Goal: Use online tool/utility: Use online tool/utility

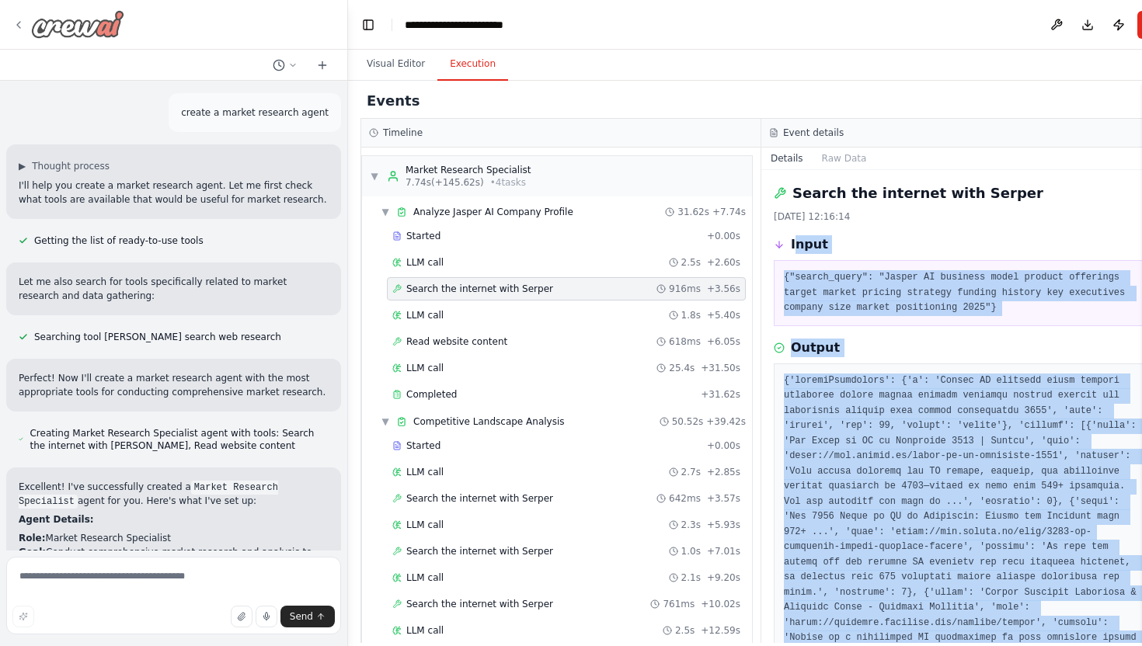
click at [50, 27] on img at bounding box center [77, 24] width 93 height 28
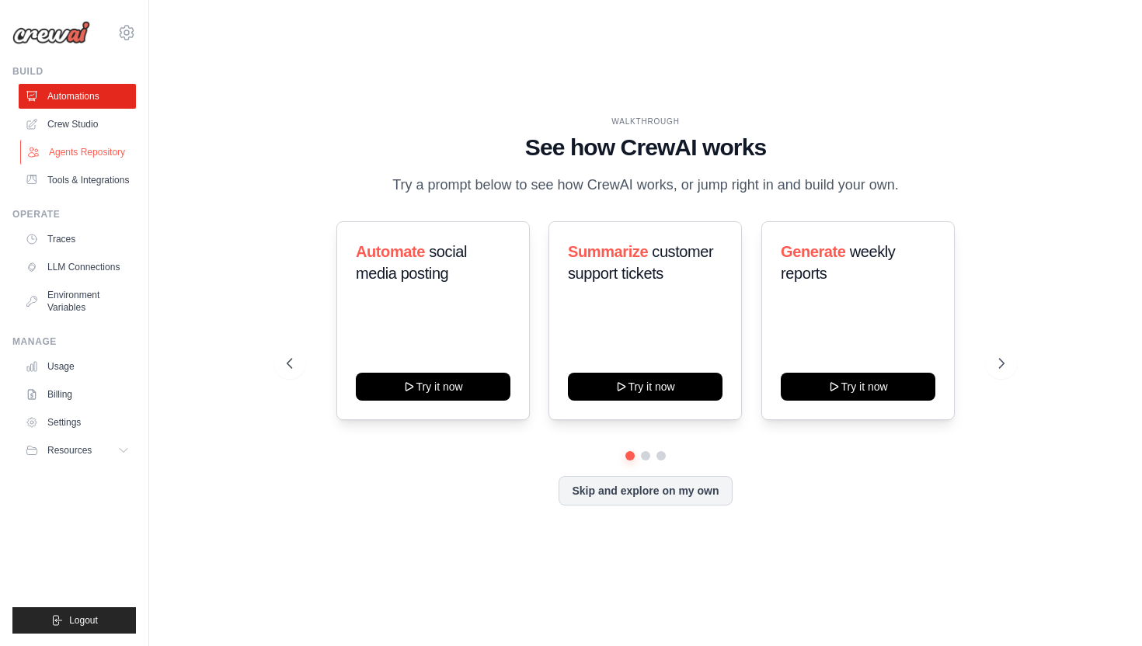
click at [89, 156] on link "Agents Repository" at bounding box center [78, 152] width 117 height 25
click at [85, 174] on link "Tools & Integrations" at bounding box center [78, 180] width 117 height 25
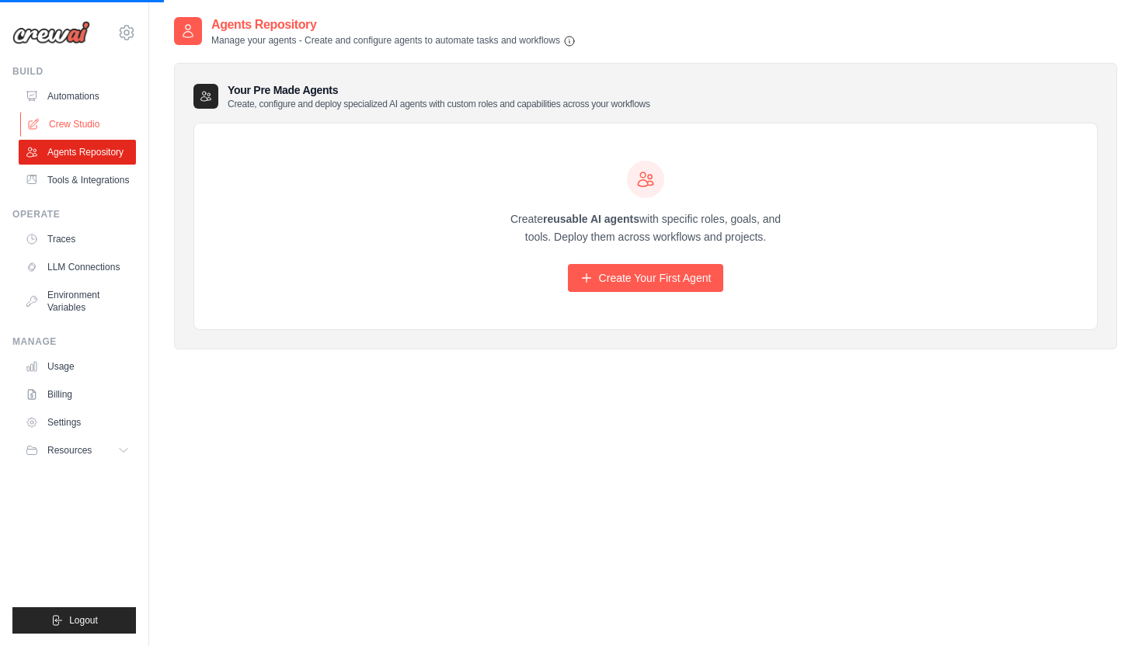
click at [62, 131] on link "Crew Studio" at bounding box center [78, 124] width 117 height 25
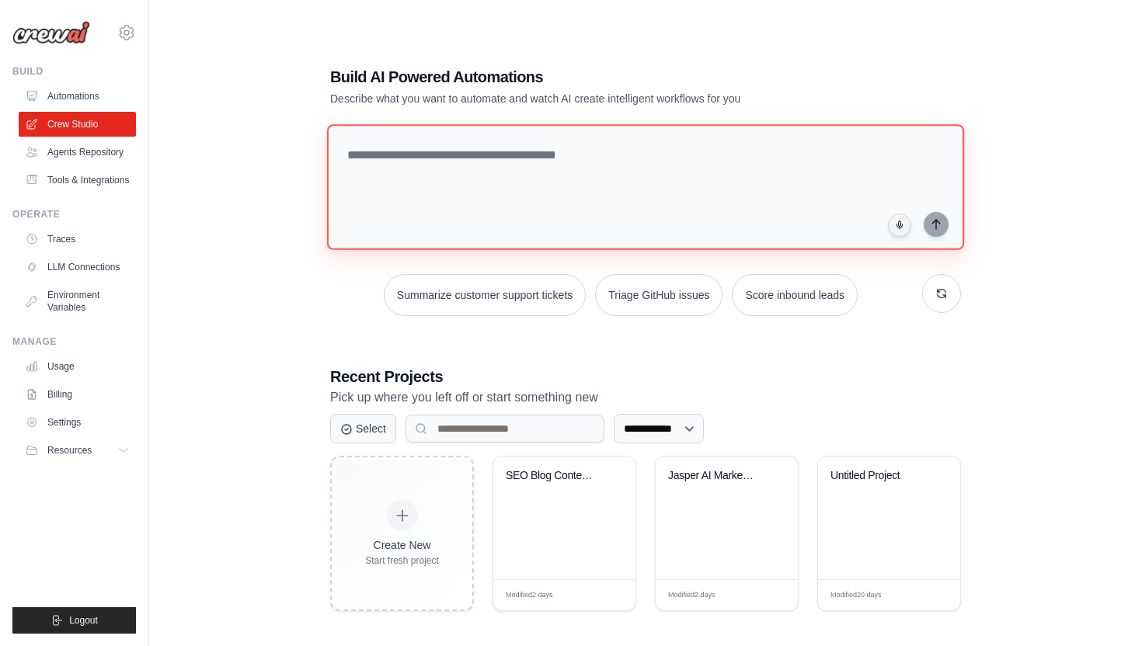
click at [472, 172] on textarea at bounding box center [645, 187] width 637 height 126
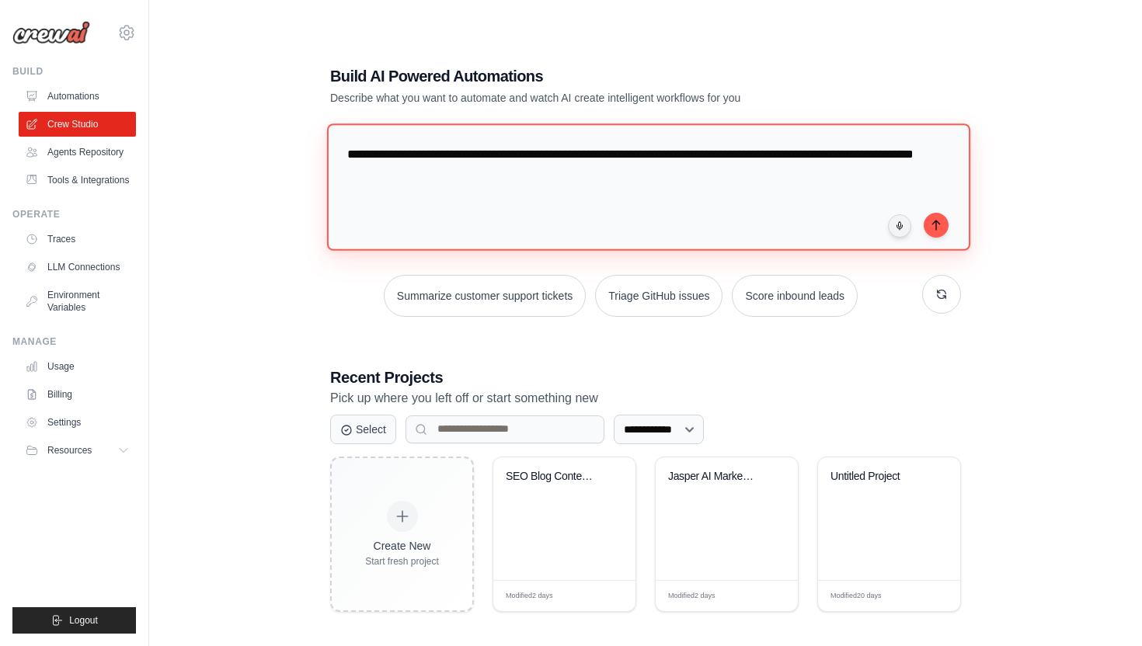
type textarea "**********"
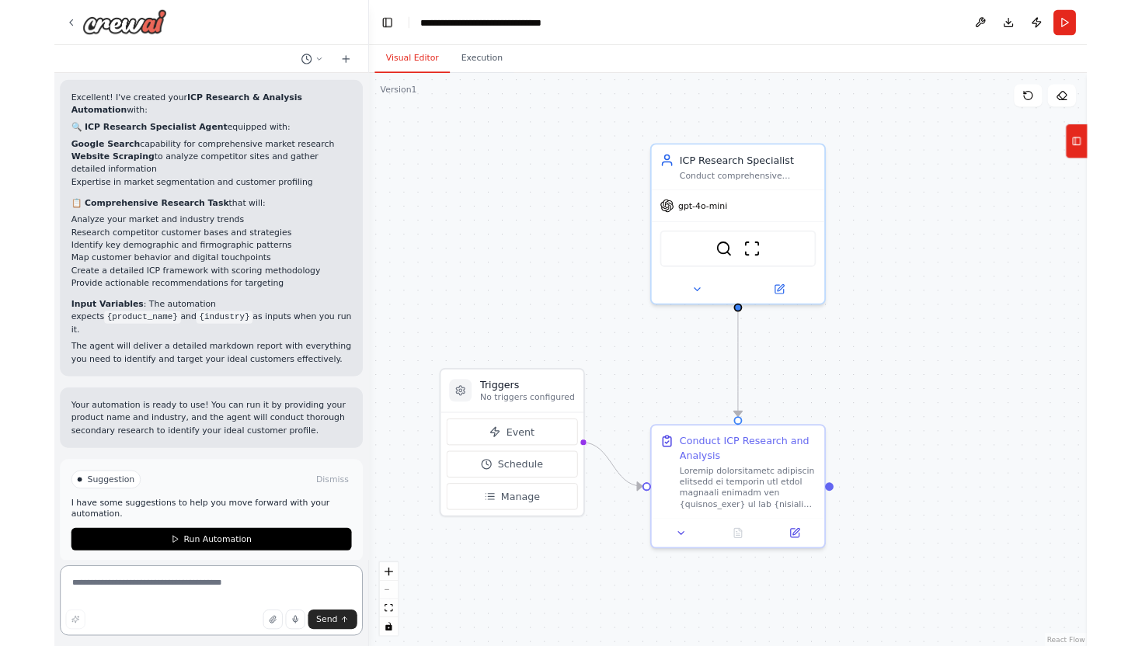
scroll to position [858, 0]
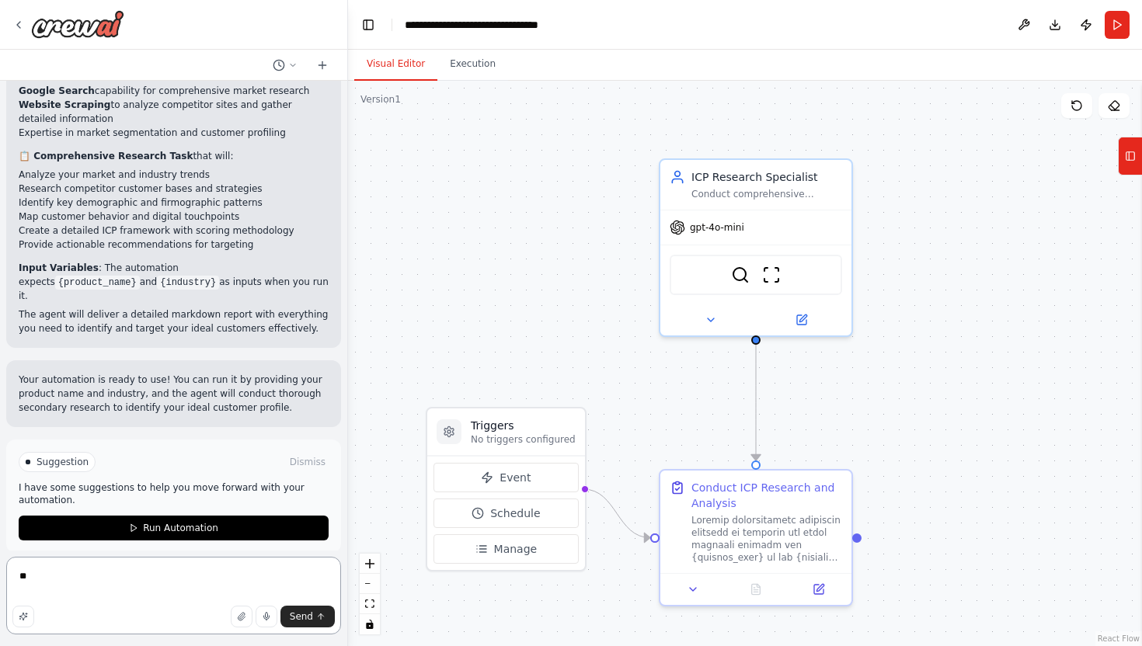
type textarea "*"
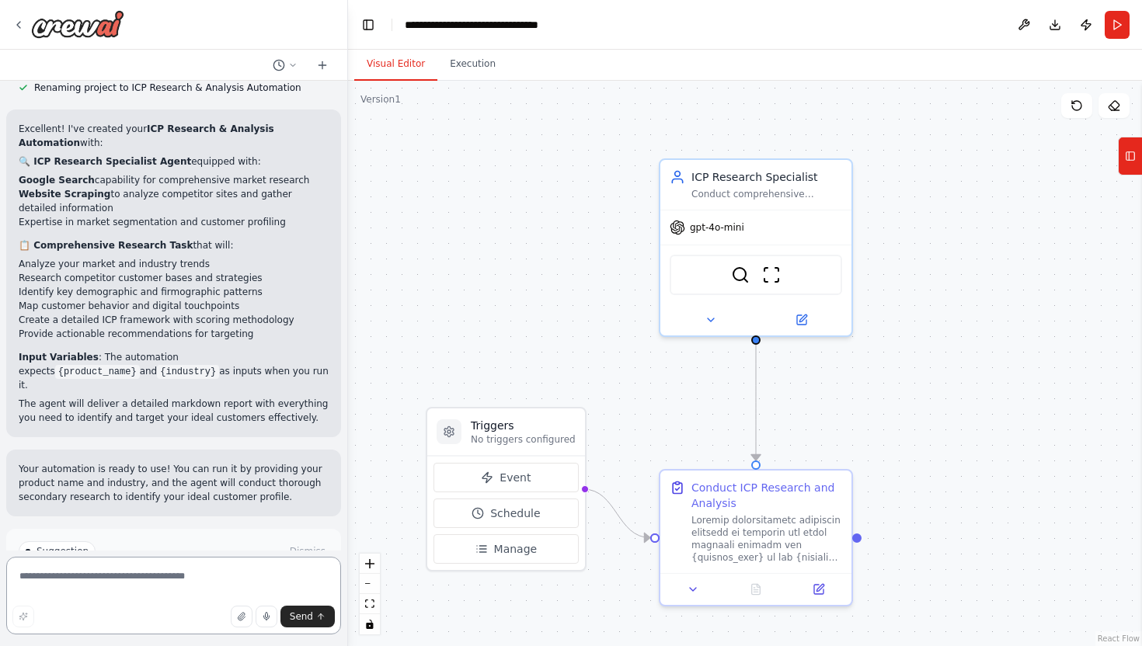
scroll to position [770, 0]
drag, startPoint x: 104, startPoint y: 195, endPoint x: 71, endPoint y: 203, distance: 34.3
click at [71, 203] on li "Website Scraping to analyze competitor sites and gather detailed information" at bounding box center [174, 200] width 310 height 28
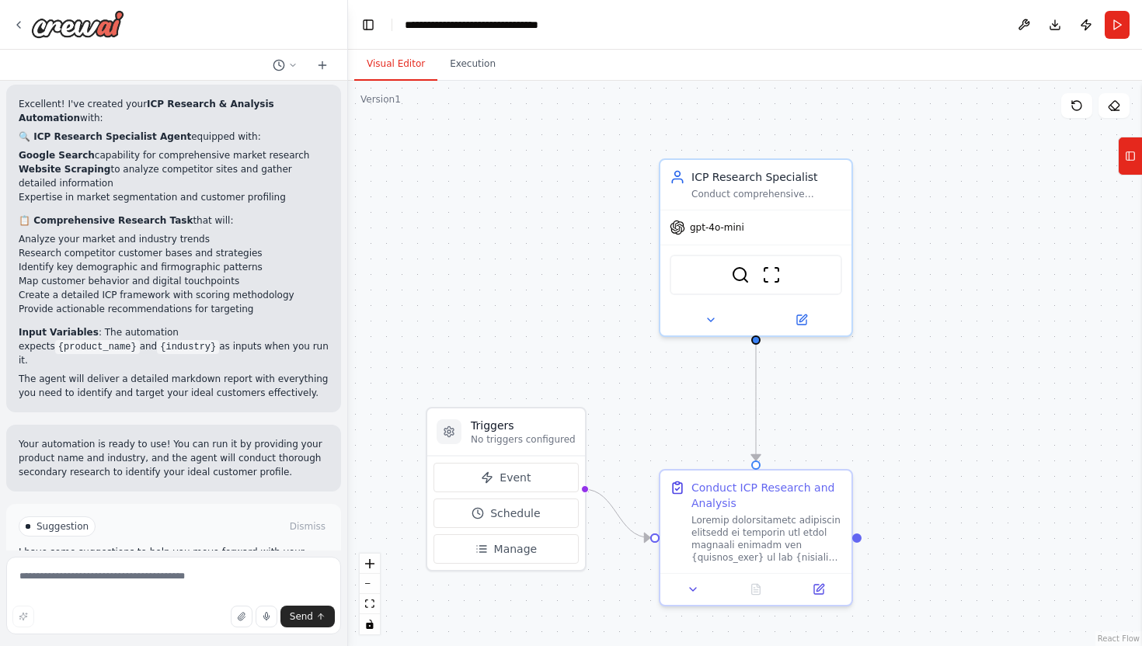
scroll to position [795, 0]
click at [112, 570] on textarea at bounding box center [173, 596] width 335 height 78
type textarea "*"
click at [146, 576] on textarea at bounding box center [173, 596] width 335 height 78
paste textarea "**********"
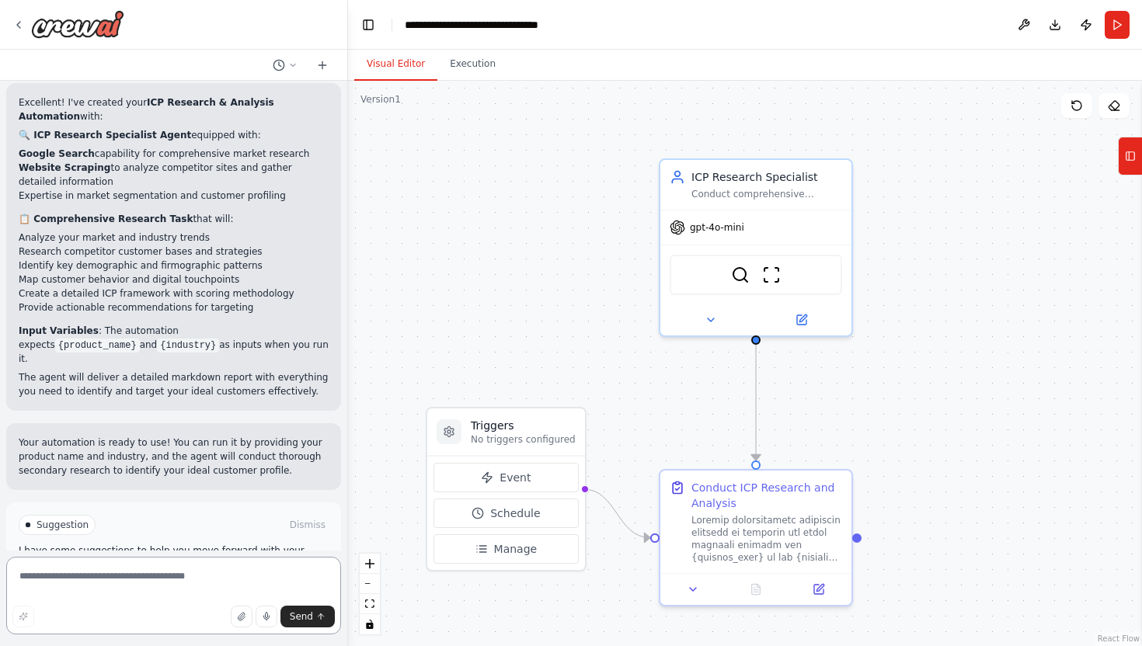
type textarea "**********"
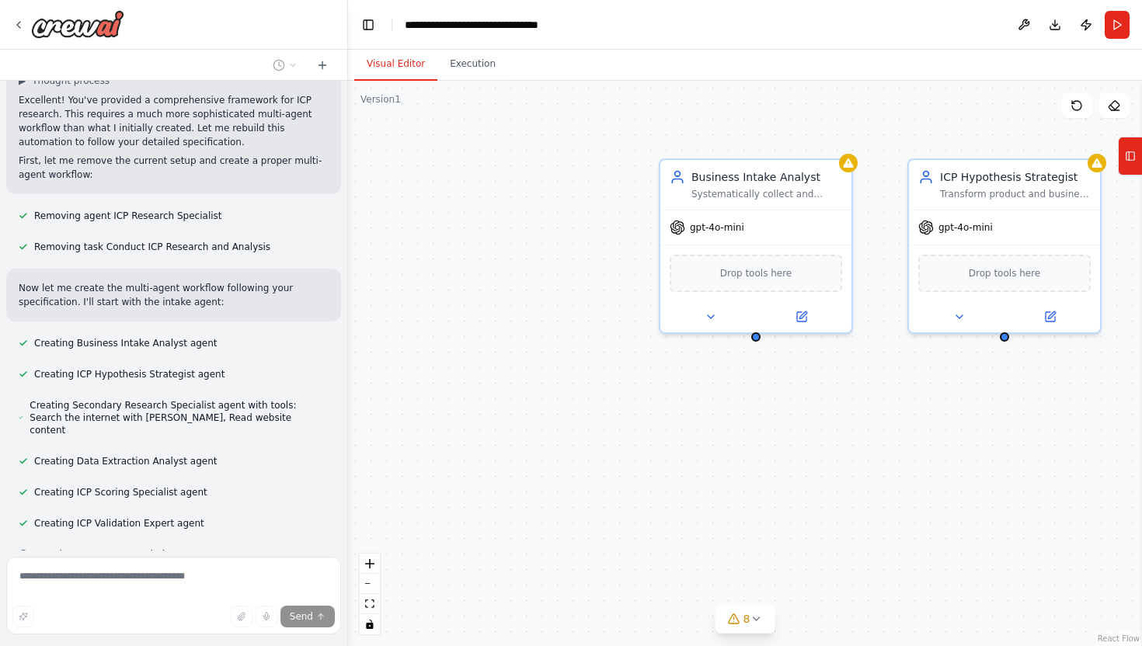
scroll to position [3024, 0]
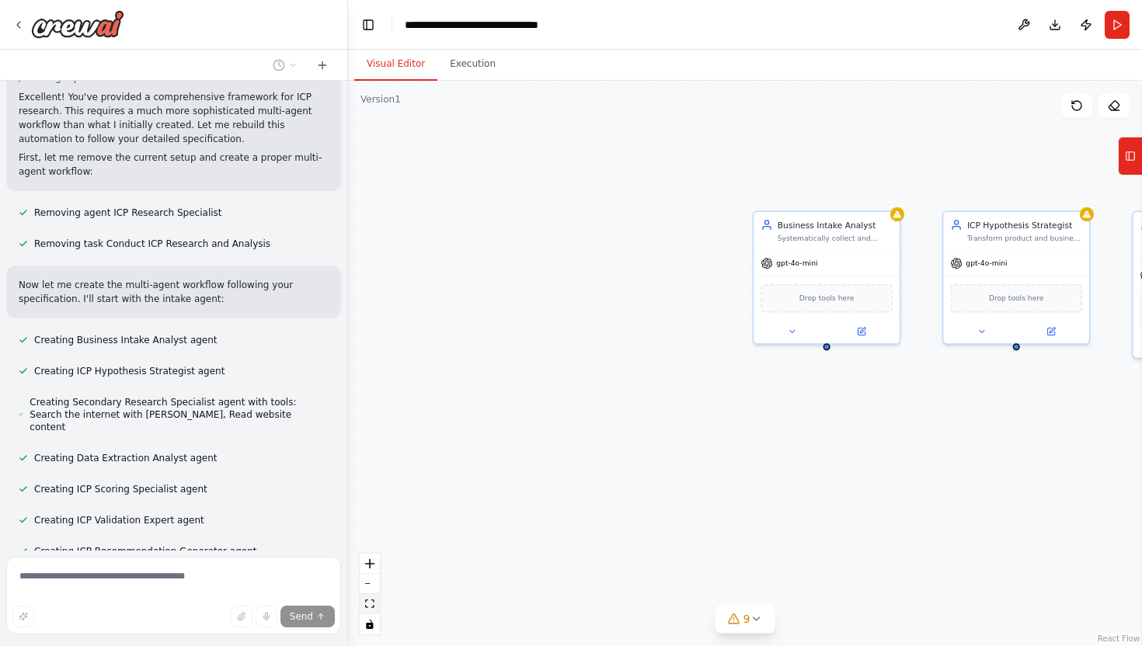
click at [372, 604] on icon "fit view" at bounding box center [369, 604] width 9 height 9
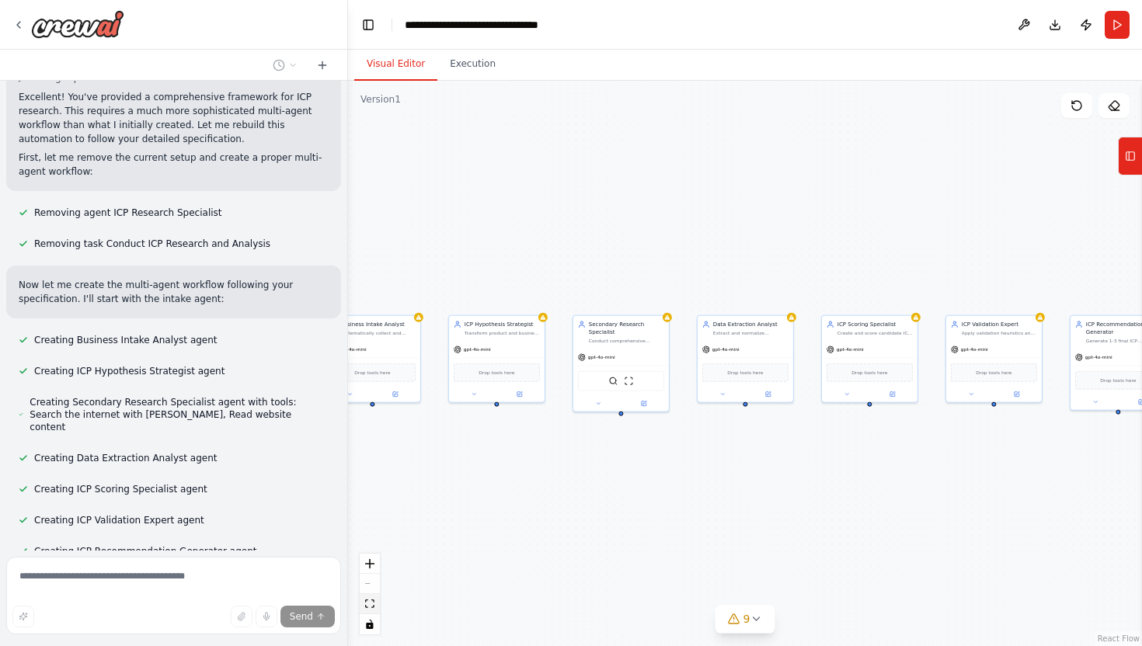
click at [366, 603] on icon "fit view" at bounding box center [369, 604] width 9 height 9
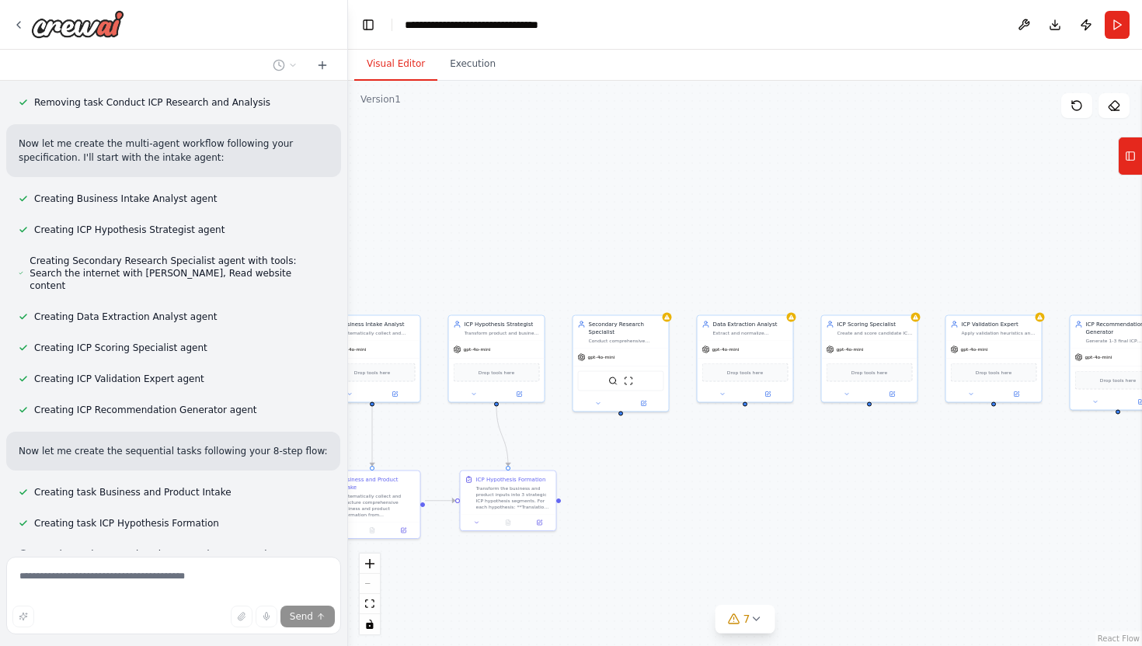
scroll to position [3168, 0]
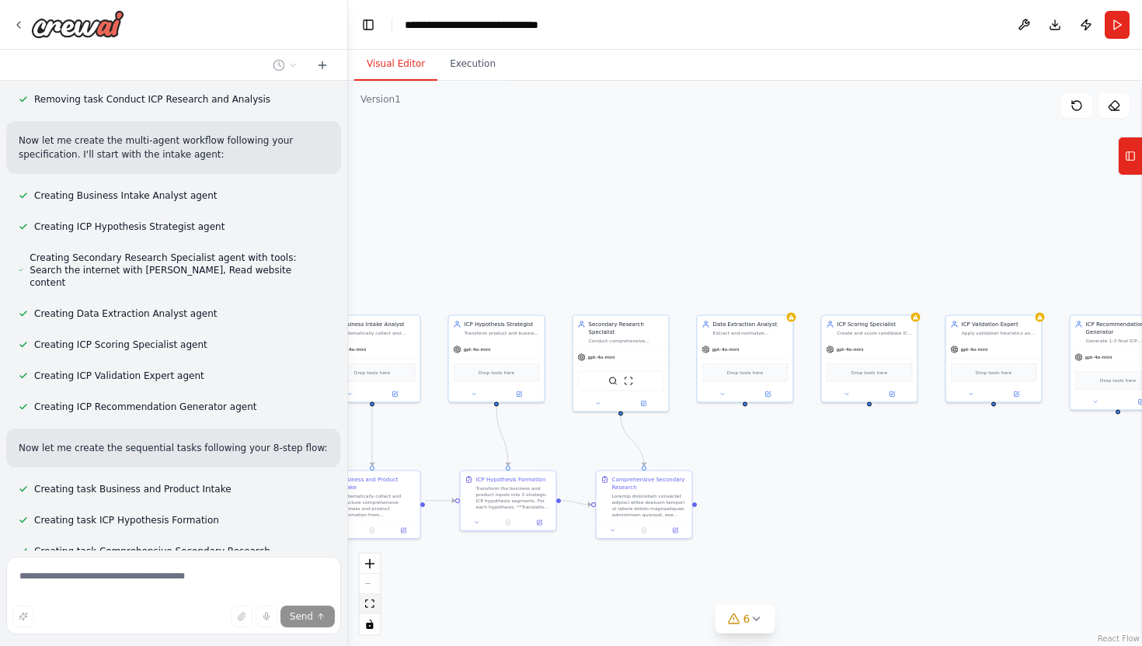
click at [365, 602] on icon "fit view" at bounding box center [369, 604] width 9 height 9
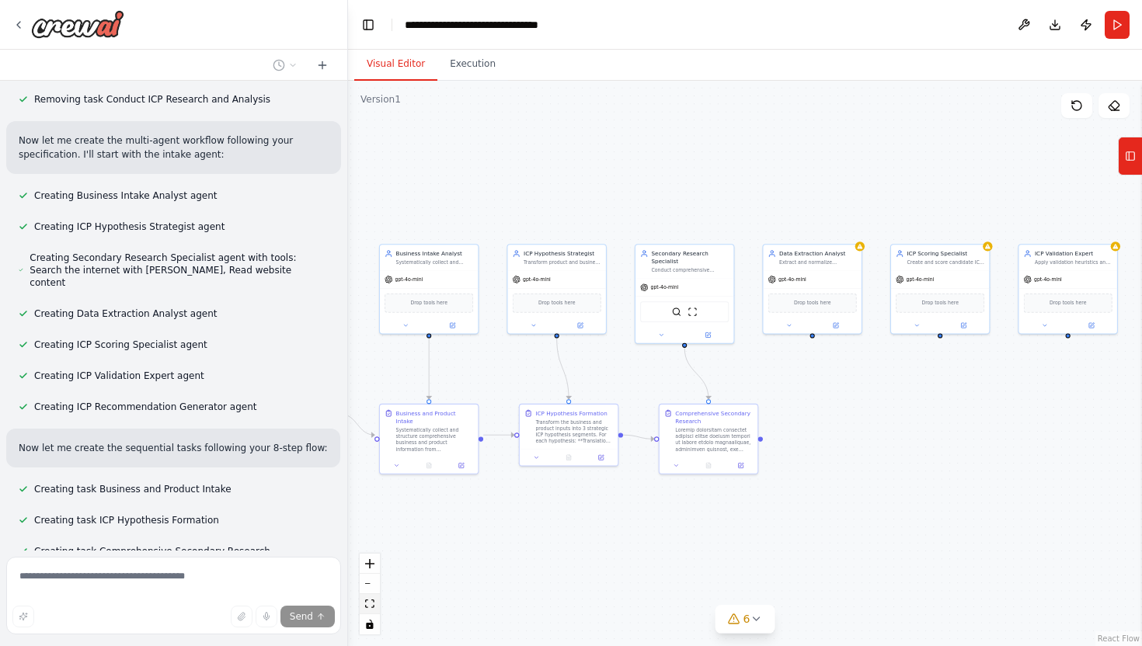
click at [368, 602] on icon "fit view" at bounding box center [369, 604] width 9 height 9
click at [367, 583] on div "React Flow controls" at bounding box center [370, 594] width 20 height 81
click at [359, 426] on icon "Edge from triggers to ecefb620-dcd1-42e5-95f0-0341e98ed0ac" at bounding box center [360, 427] width 33 height 20
drag, startPoint x: 359, startPoint y: 426, endPoint x: 492, endPoint y: 448, distance: 134.6
click at [492, 447] on div ".deletable-edge-delete-btn { width: 20px; height: 20px; border: 0px solid #ffff…" at bounding box center [745, 364] width 794 height 566
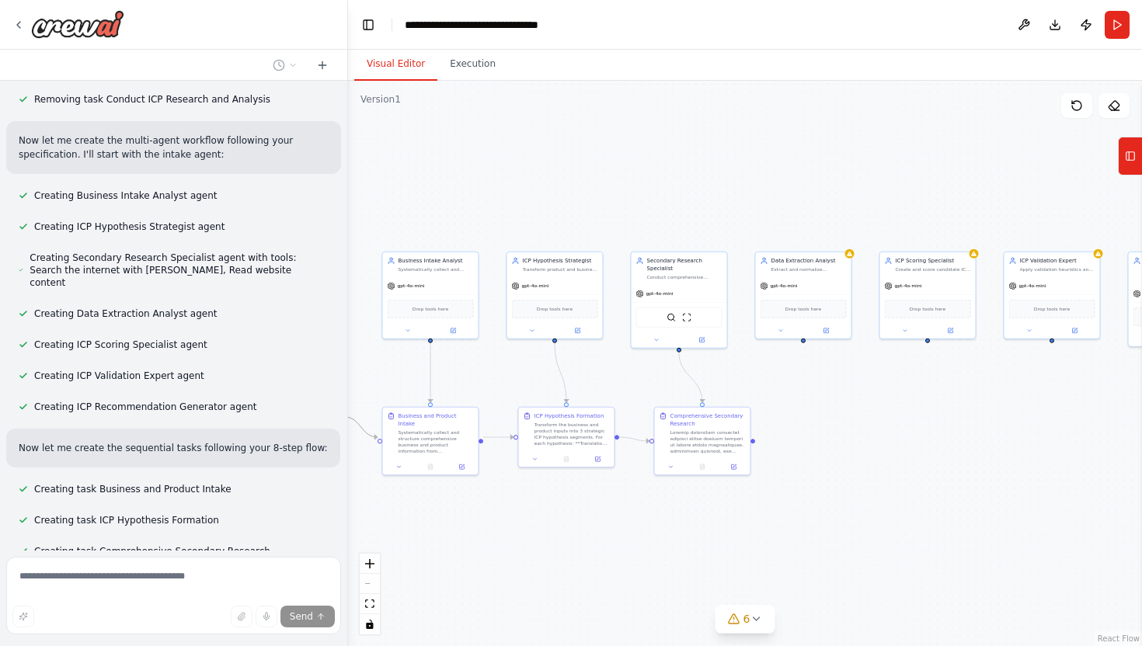
drag, startPoint x: 358, startPoint y: 428, endPoint x: 474, endPoint y: 508, distance: 140.7
click at [474, 508] on div ".deletable-edge-delete-btn { width: 20px; height: 20px; border: 0px solid #ffff…" at bounding box center [745, 364] width 794 height 566
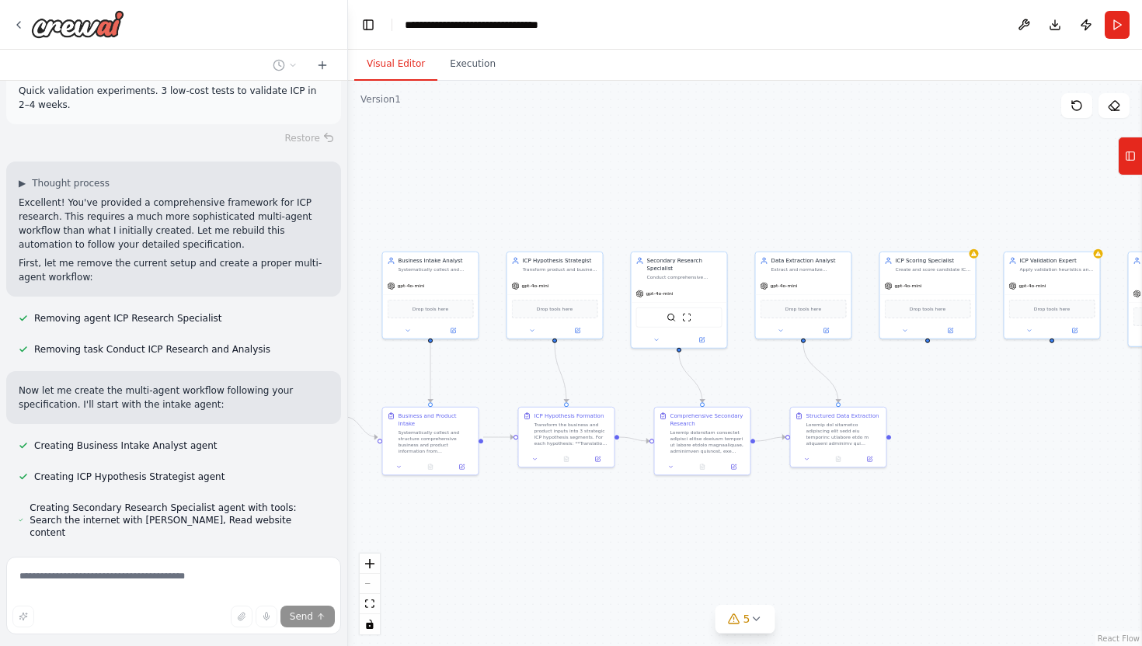
scroll to position [3199, 0]
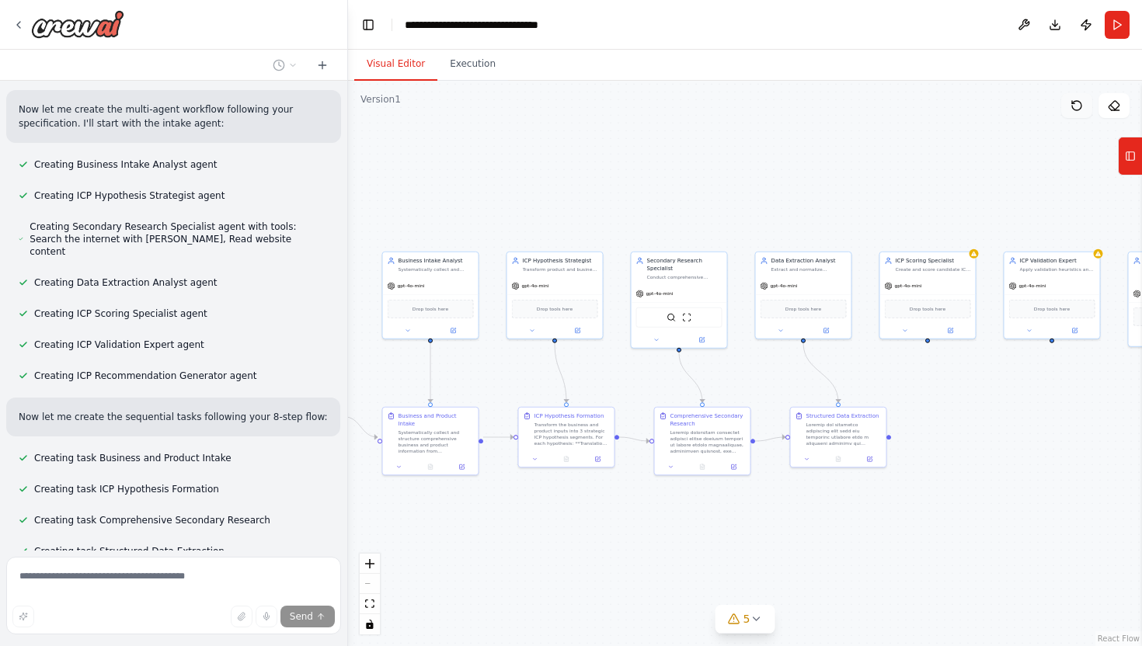
click at [1086, 99] on button at bounding box center [1076, 105] width 31 height 25
click at [1075, 113] on button at bounding box center [1076, 105] width 31 height 25
click at [1141, 290] on div at bounding box center [1145, 364] width 6 height 566
drag, startPoint x: 1141, startPoint y: 281, endPoint x: 1038, endPoint y: 424, distance: 176.4
click at [1038, 424] on div "Can you help me create an agnet that helps with finding out the right ICP for y…" at bounding box center [571, 323] width 1142 height 646
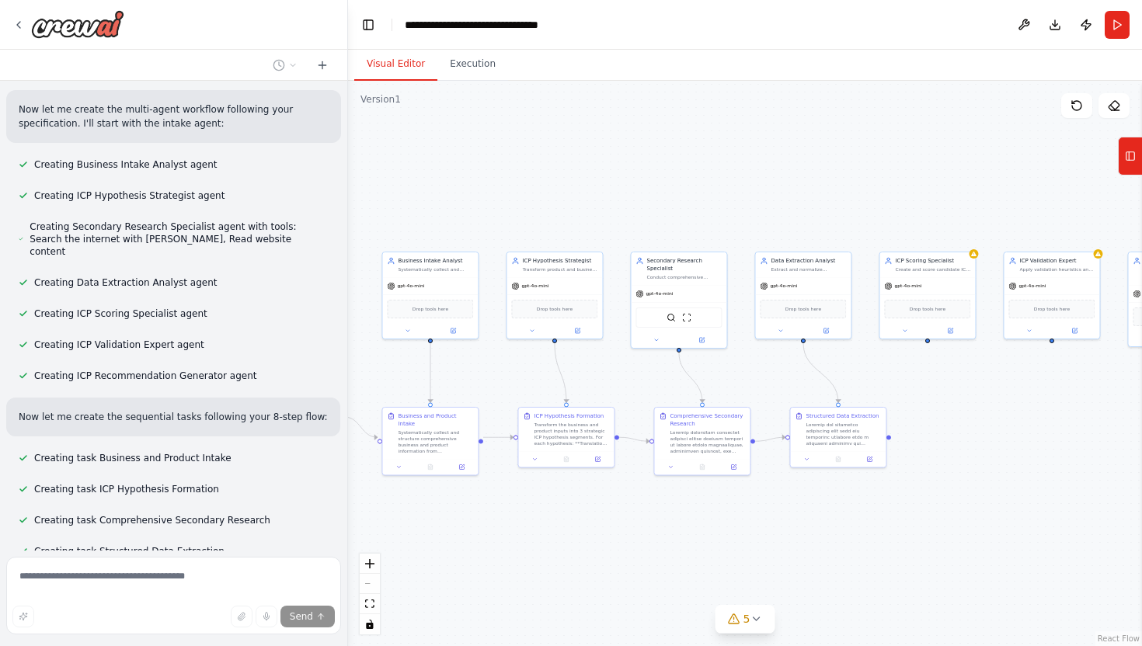
drag, startPoint x: 1141, startPoint y: 251, endPoint x: 1053, endPoint y: 367, distance: 146.4
click at [1053, 368] on div "Can you help me create an agnet that helps with finding out the right ICP for y…" at bounding box center [571, 323] width 1142 height 646
click at [740, 618] on icon at bounding box center [734, 619] width 12 height 12
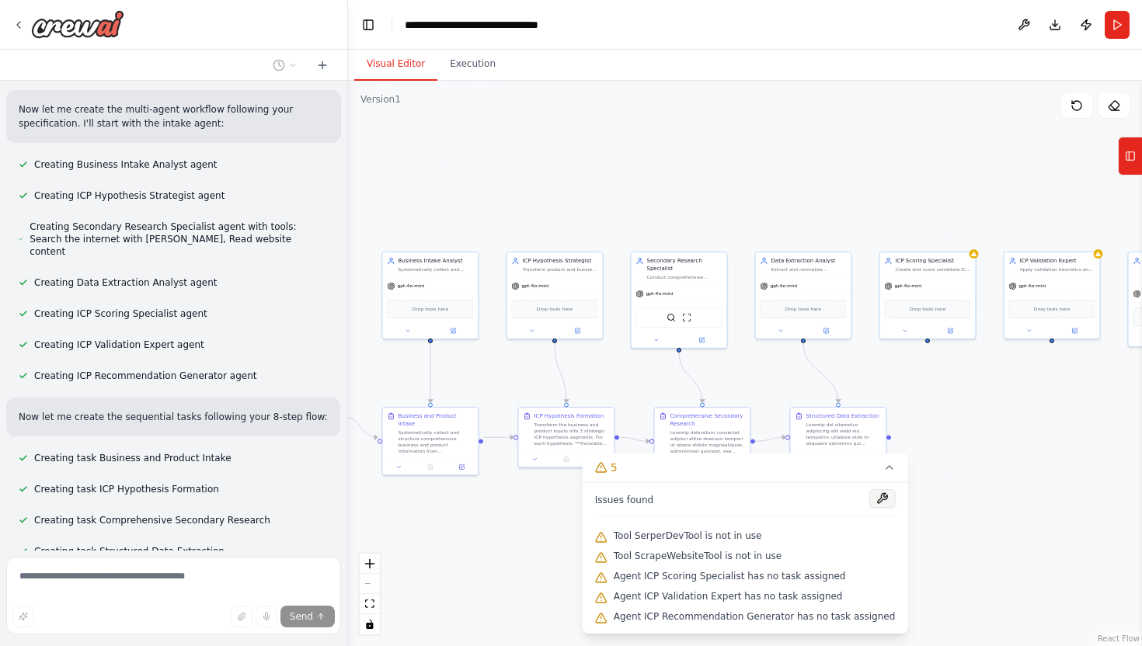
click at [869, 496] on button at bounding box center [882, 498] width 26 height 19
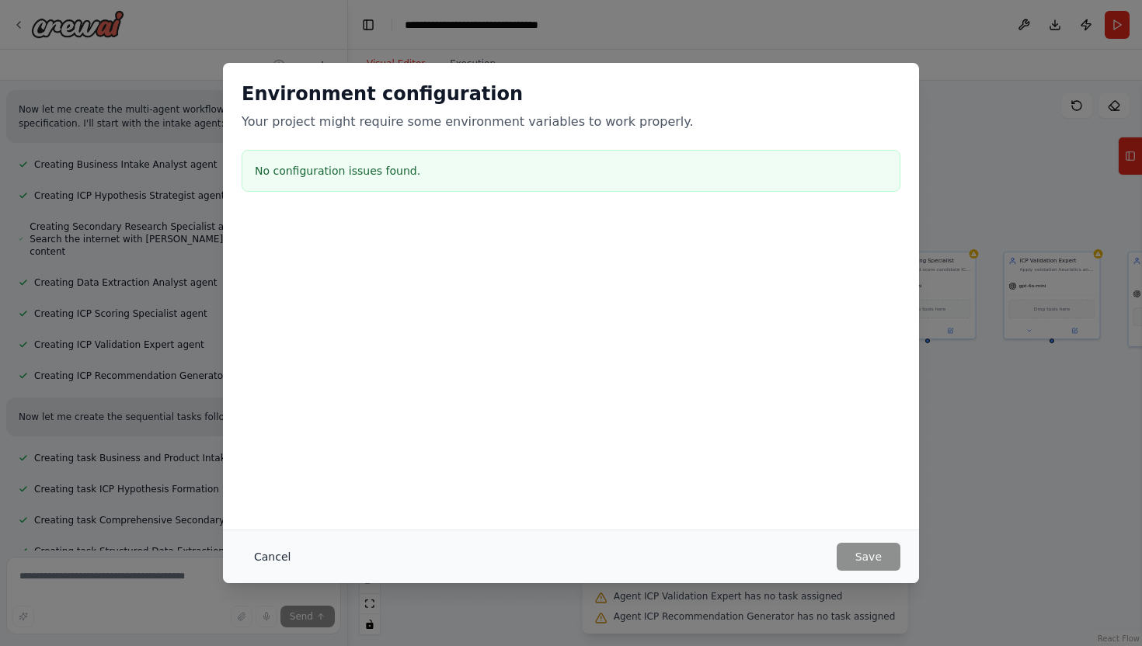
click at [263, 554] on button "Cancel" at bounding box center [272, 557] width 61 height 28
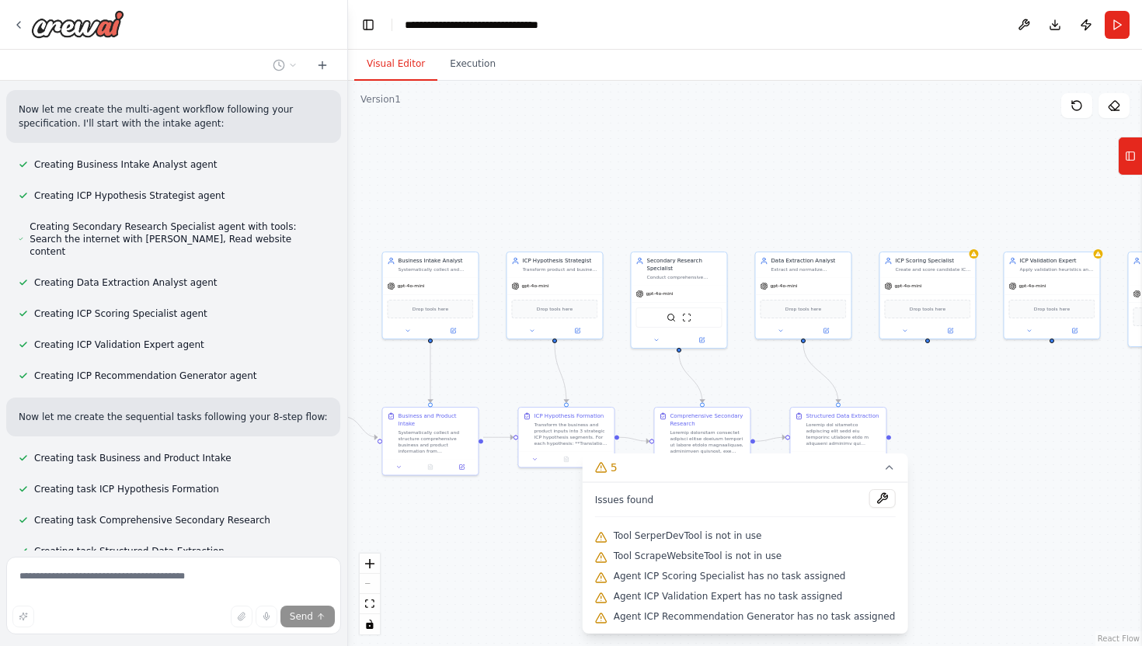
click at [314, 591] on span "Stop" at bounding box center [320, 597] width 21 height 12
type textarea "**********"
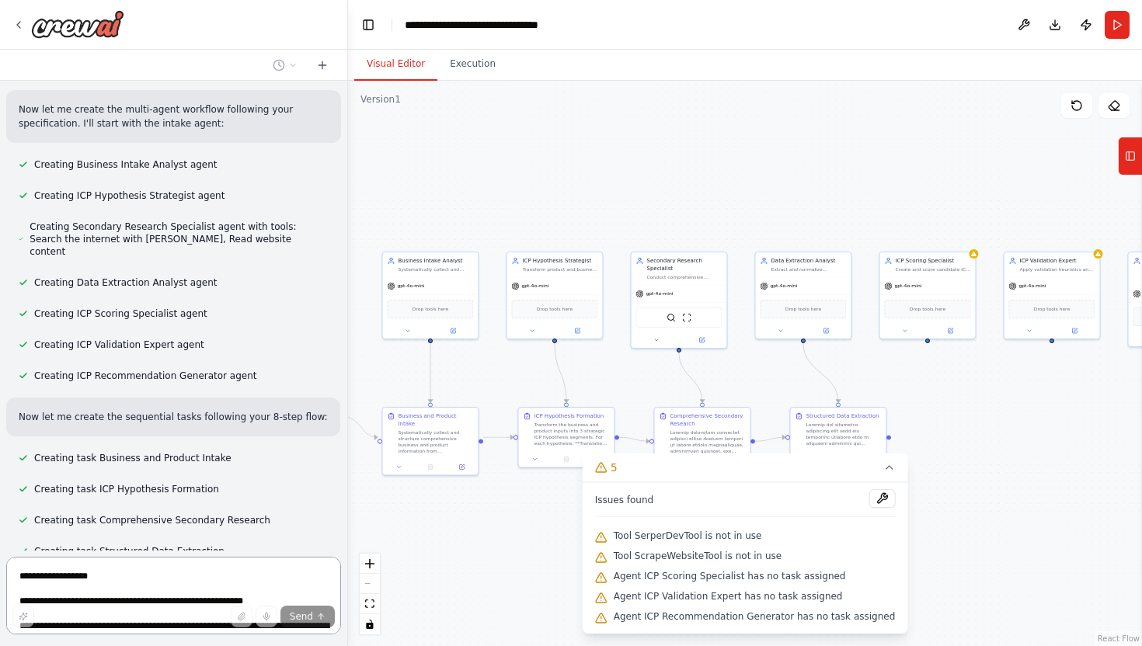
scroll to position [732, 0]
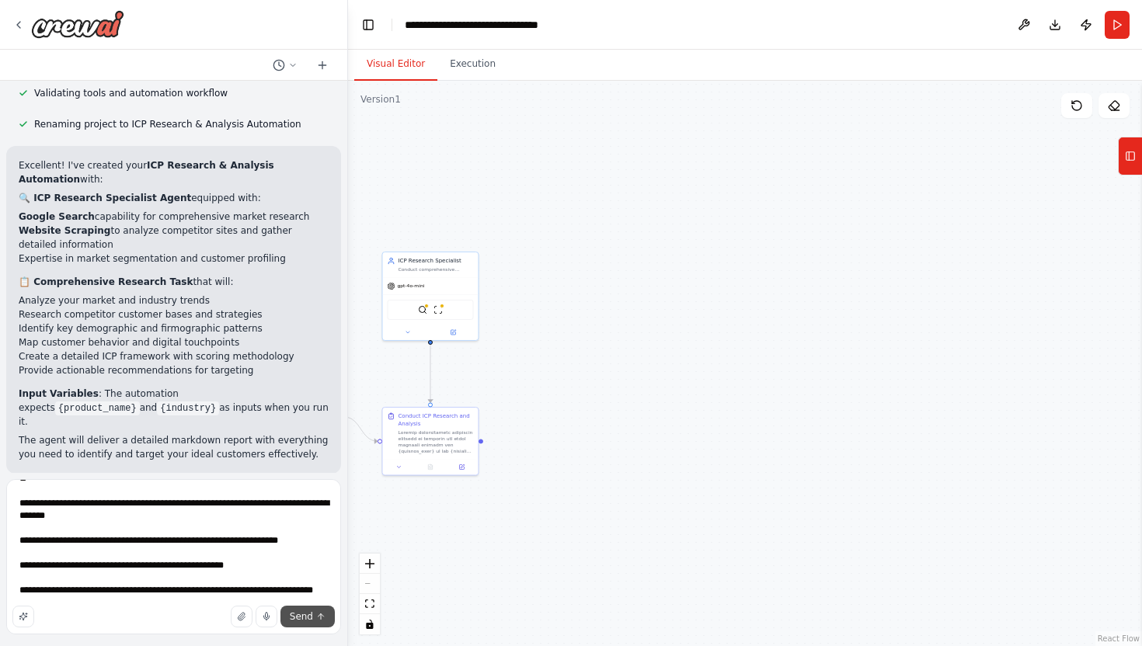
click at [308, 613] on span "Send" at bounding box center [301, 617] width 23 height 12
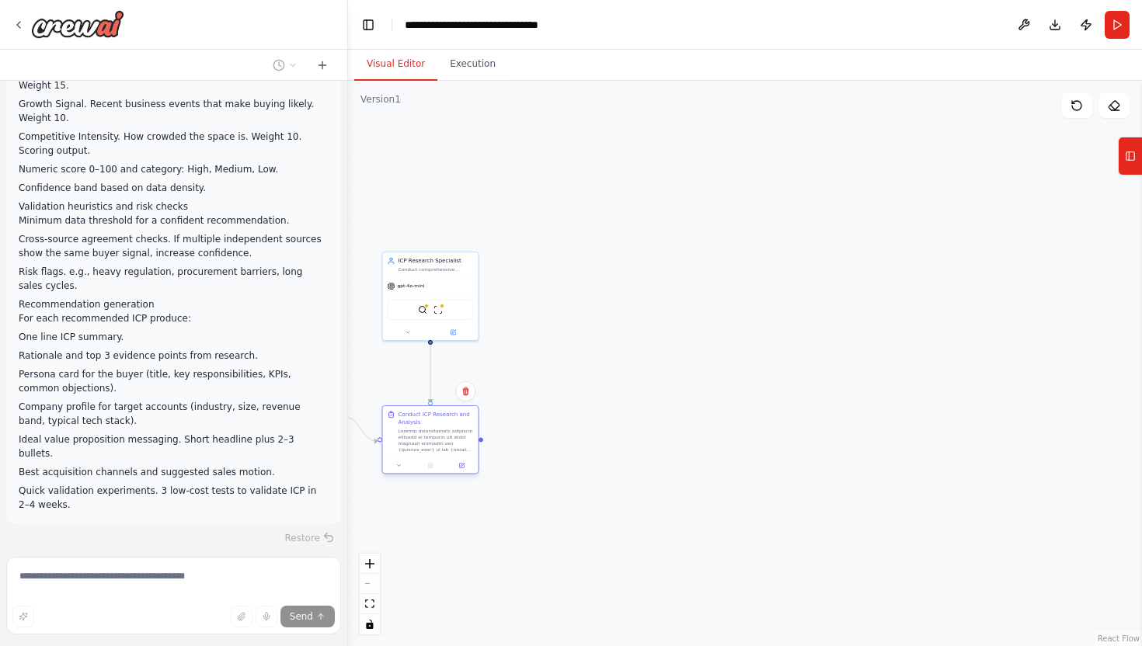
scroll to position [2519, 0]
drag, startPoint x: 405, startPoint y: 426, endPoint x: 702, endPoint y: 328, distance: 313.5
click at [709, 328] on div "Conduct ICP Research and Analysis" at bounding box center [738, 339] width 75 height 42
drag, startPoint x: 472, startPoint y: 401, endPoint x: 523, endPoint y: 354, distance: 68.7
click at [523, 354] on div ".deletable-edge-delete-btn { width: 20px; height: 20px; border: 0px solid #ffff…" at bounding box center [745, 364] width 794 height 566
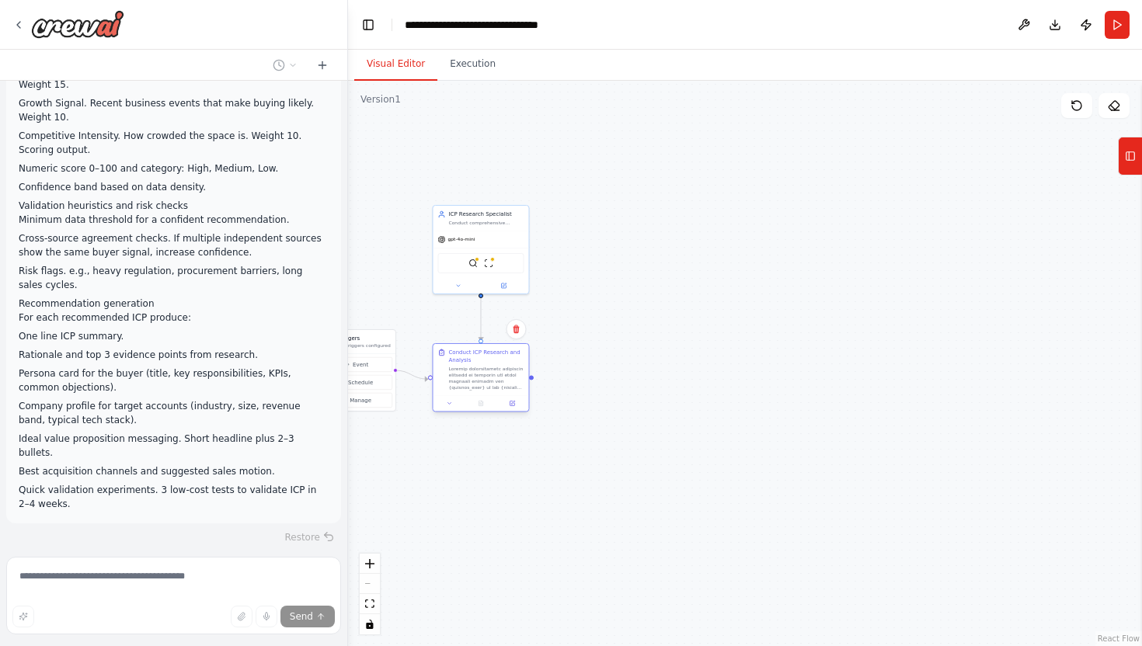
drag, startPoint x: 761, startPoint y: 284, endPoint x: 461, endPoint y: 370, distance: 312.0
click at [461, 370] on div at bounding box center [485, 378] width 75 height 25
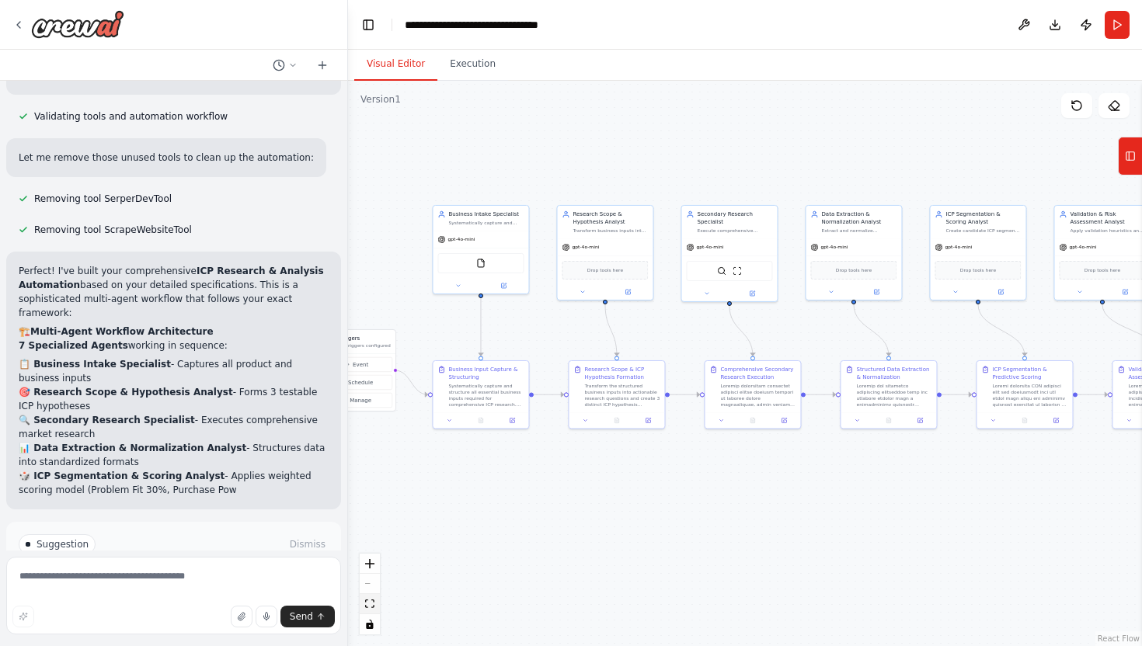
click at [367, 605] on icon "fit view" at bounding box center [369, 604] width 9 height 9
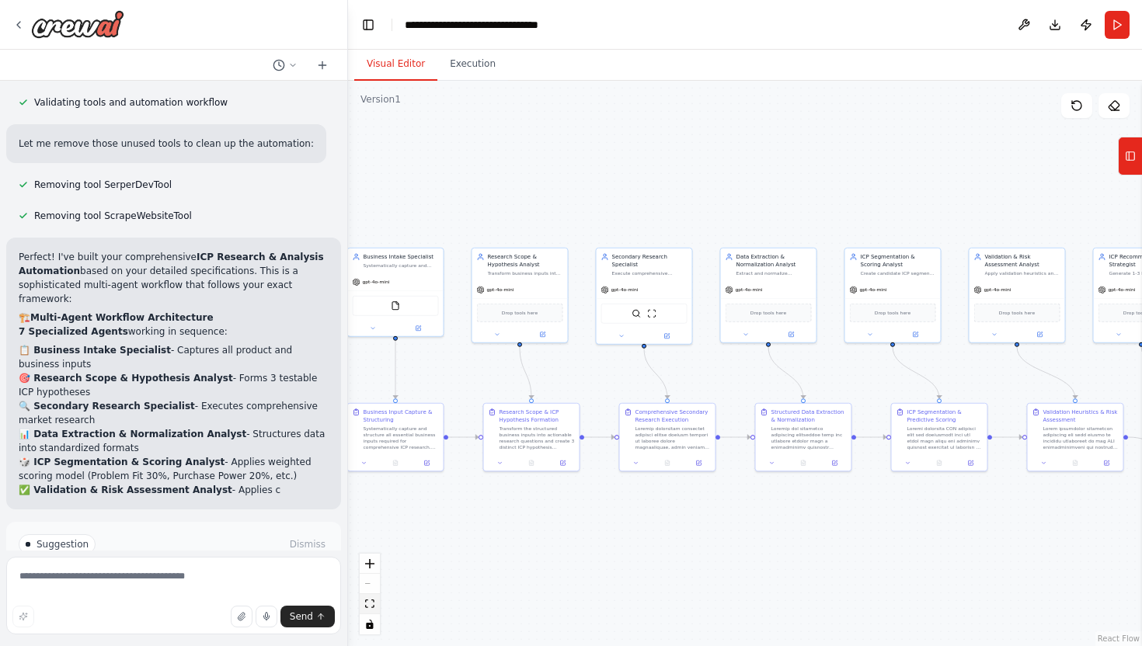
click at [367, 605] on icon "fit view" at bounding box center [369, 604] width 9 height 9
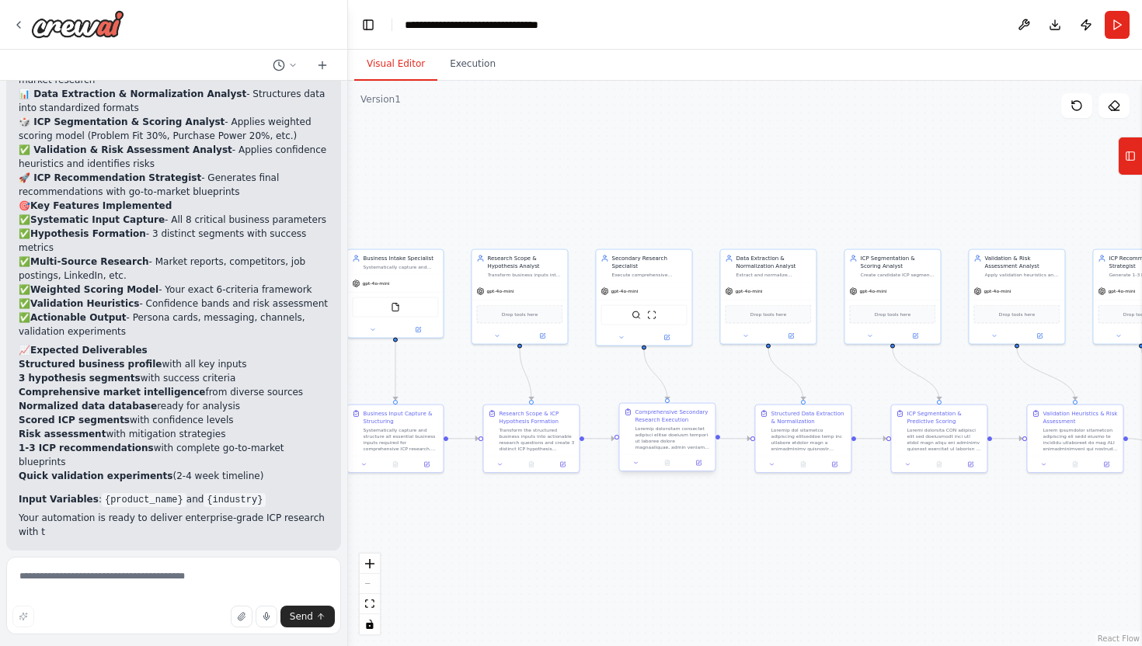
scroll to position [4344, 0]
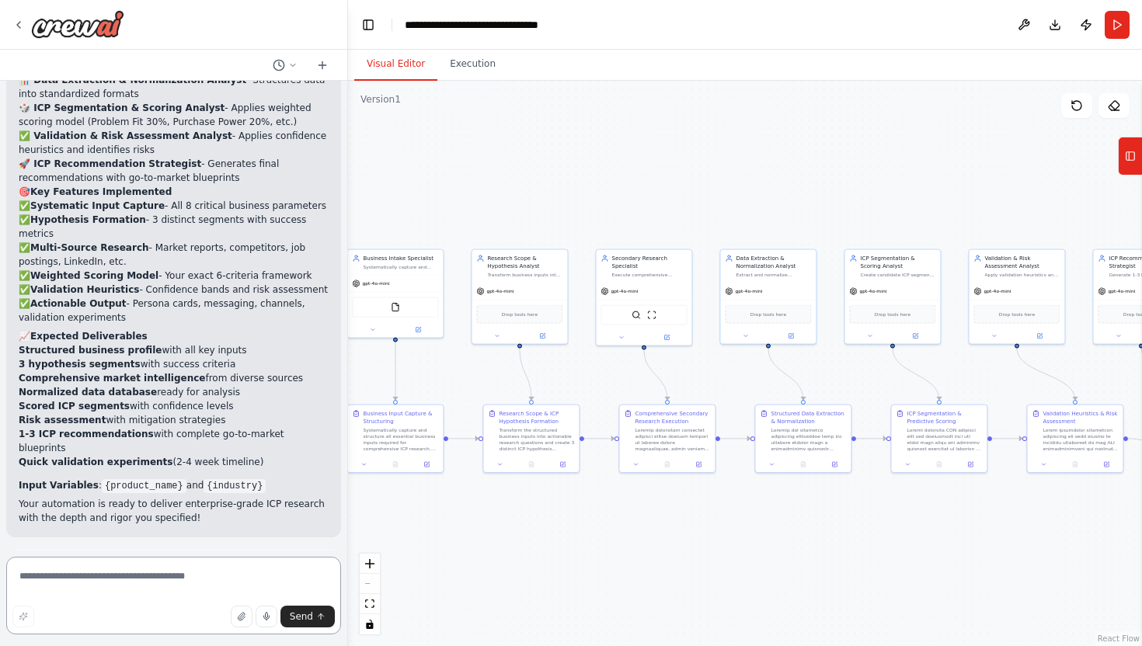
click at [105, 586] on textarea at bounding box center [173, 596] width 335 height 78
type textarea "**********"
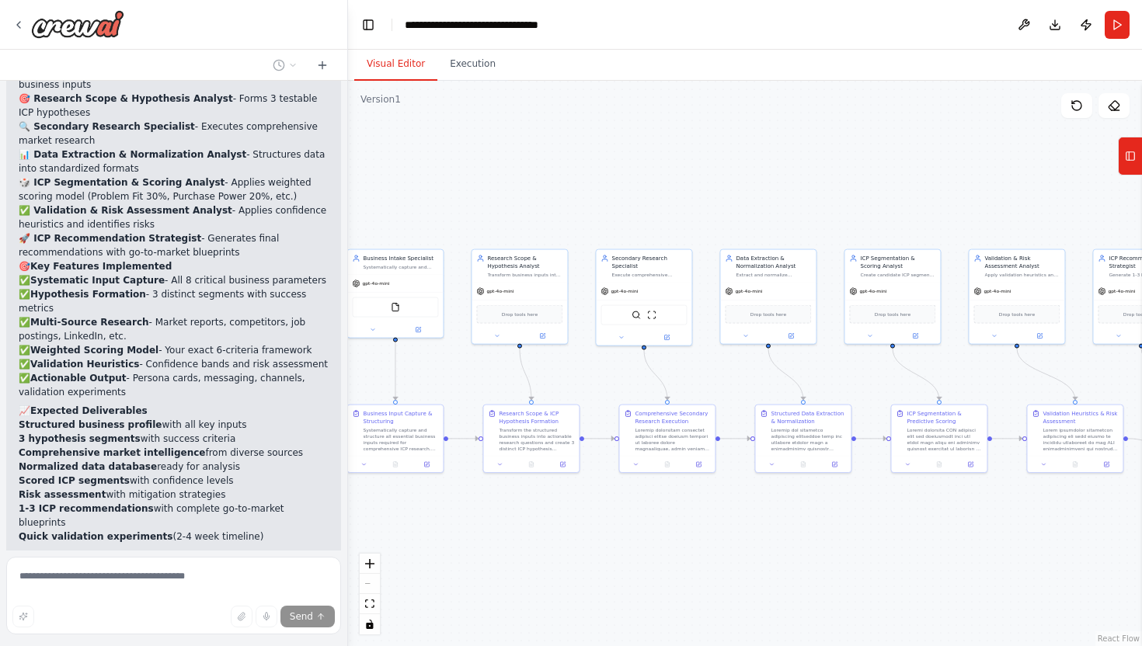
scroll to position [4355, 0]
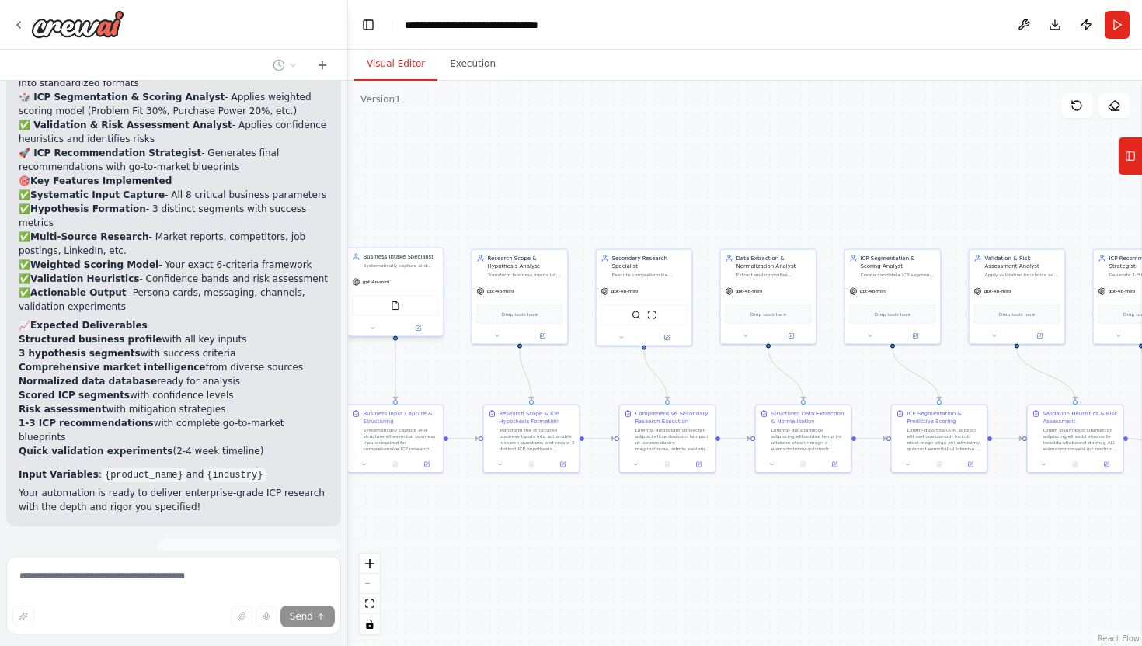
click at [407, 308] on div "FileReadTool" at bounding box center [395, 306] width 86 height 20
click at [527, 179] on div ".deletable-edge-delete-btn { width: 20px; height: 20px; border: 0px solid #ffff…" at bounding box center [745, 364] width 794 height 566
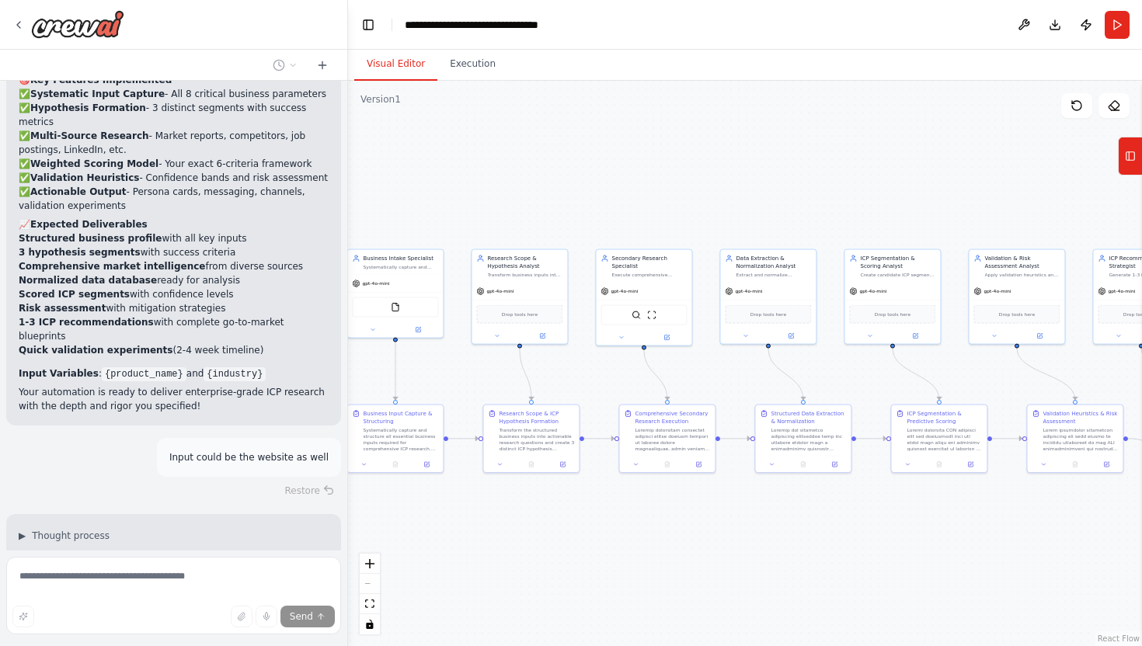
scroll to position [4507, 0]
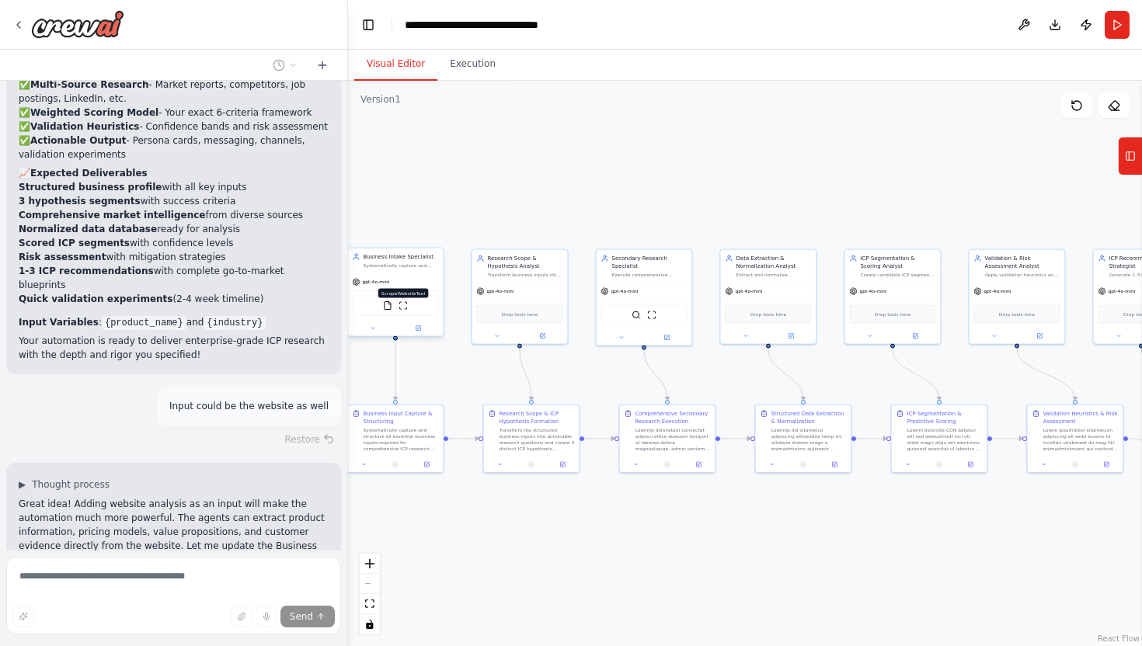
click at [402, 307] on img at bounding box center [403, 305] width 9 height 9
click at [371, 332] on button at bounding box center [372, 328] width 44 height 9
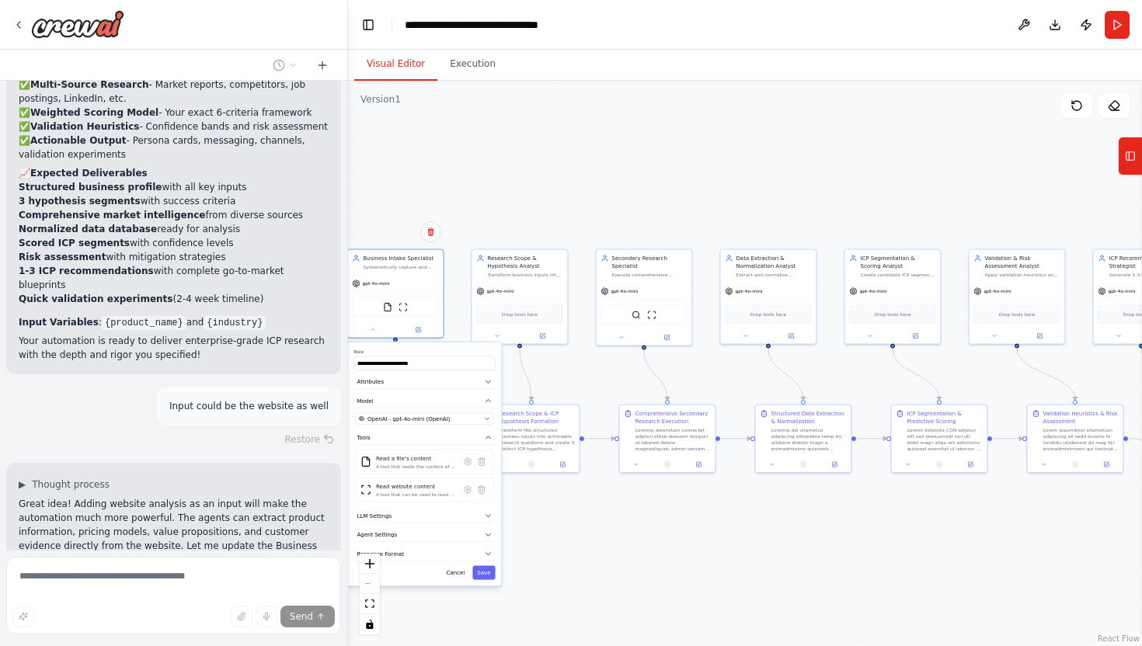
click at [586, 551] on div ".deletable-edge-delete-btn { width: 20px; height: 20px; border: 0px solid #ffff…" at bounding box center [745, 364] width 794 height 566
click at [644, 162] on div ".deletable-edge-delete-btn { width: 20px; height: 20px; border: 0px solid #ffff…" at bounding box center [745, 364] width 794 height 566
click at [455, 571] on button "Cancel" at bounding box center [456, 573] width 28 height 14
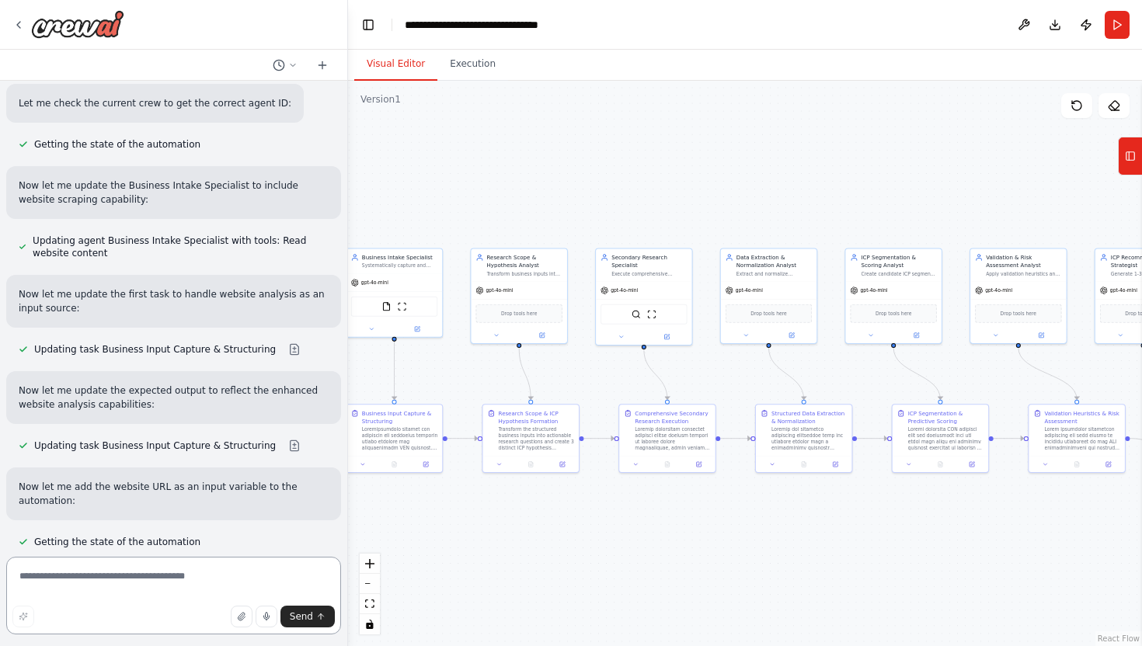
scroll to position [5696, 0]
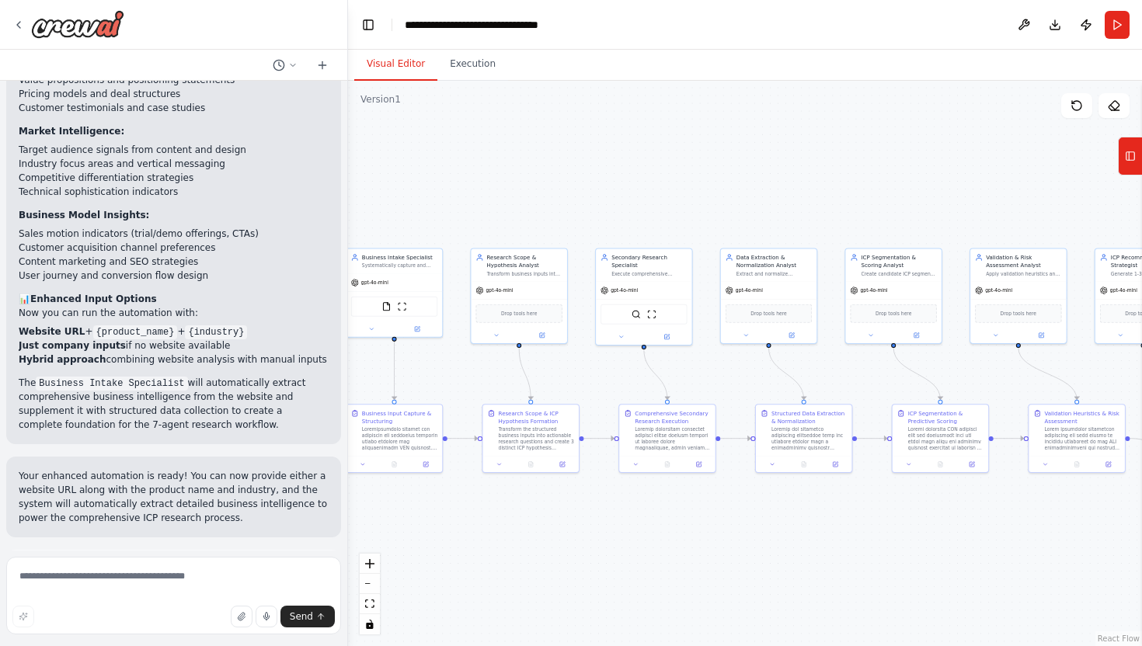
click at [233, 626] on button "Run Automation" at bounding box center [174, 638] width 310 height 25
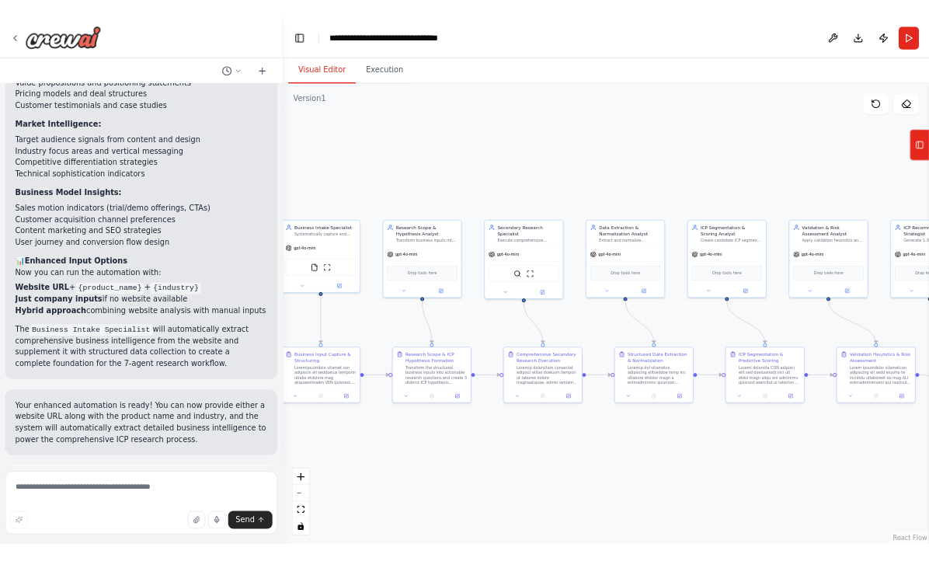
scroll to position [5570, 0]
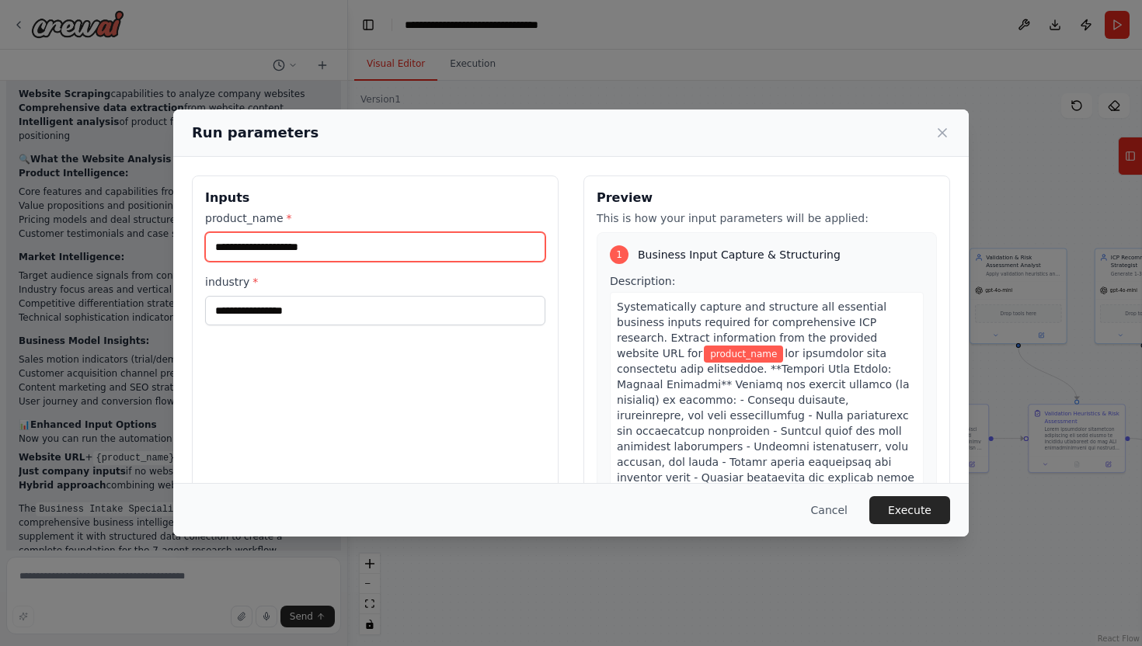
click at [336, 250] on input "product_name *" at bounding box center [375, 247] width 340 height 30
type input "*********"
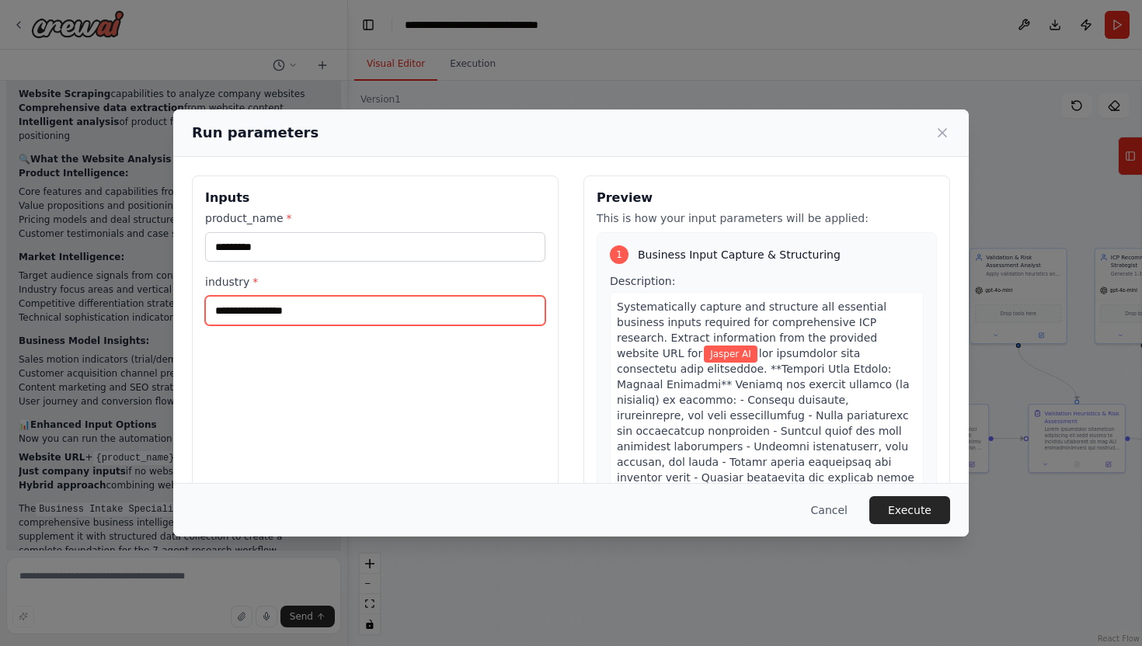
click at [281, 296] on input "industry *" at bounding box center [375, 311] width 340 height 30
type input "**********"
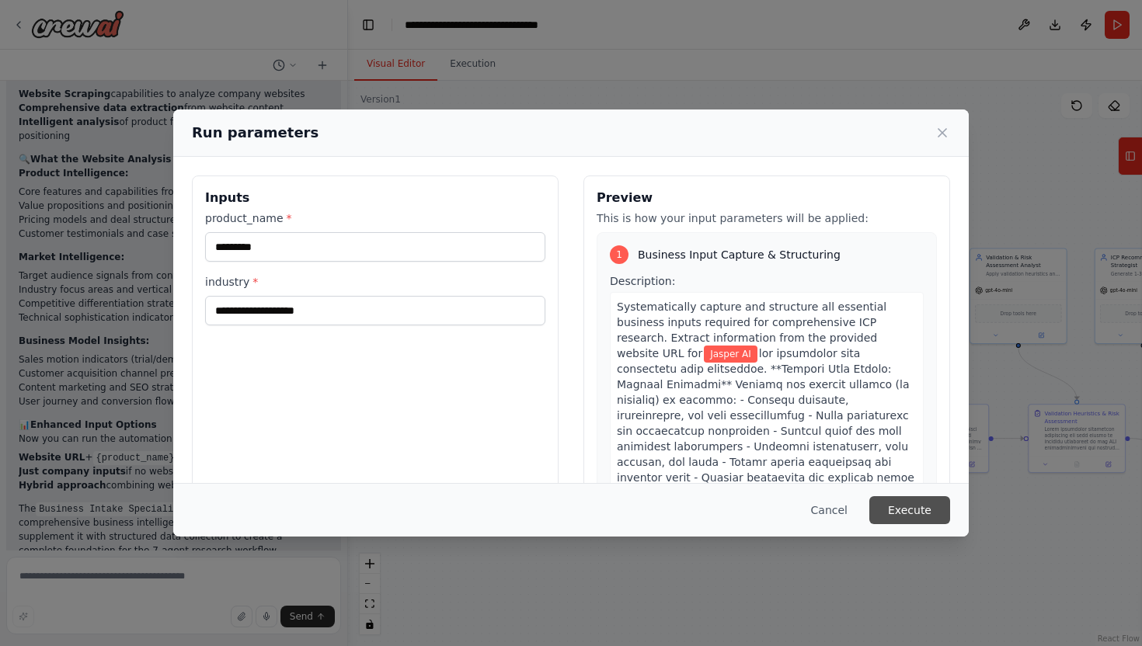
click at [899, 514] on button "Execute" at bounding box center [909, 510] width 81 height 28
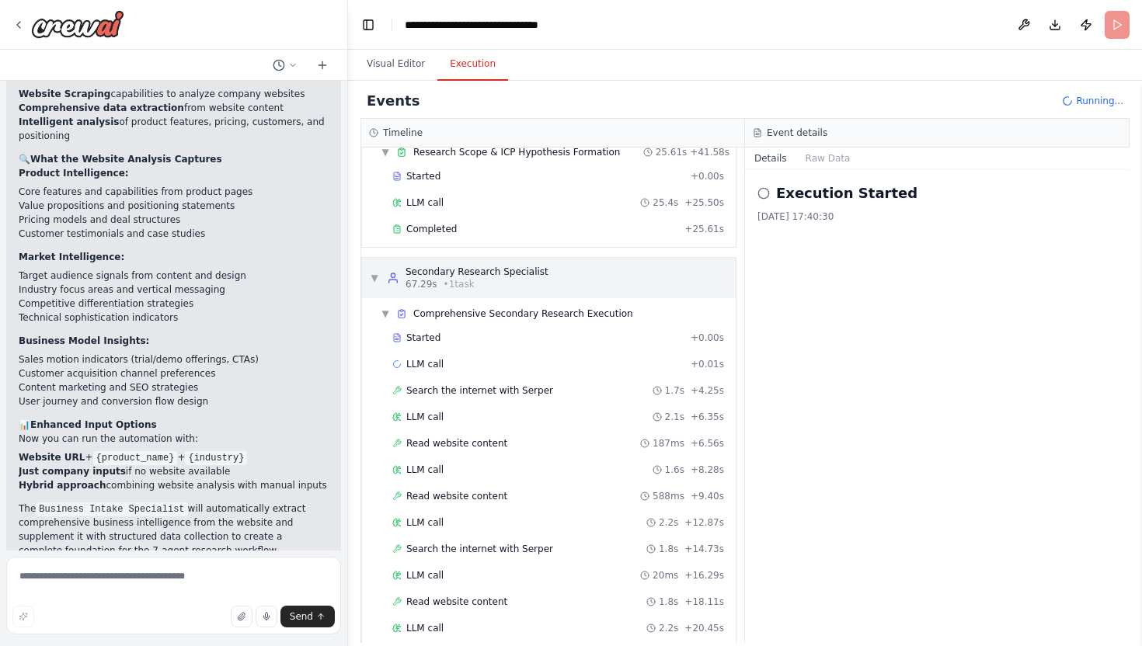
scroll to position [239, 0]
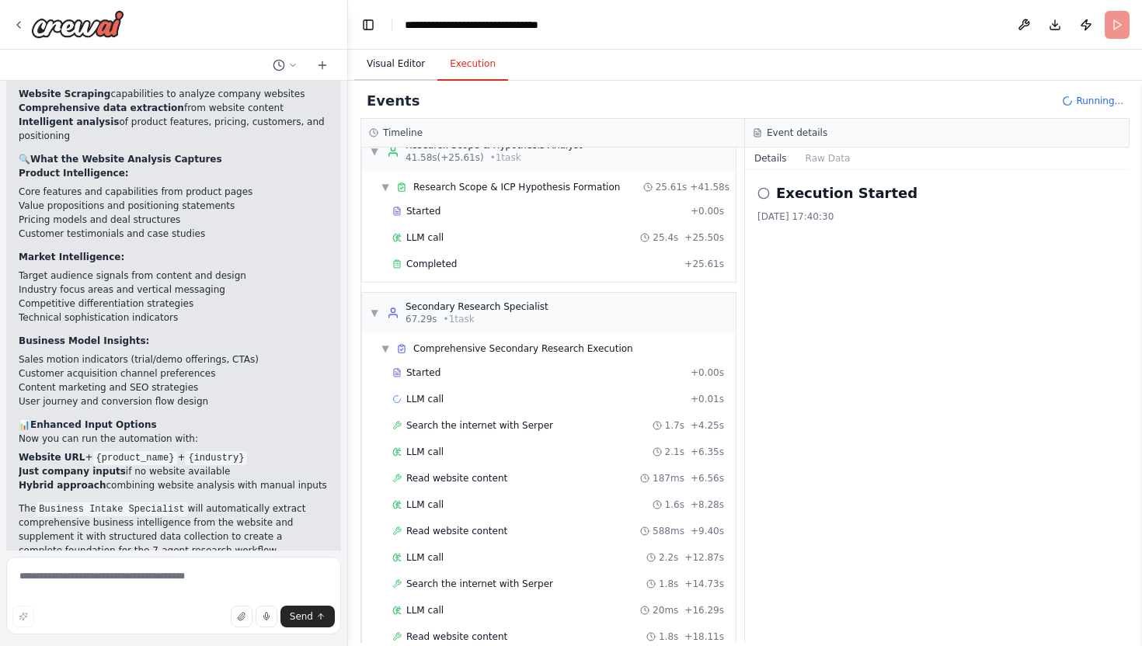
click at [408, 66] on button "Visual Editor" at bounding box center [395, 64] width 83 height 33
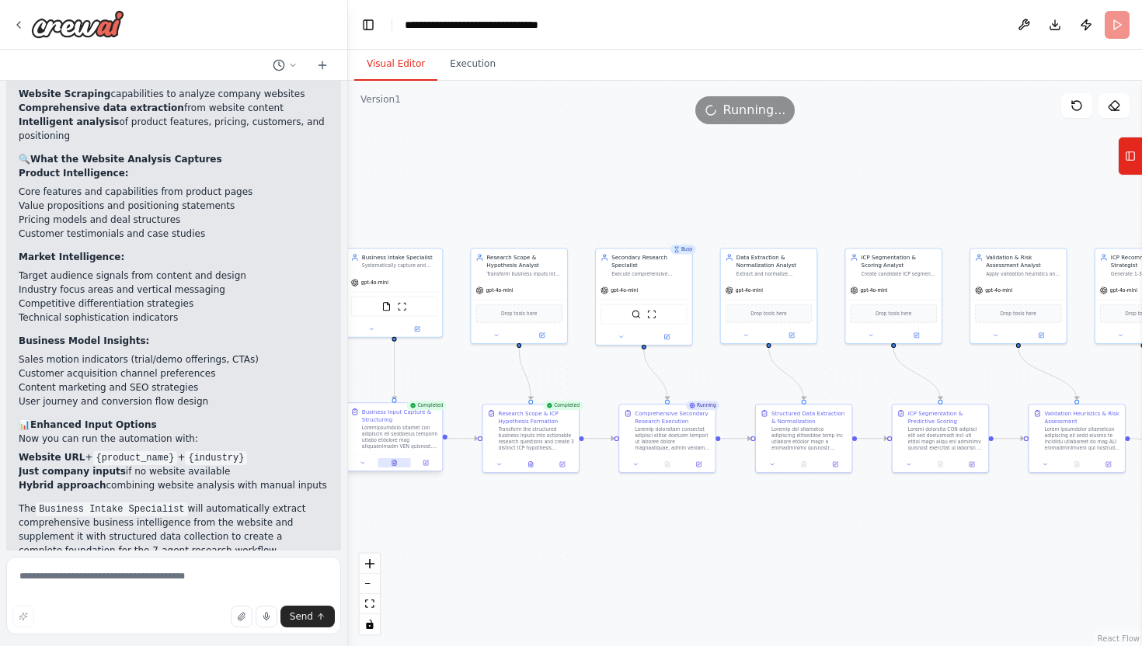
click at [394, 462] on icon at bounding box center [394, 463] width 4 height 5
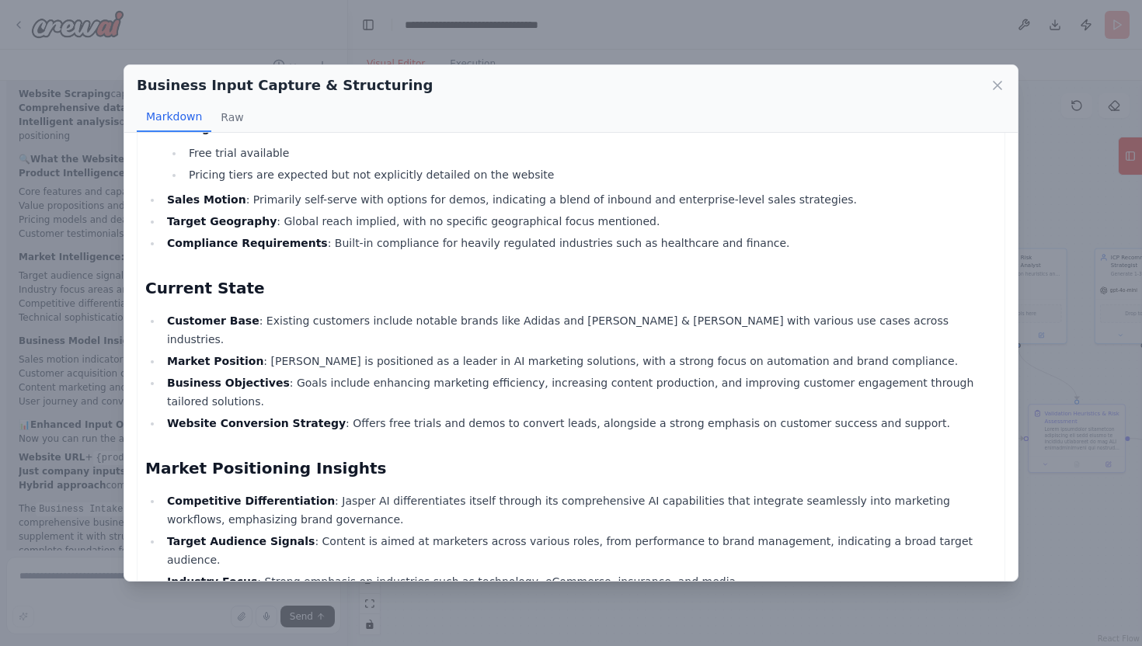
scroll to position [827, 0]
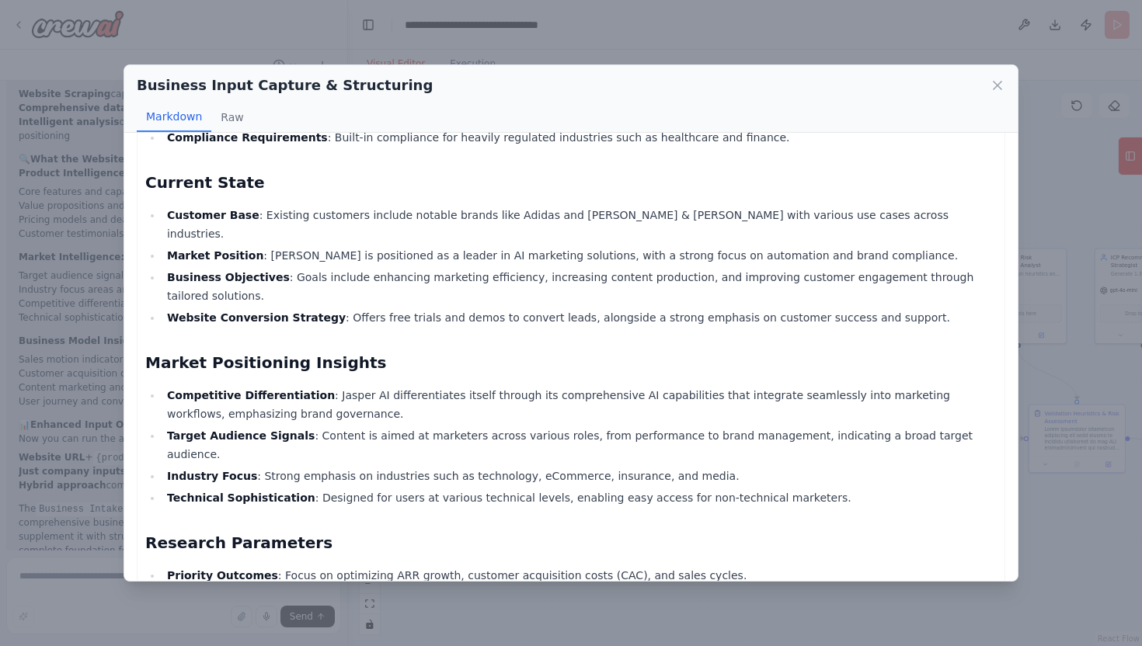
click at [1048, 548] on div "Business Input Capture & Structuring Markdown Raw Product Profile Product Name …" at bounding box center [571, 323] width 1142 height 646
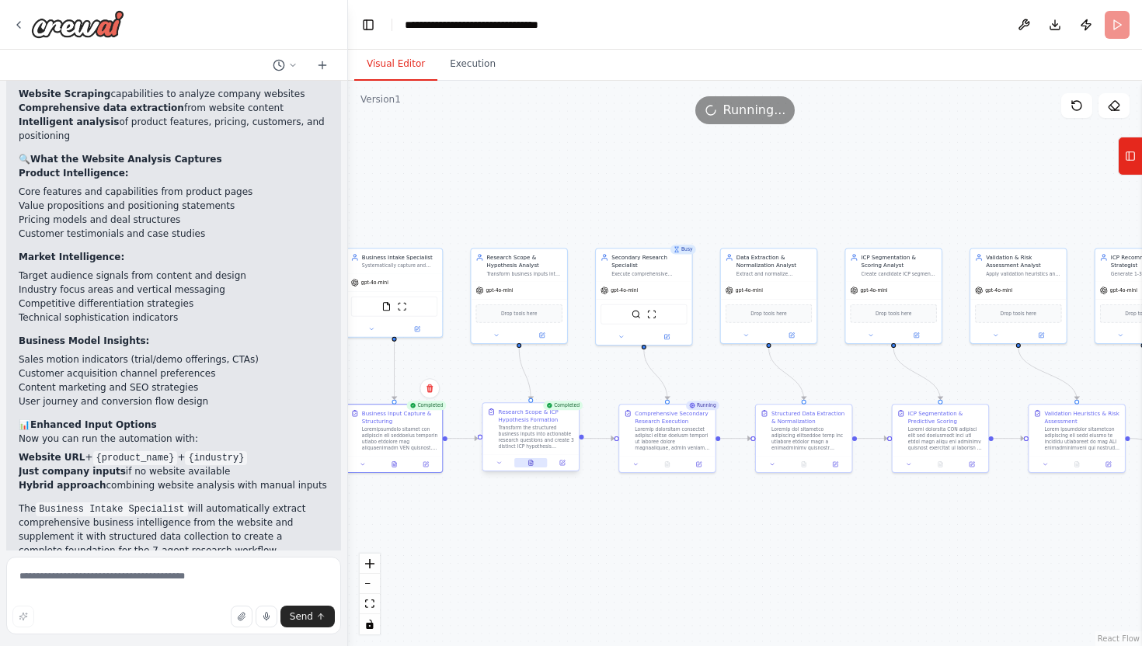
click at [529, 462] on icon at bounding box center [531, 463] width 4 height 5
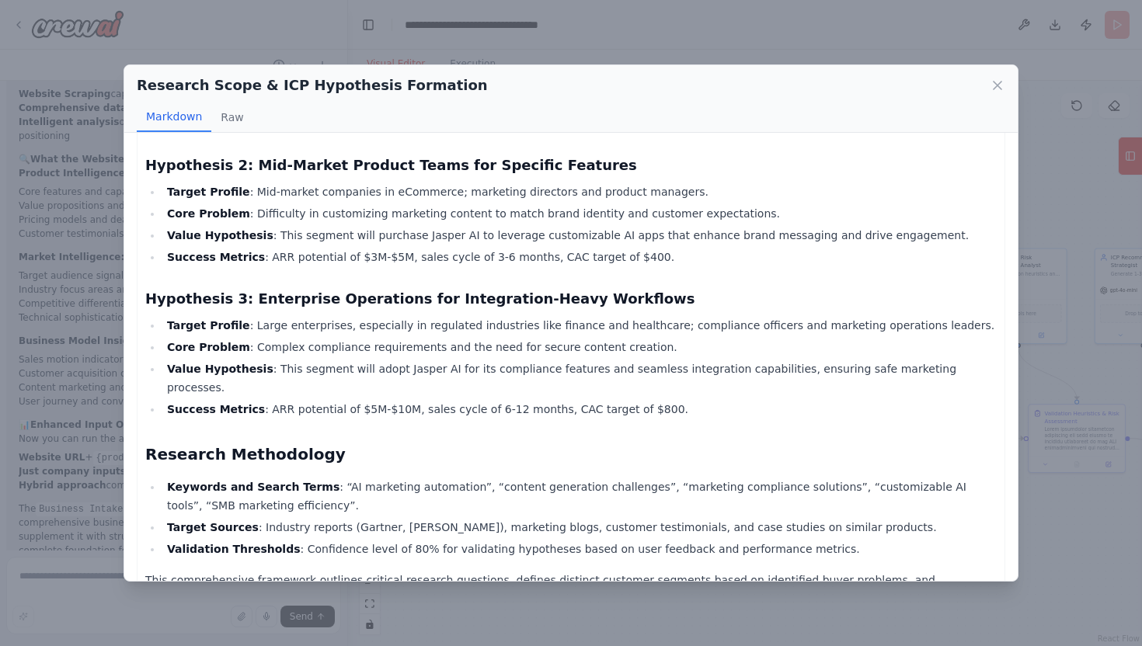
scroll to position [697, 0]
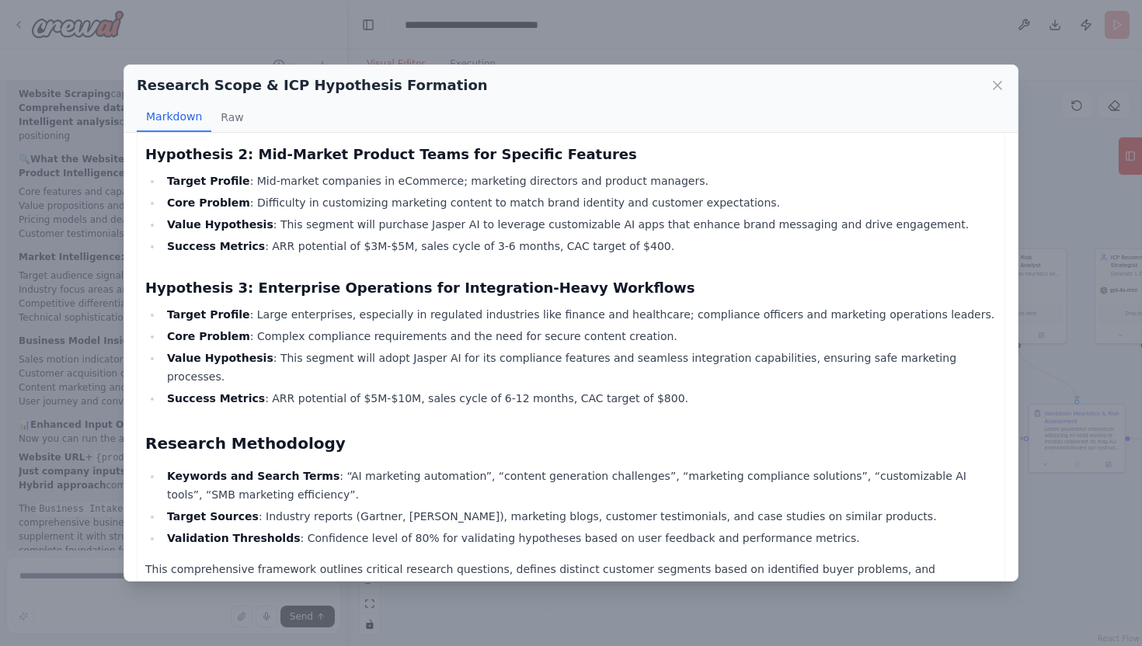
click at [585, 601] on div "Research Scope & ICP Hypothesis Formation Markdown Raw Research Questions Frame…" at bounding box center [571, 323] width 1142 height 646
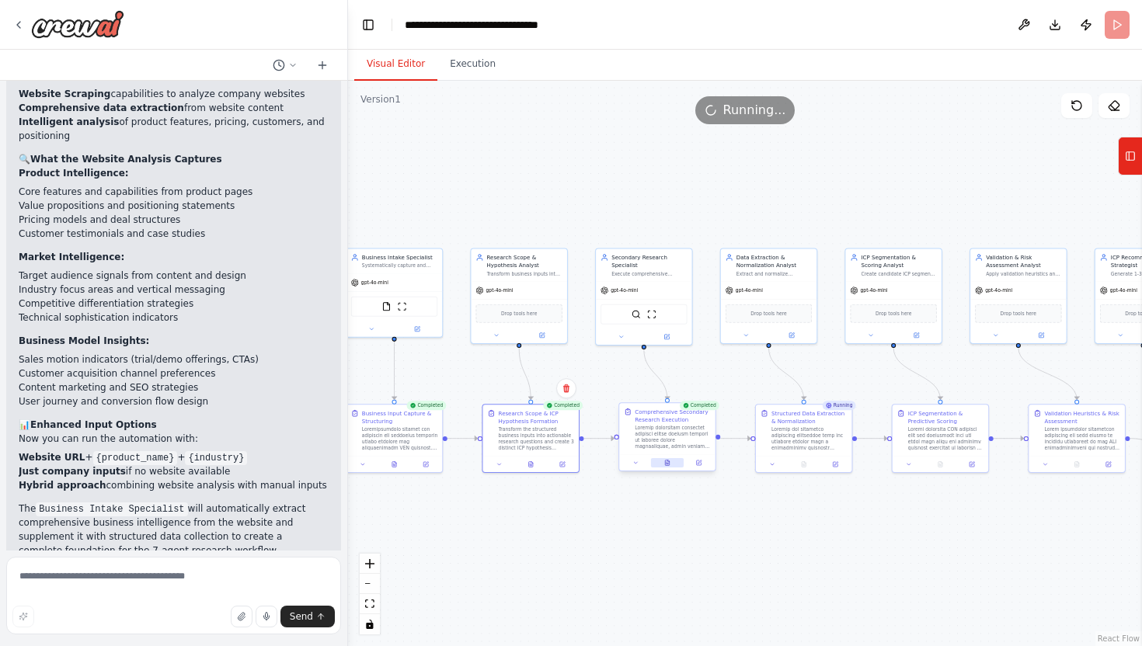
click at [670, 464] on button at bounding box center [667, 462] width 33 height 9
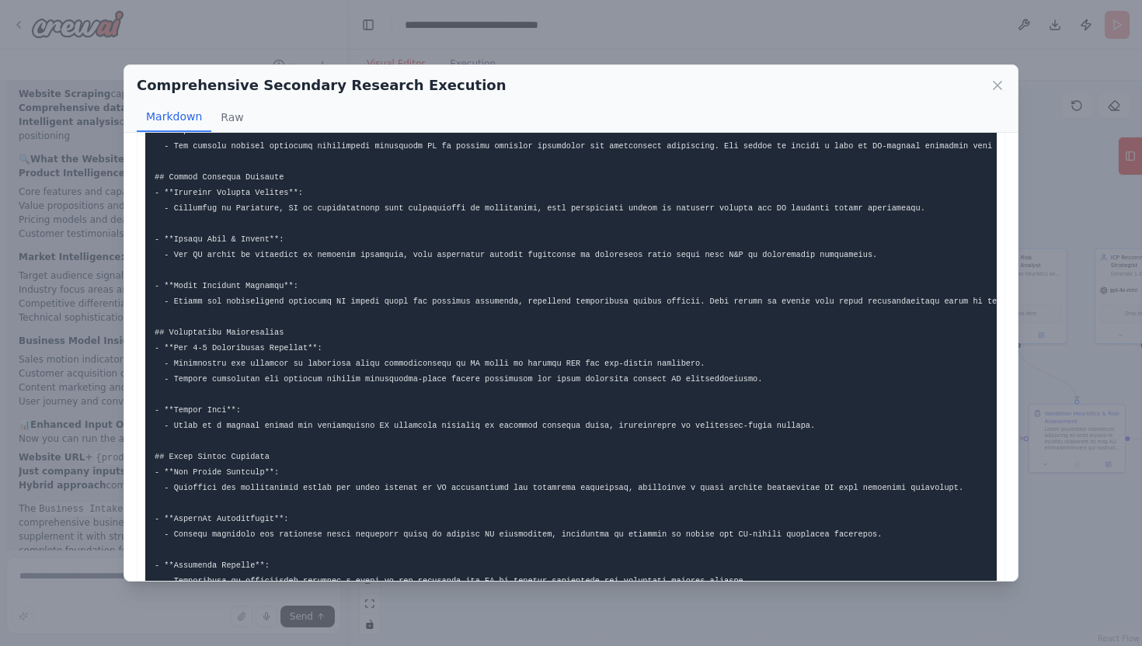
scroll to position [0, 0]
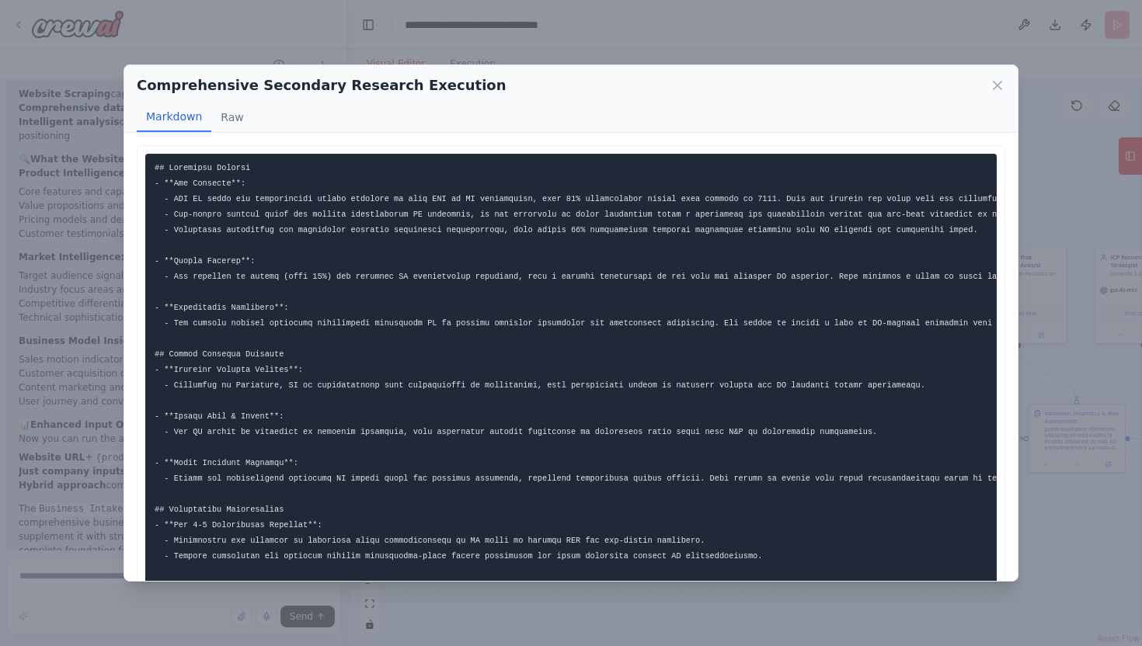
click at [1060, 525] on div "Comprehensive Secondary Research Execution Markdown Raw This report synthesizes…" at bounding box center [571, 323] width 1142 height 646
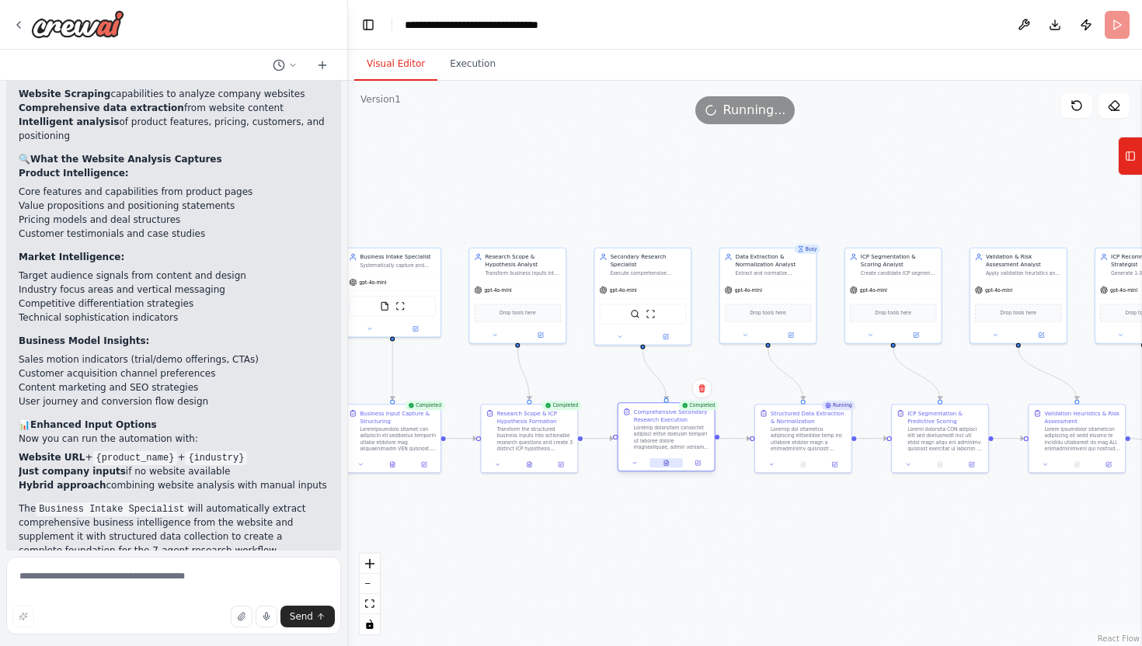
click at [663, 464] on button at bounding box center [665, 462] width 33 height 9
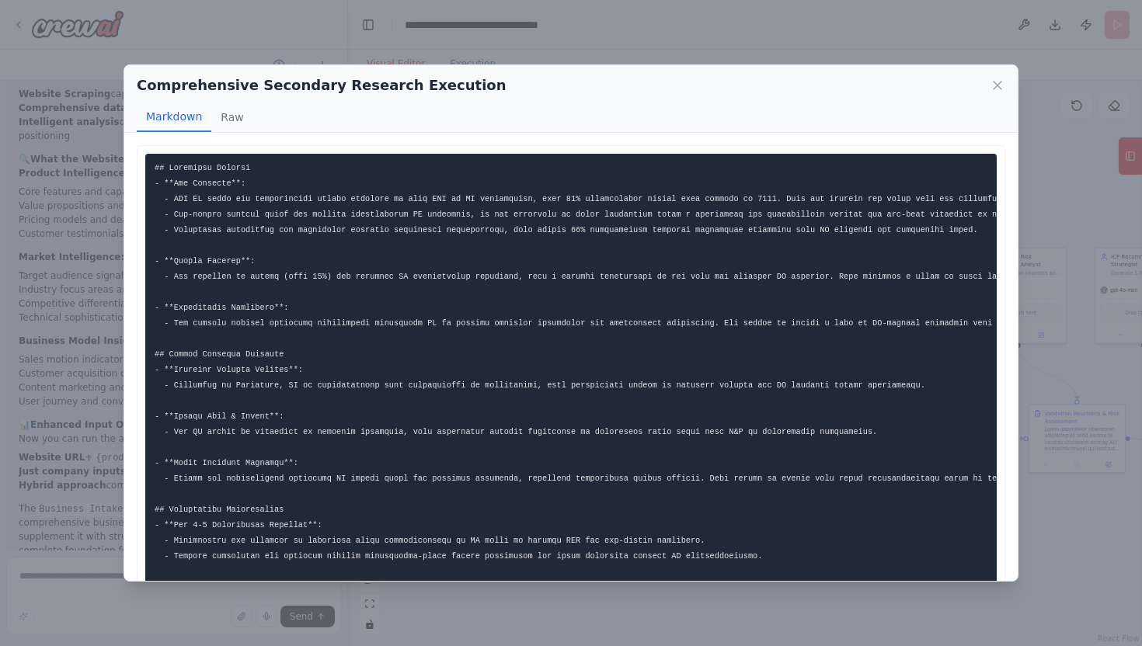
click at [1060, 524] on div "Comprehensive Secondary Research Execution Markdown Raw This report synthesizes…" at bounding box center [571, 323] width 1142 height 646
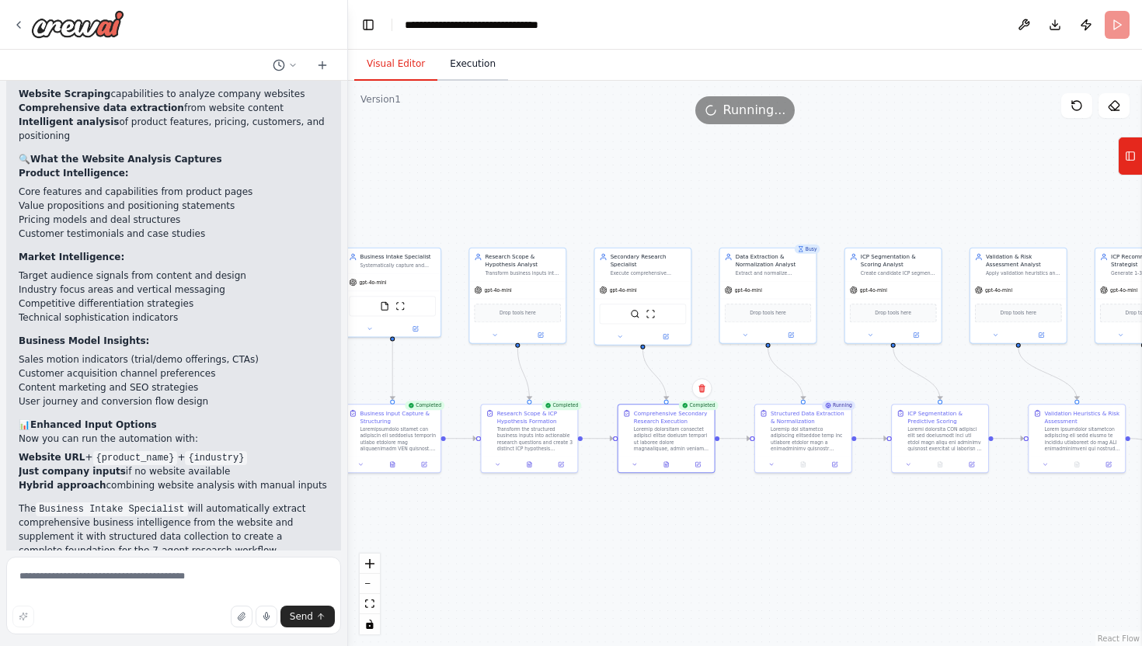
click at [464, 54] on button "Execution" at bounding box center [472, 64] width 71 height 33
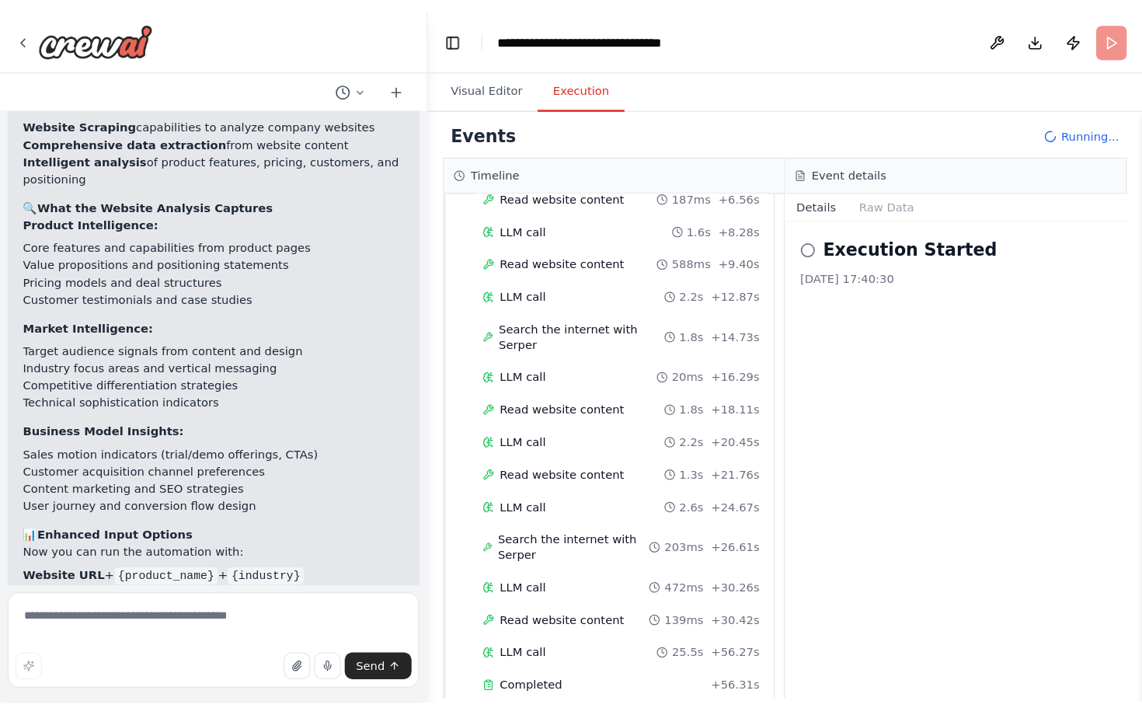
scroll to position [653, 0]
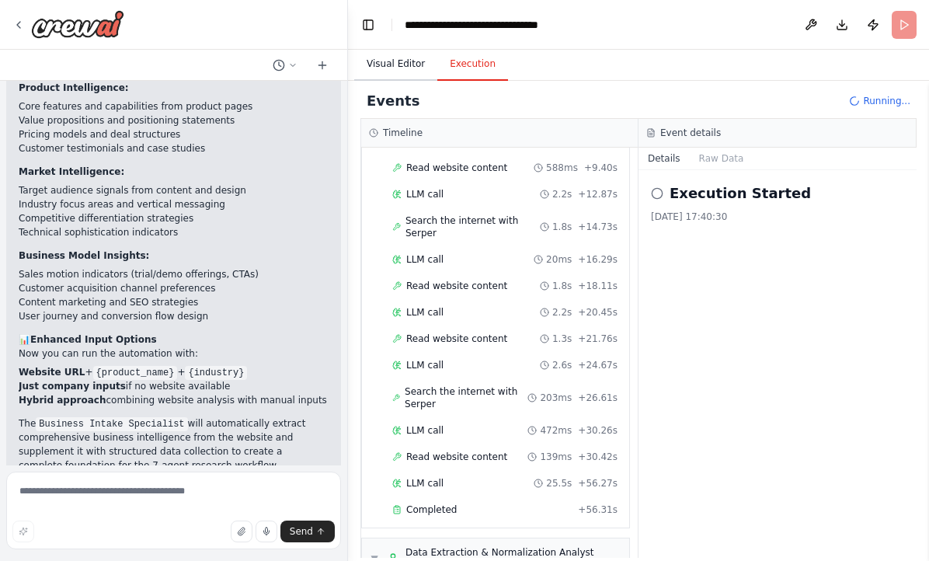
click at [396, 55] on button "Visual Editor" at bounding box center [395, 64] width 83 height 33
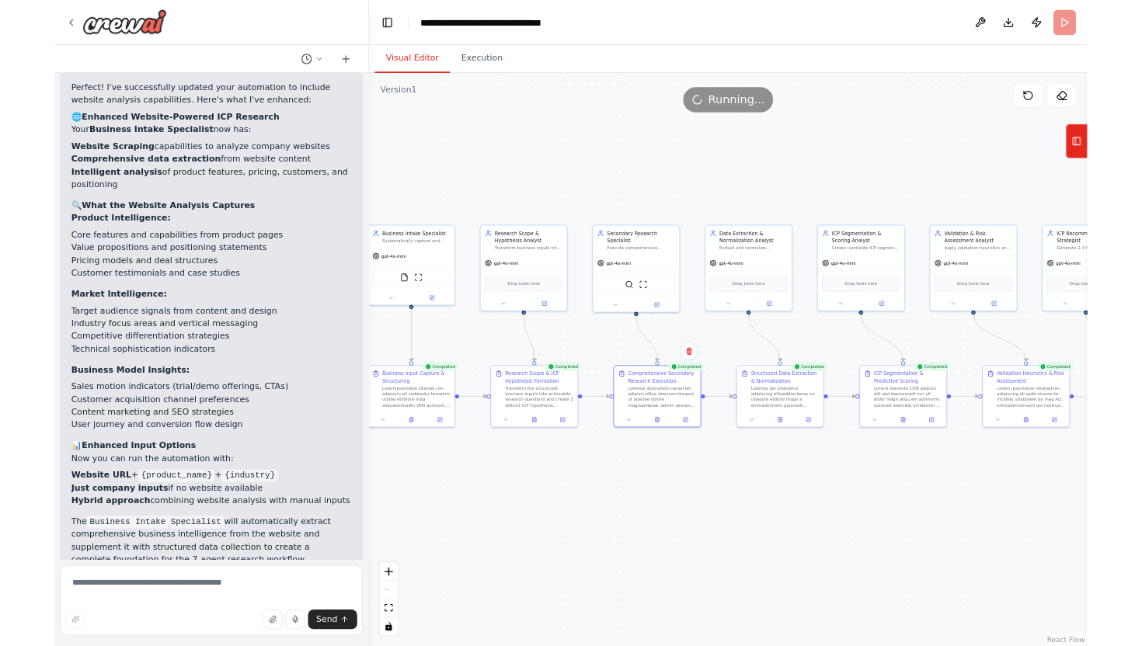
scroll to position [5570, 0]
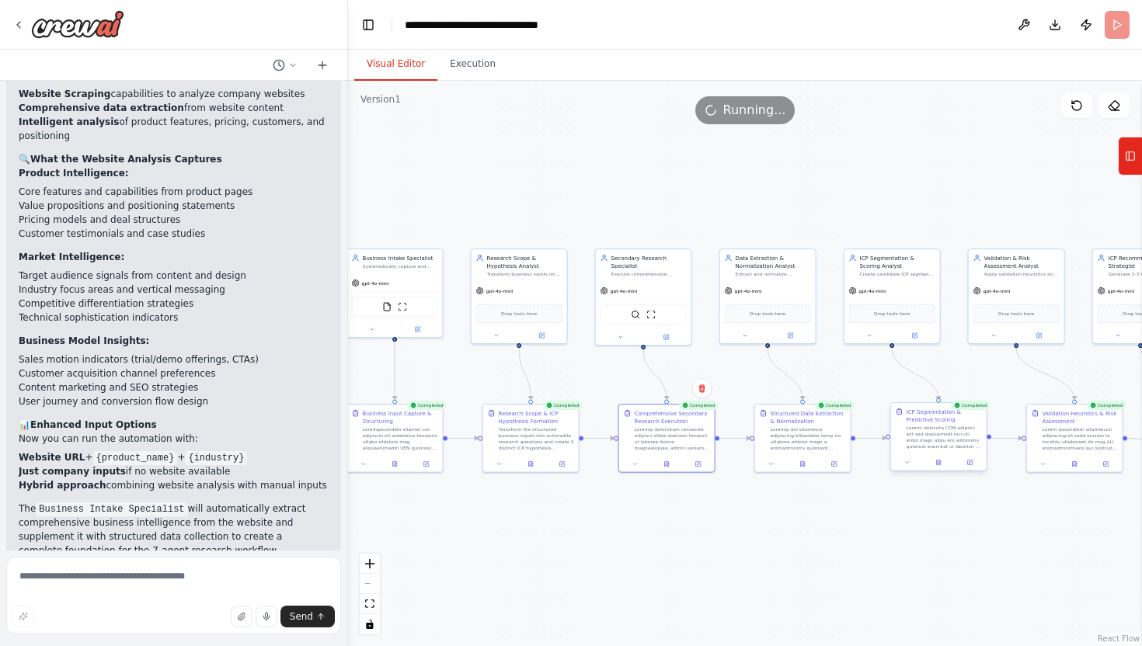
click at [943, 468] on div at bounding box center [939, 462] width 96 height 16
click at [938, 463] on icon at bounding box center [939, 463] width 2 height 0
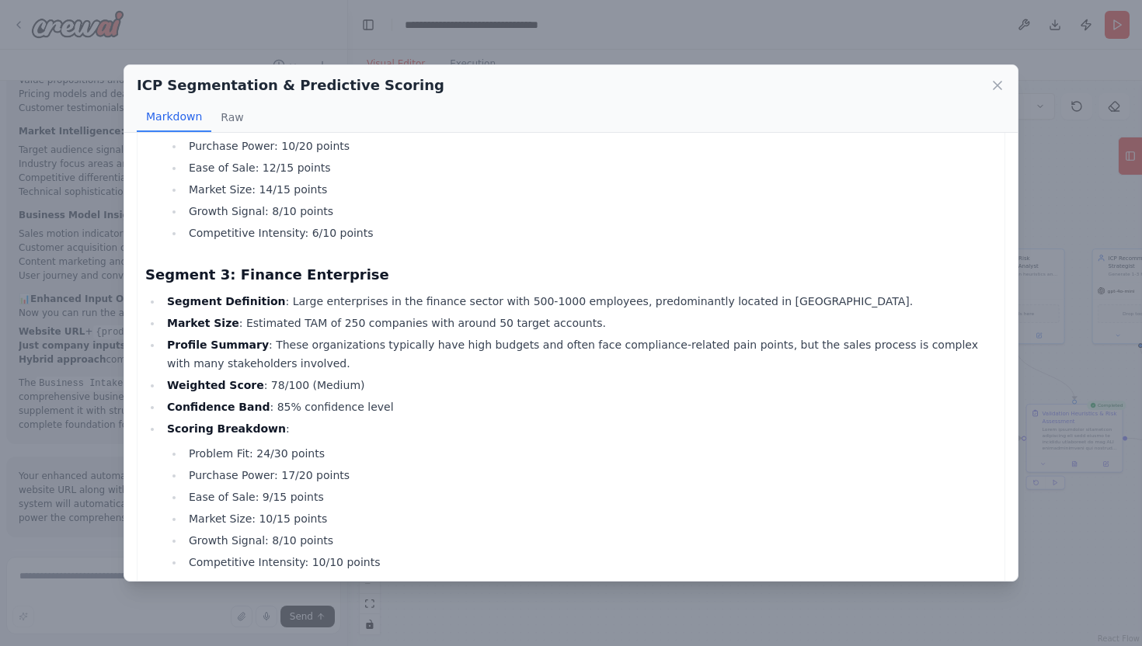
scroll to position [0, 0]
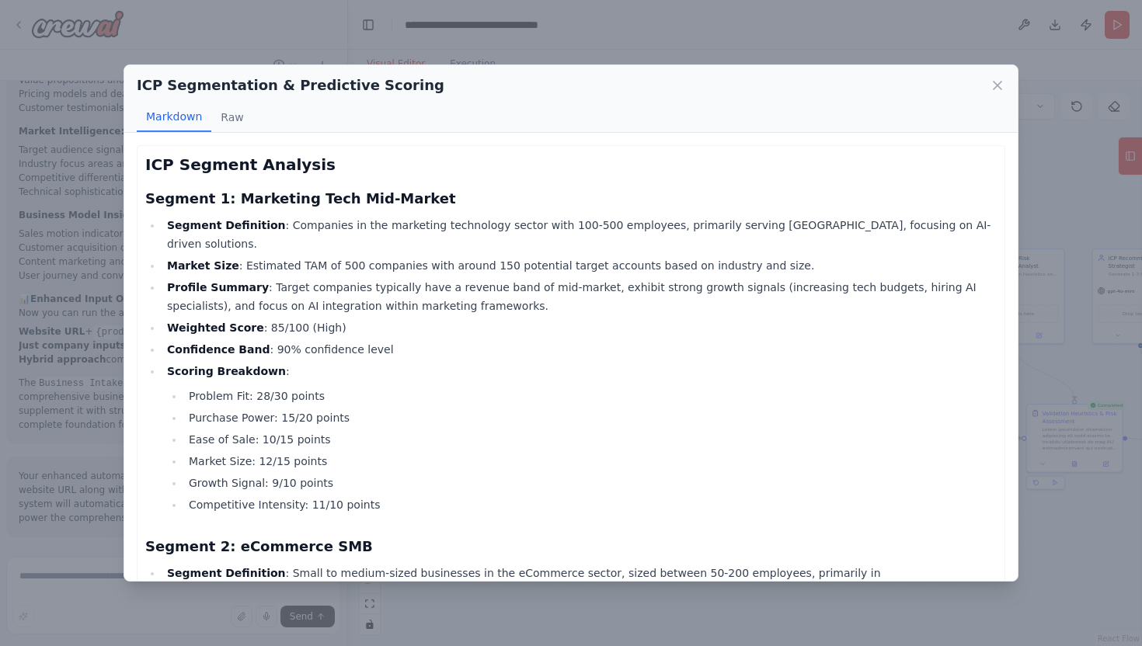
click at [1050, 520] on div "ICP Segmentation & Predictive Scoring Markdown Raw ICP Segment Analysis Segment…" at bounding box center [571, 323] width 1142 height 646
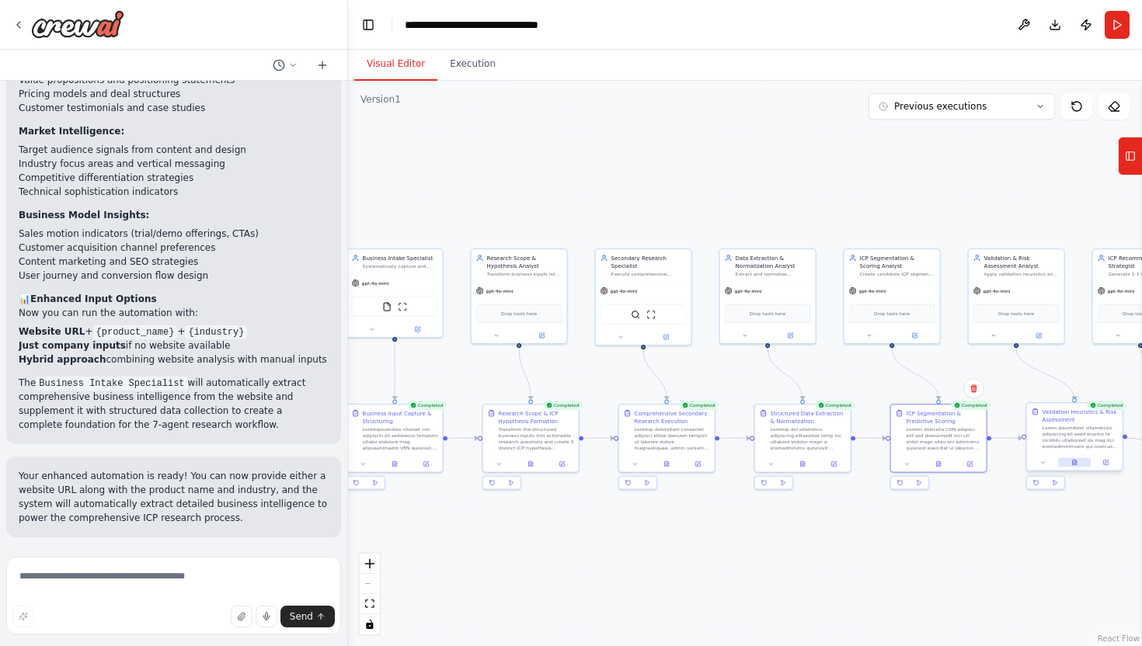
click at [1075, 461] on icon at bounding box center [1074, 463] width 6 height 6
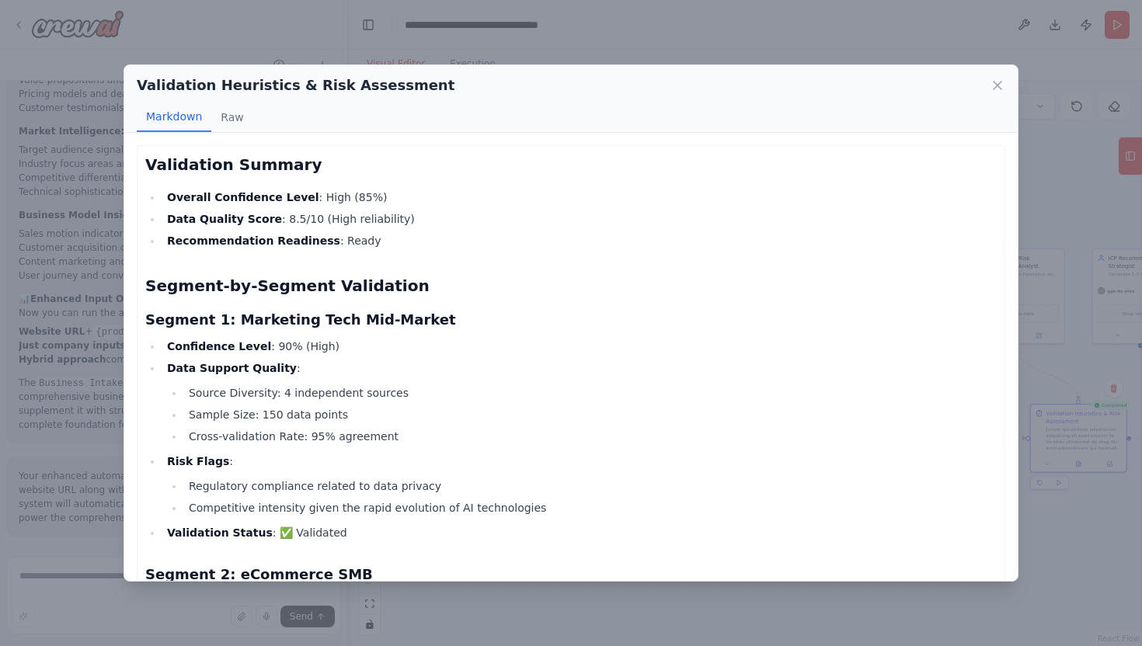
click at [778, 604] on div "Validation Heuristics & Risk Assessment Markdown Raw Validation Summary Overall…" at bounding box center [571, 323] width 1142 height 646
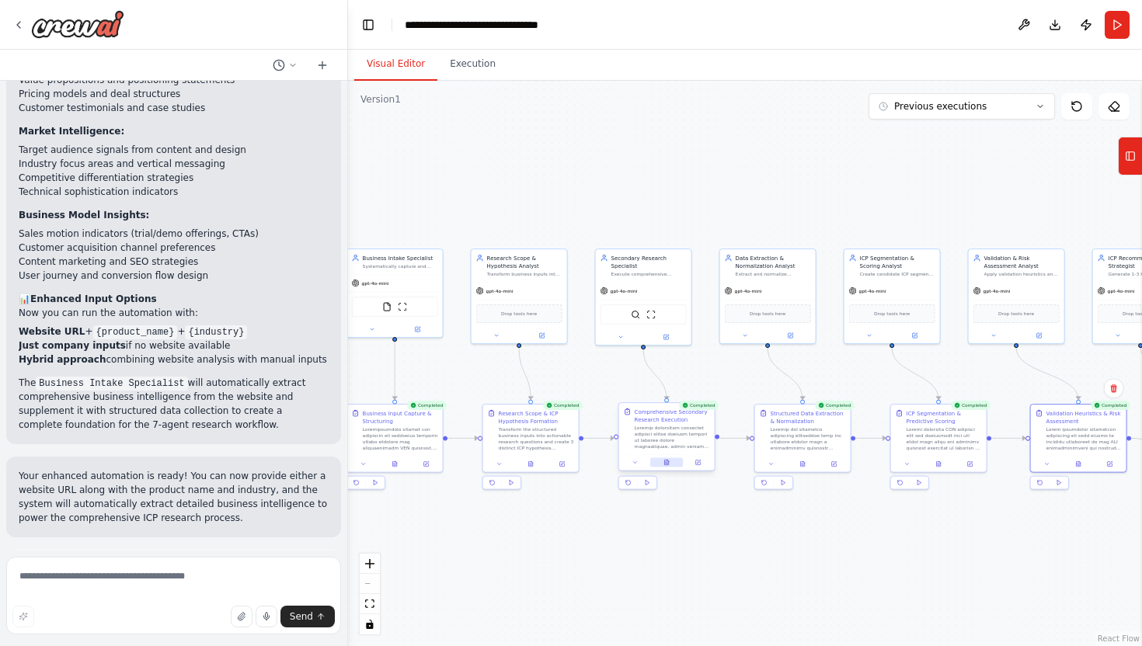
click at [669, 467] on button at bounding box center [666, 462] width 33 height 9
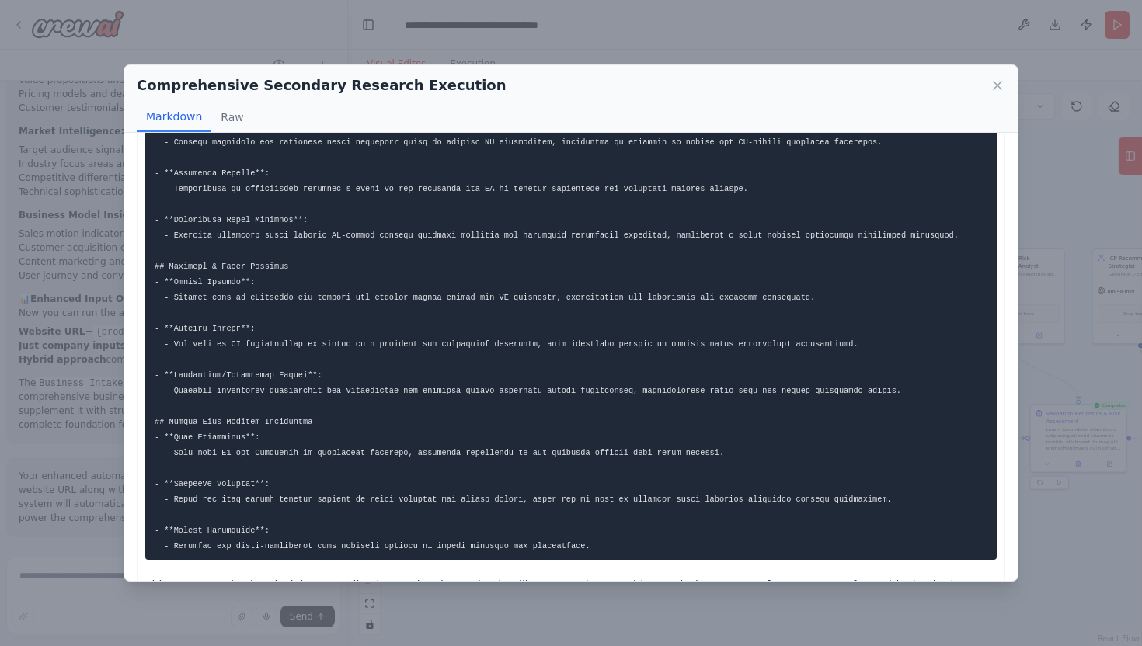
scroll to position [622, 0]
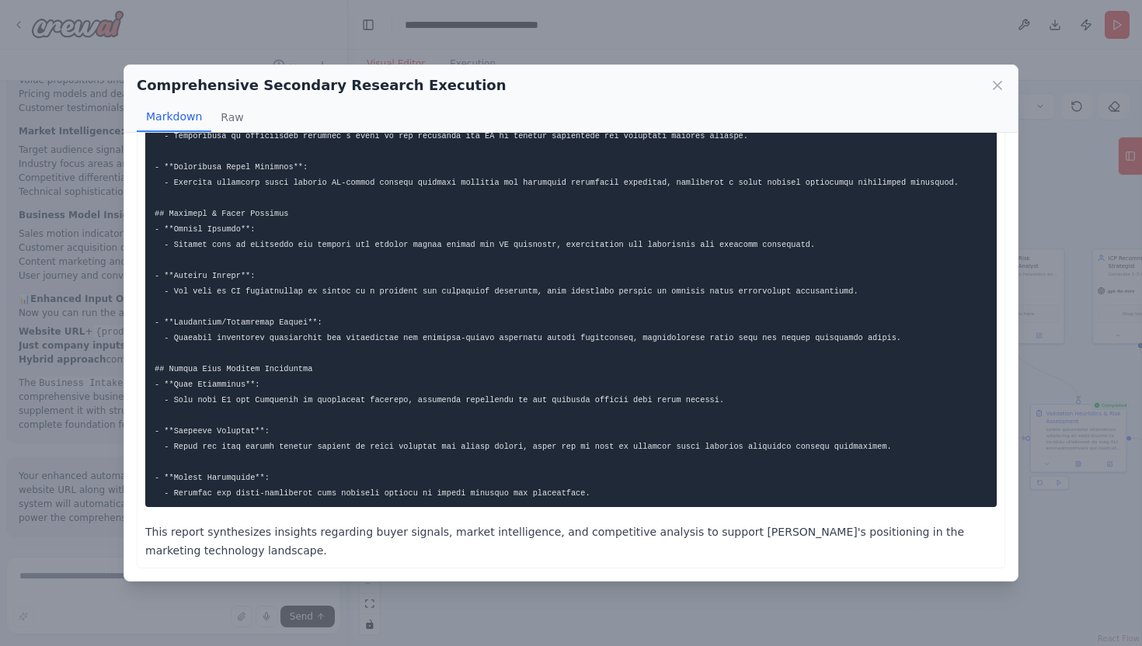
click at [544, 595] on div "Comprehensive Secondary Research Execution Markdown Raw This report synthesizes…" at bounding box center [571, 323] width 1142 height 646
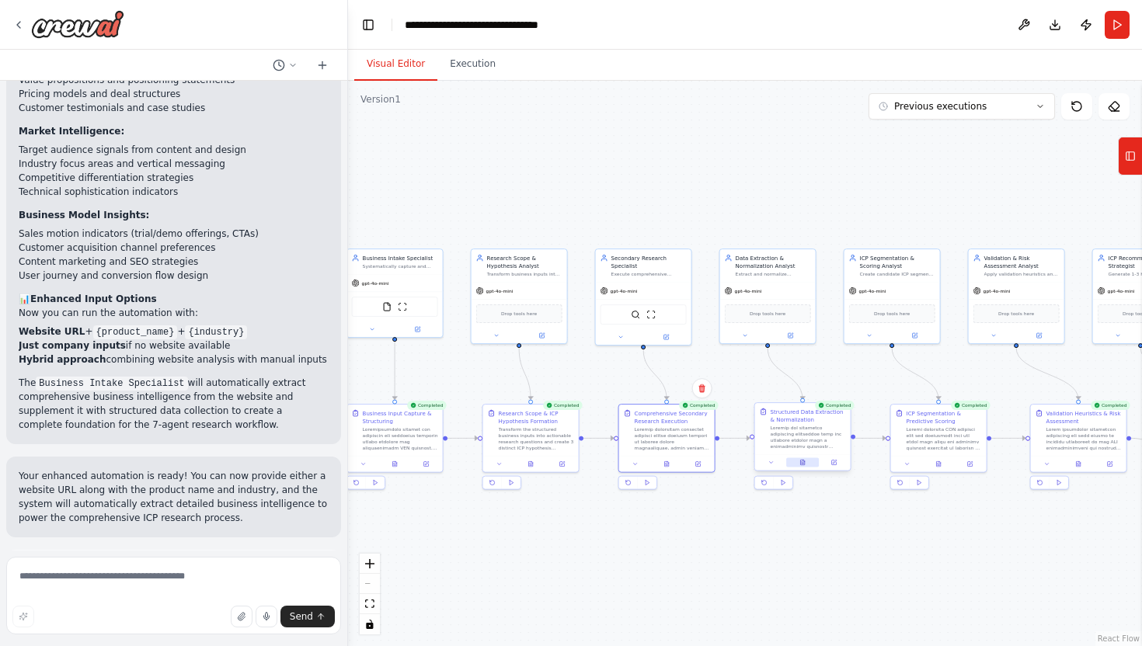
click at [802, 462] on icon at bounding box center [802, 462] width 1 height 0
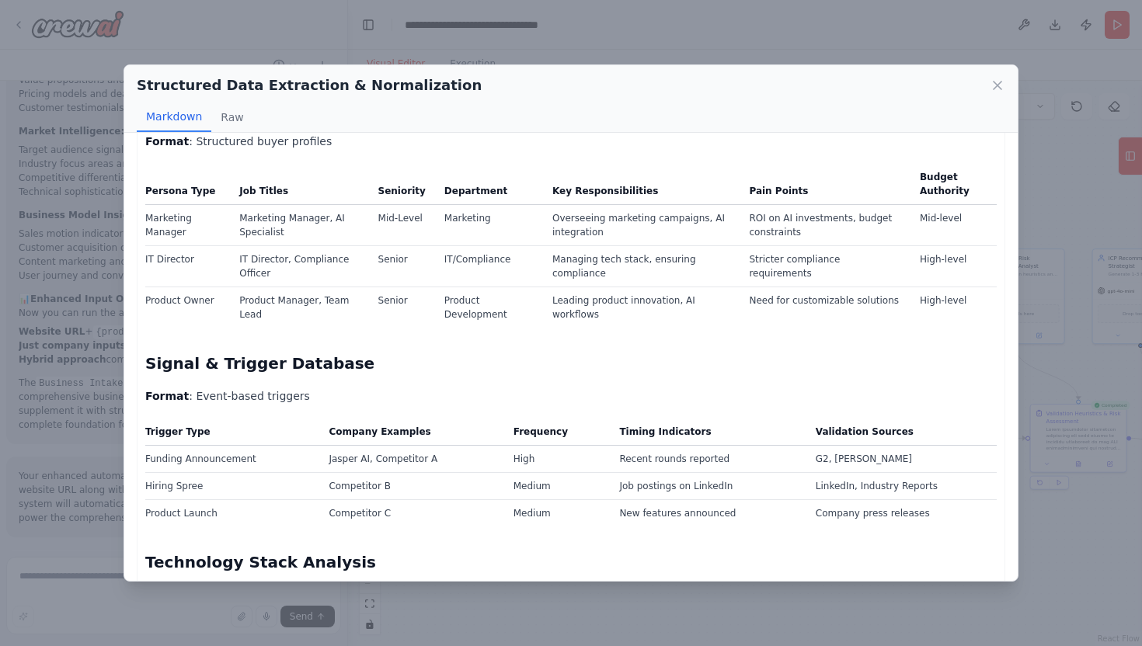
scroll to position [295, 0]
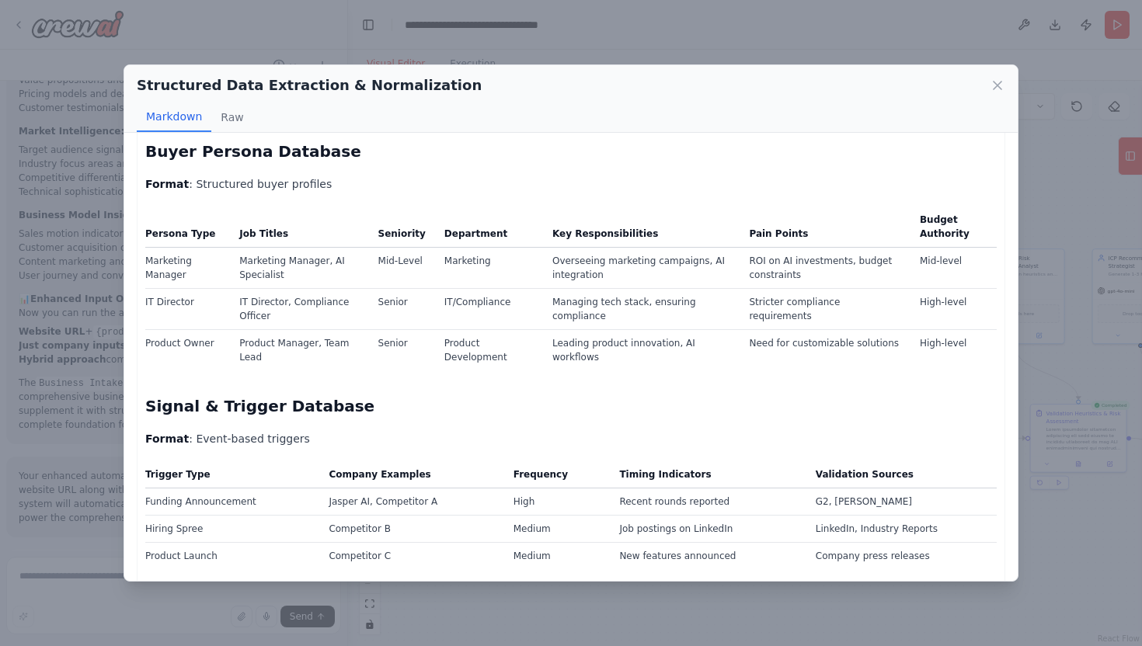
click at [753, 622] on div "Structured Data Extraction & Normalization Markdown Raw Candidate Company Datab…" at bounding box center [571, 323] width 1142 height 646
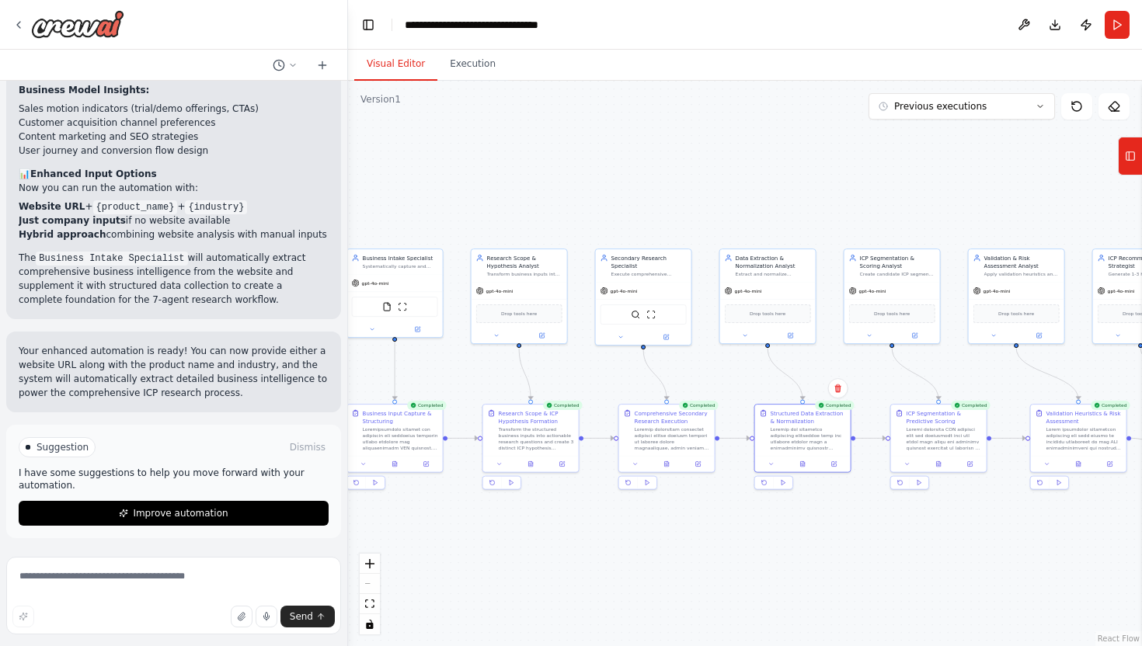
scroll to position [5564, 0]
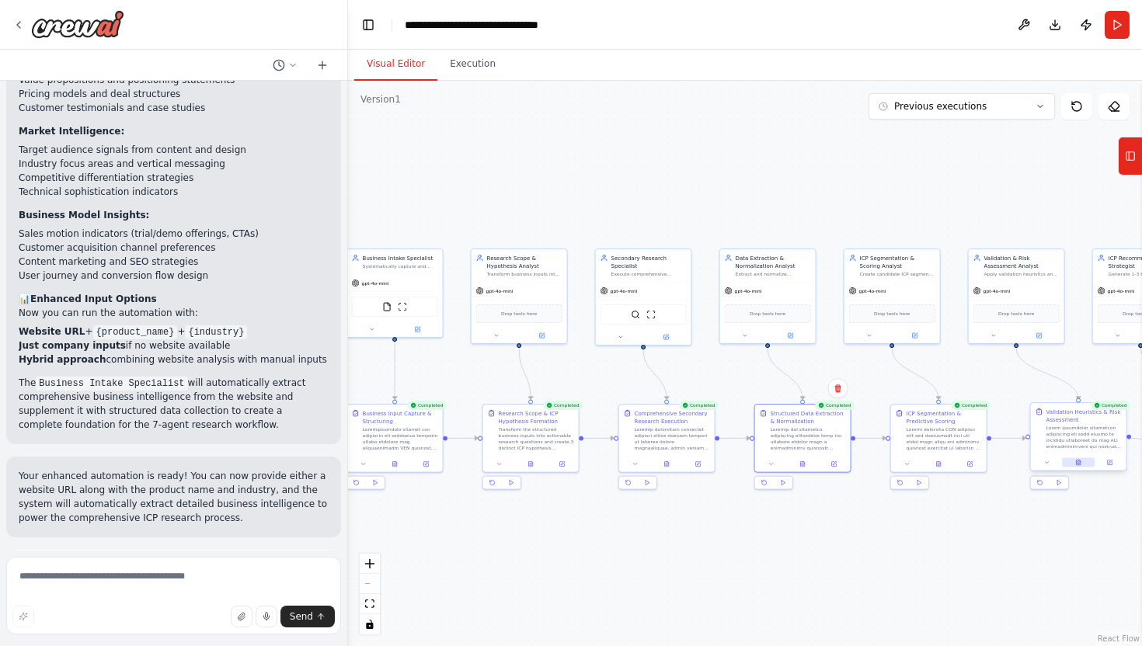
click at [1073, 465] on button at bounding box center [1078, 462] width 33 height 9
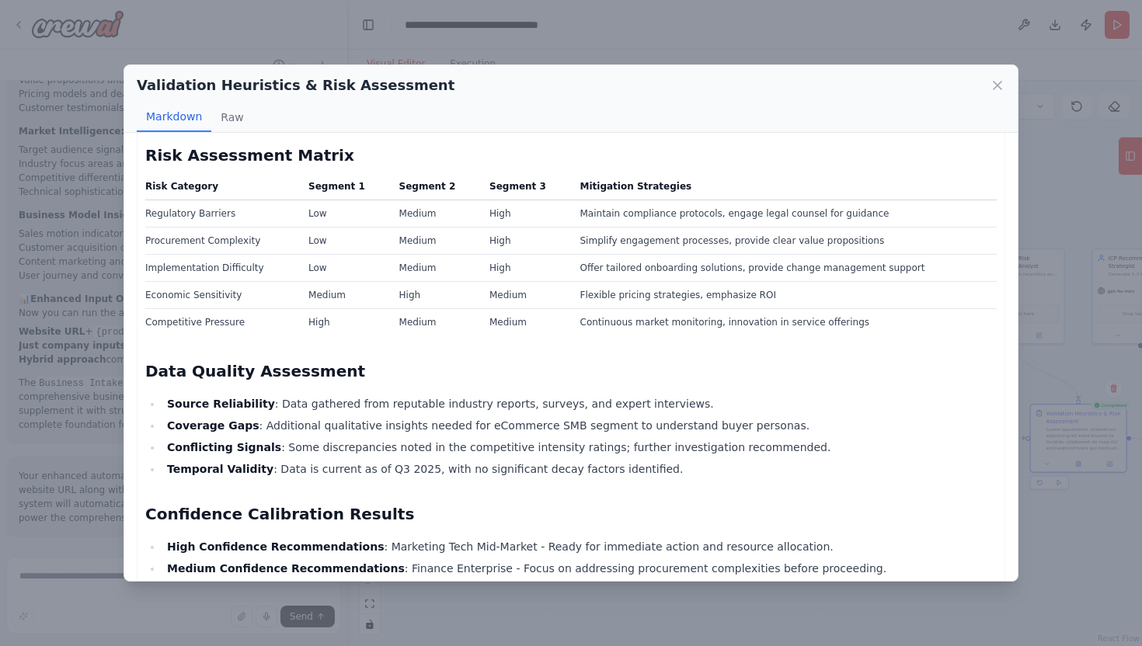
scroll to position [1239, 0]
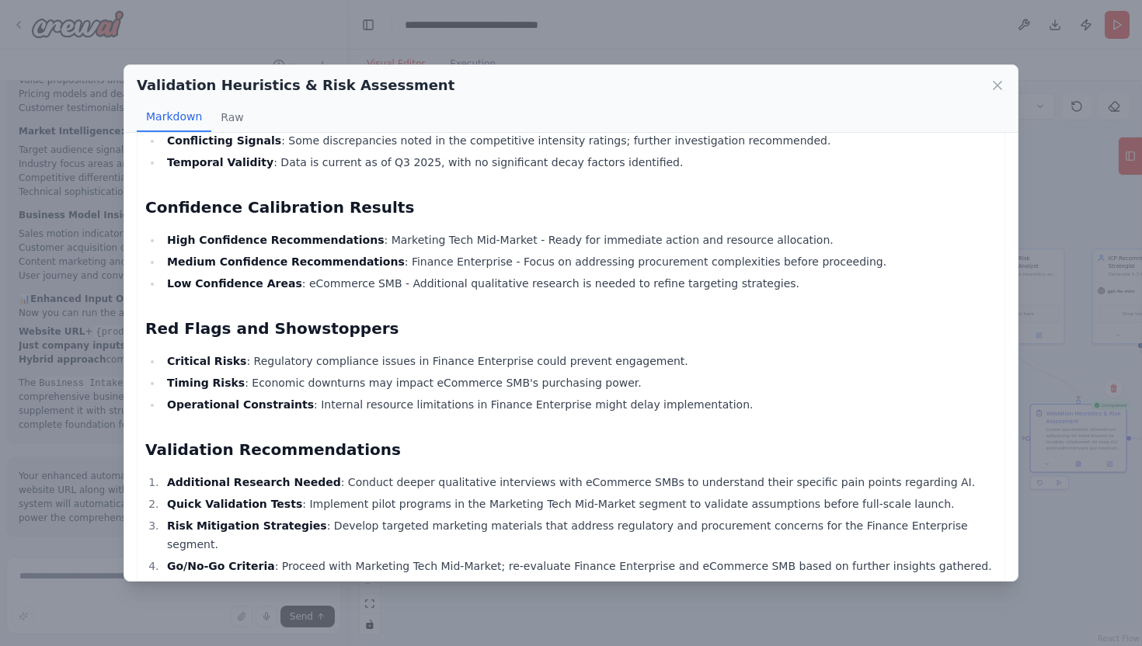
click at [594, 614] on div "Validation Heuristics & Risk Assessment Markdown Raw Validation Summary Overall…" at bounding box center [571, 323] width 1142 height 646
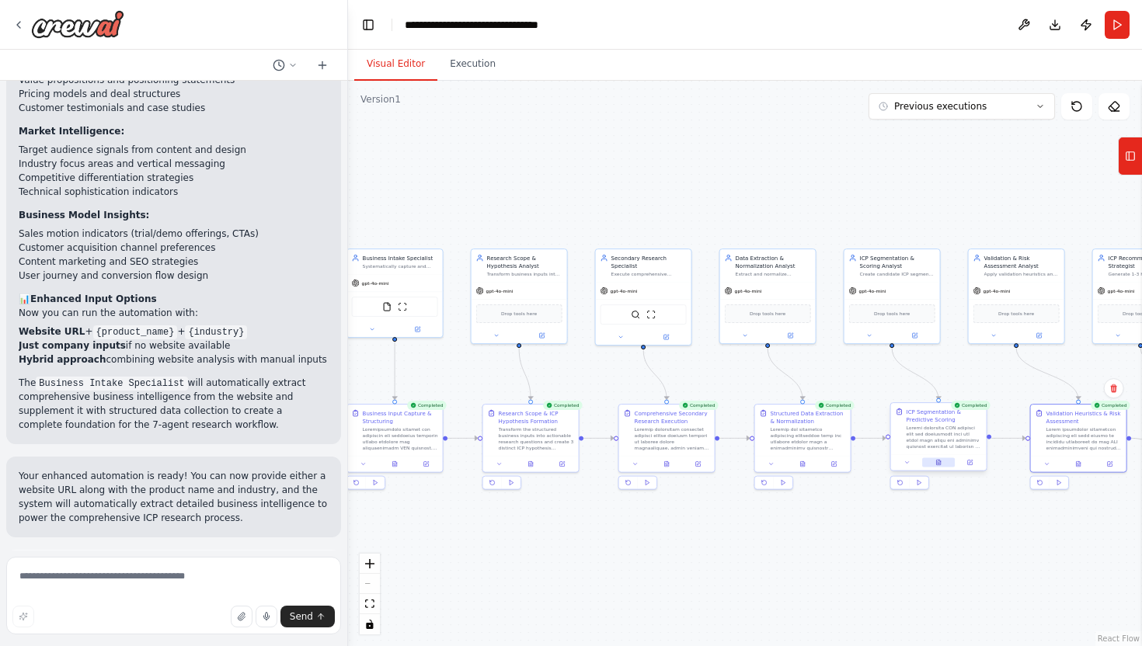
click at [942, 462] on button at bounding box center [938, 462] width 33 height 9
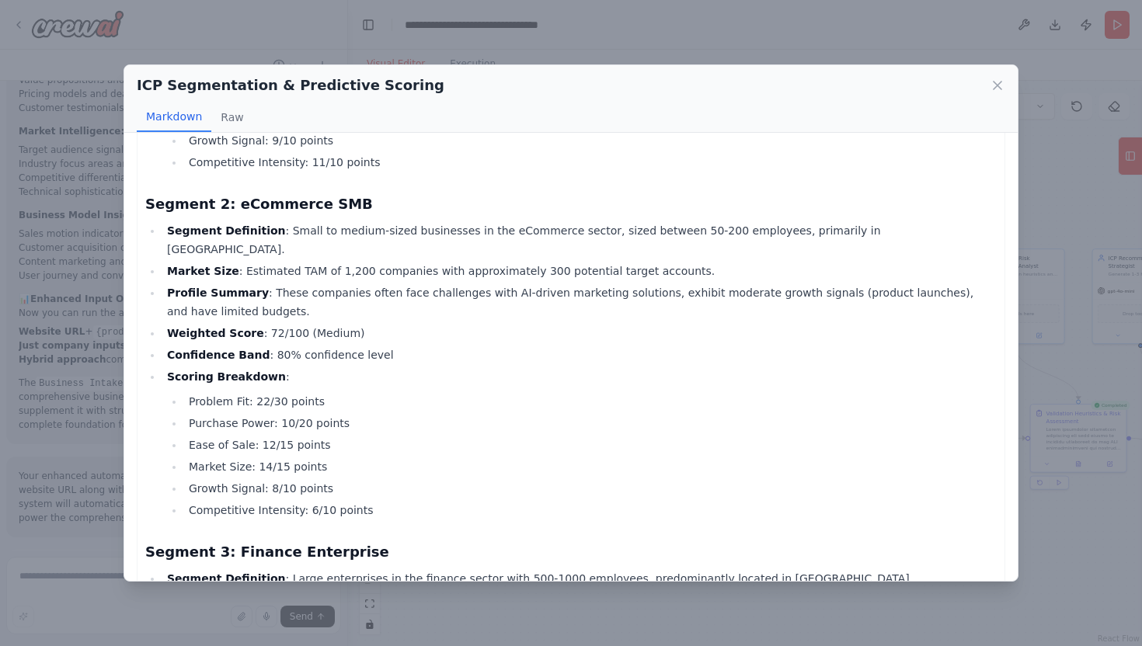
scroll to position [804, 0]
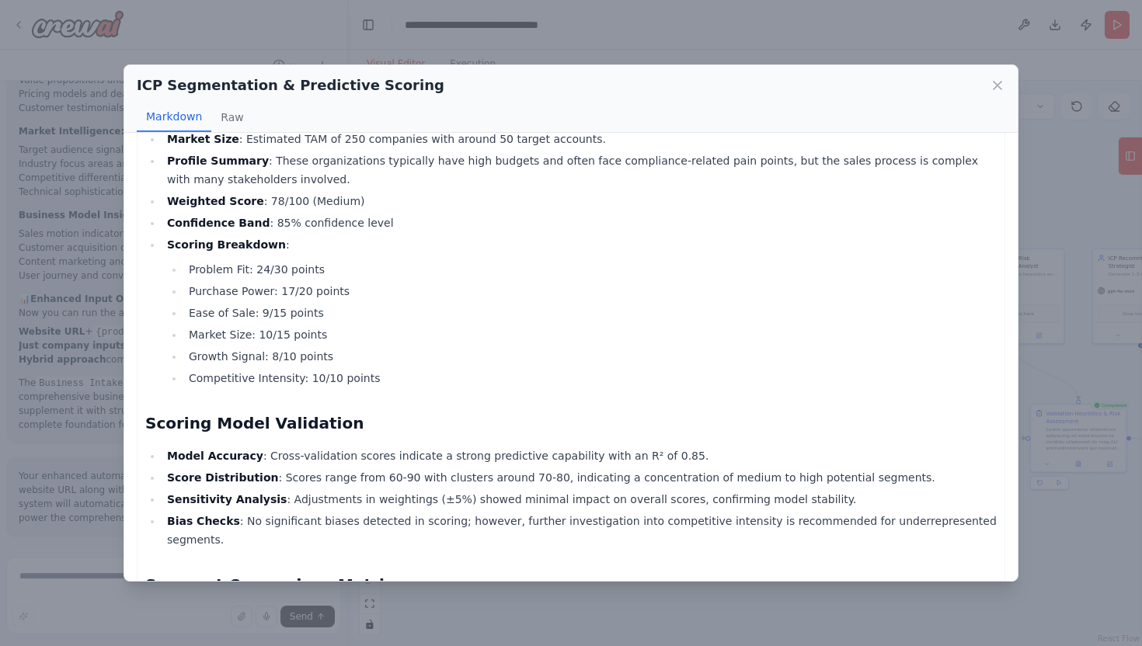
click at [1060, 508] on div "ICP Segmentation & Predictive Scoring Markdown Raw ICP Segment Analysis Segment…" at bounding box center [571, 323] width 1142 height 646
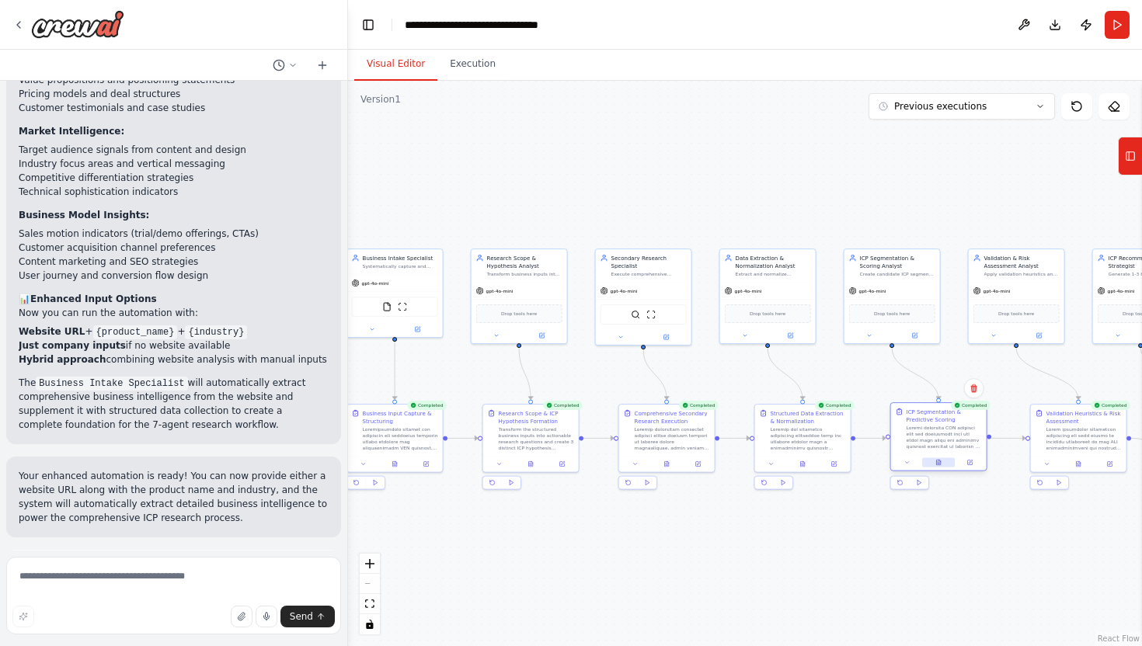
click at [938, 461] on icon at bounding box center [938, 462] width 4 height 5
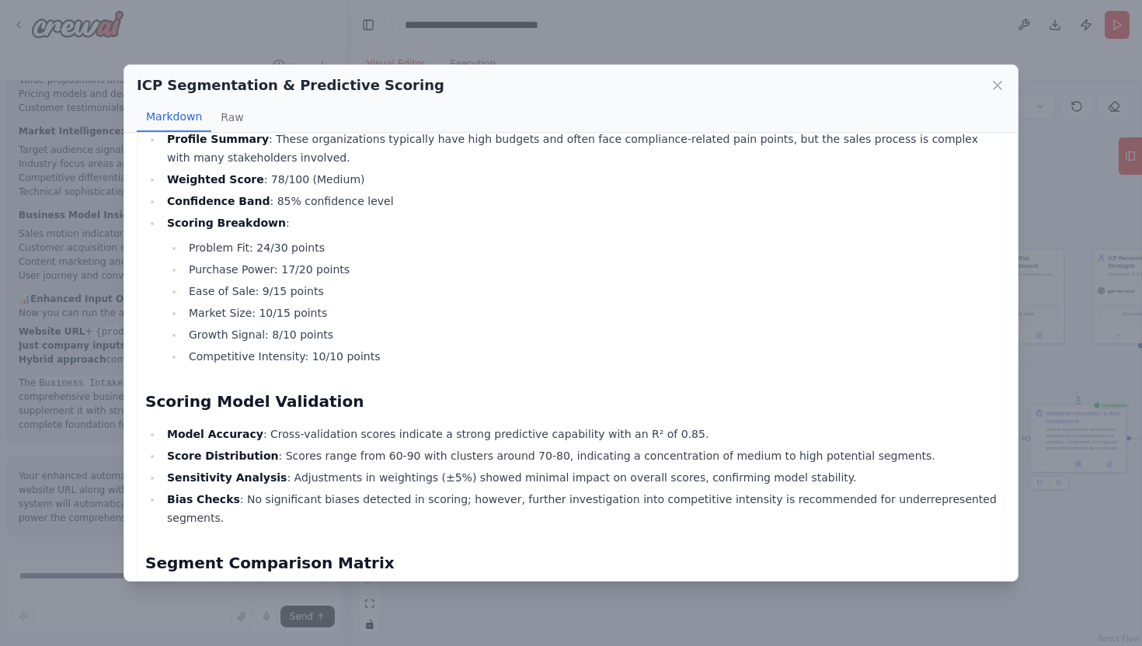
scroll to position [1182, 0]
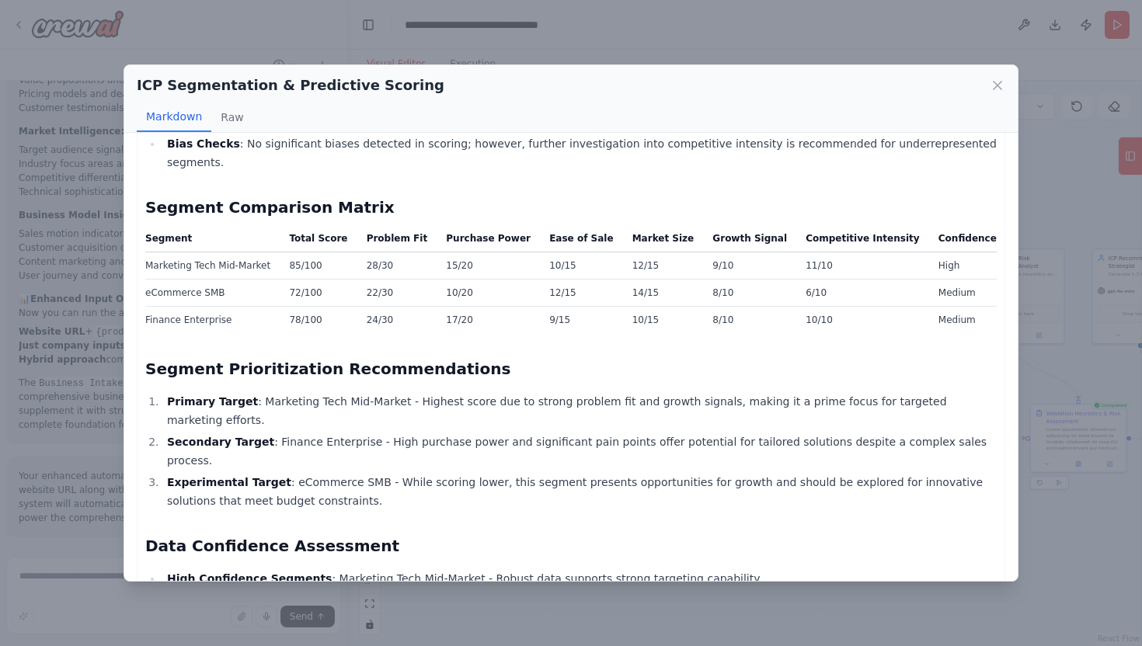
click at [1067, 572] on div "ICP Segmentation & Predictive Scoring Markdown Raw ICP Segment Analysis Segment…" at bounding box center [571, 323] width 1142 height 646
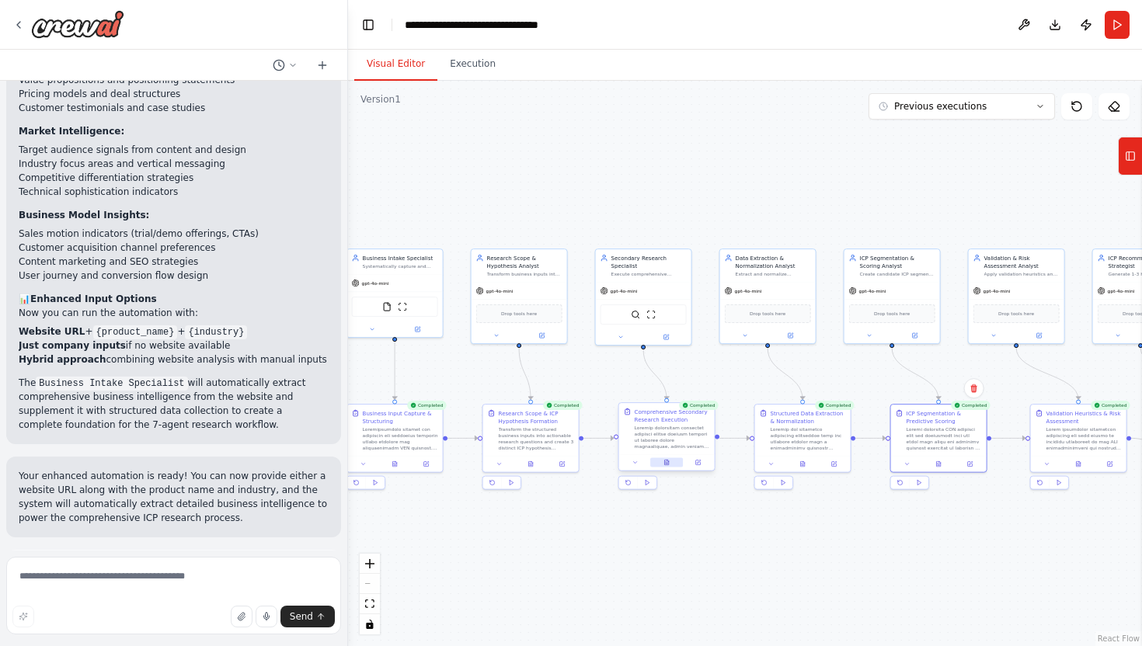
click at [663, 463] on button at bounding box center [666, 462] width 33 height 9
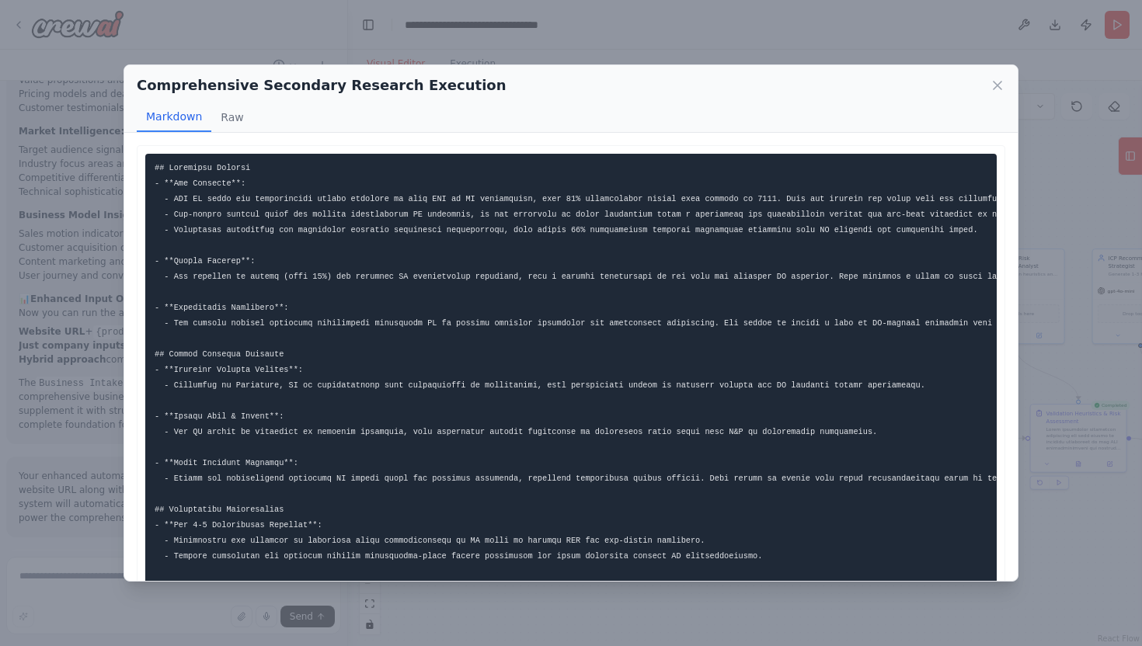
click at [819, 597] on div "Comprehensive Secondary Research Execution Markdown Raw This report synthesizes…" at bounding box center [571, 323] width 1142 height 646
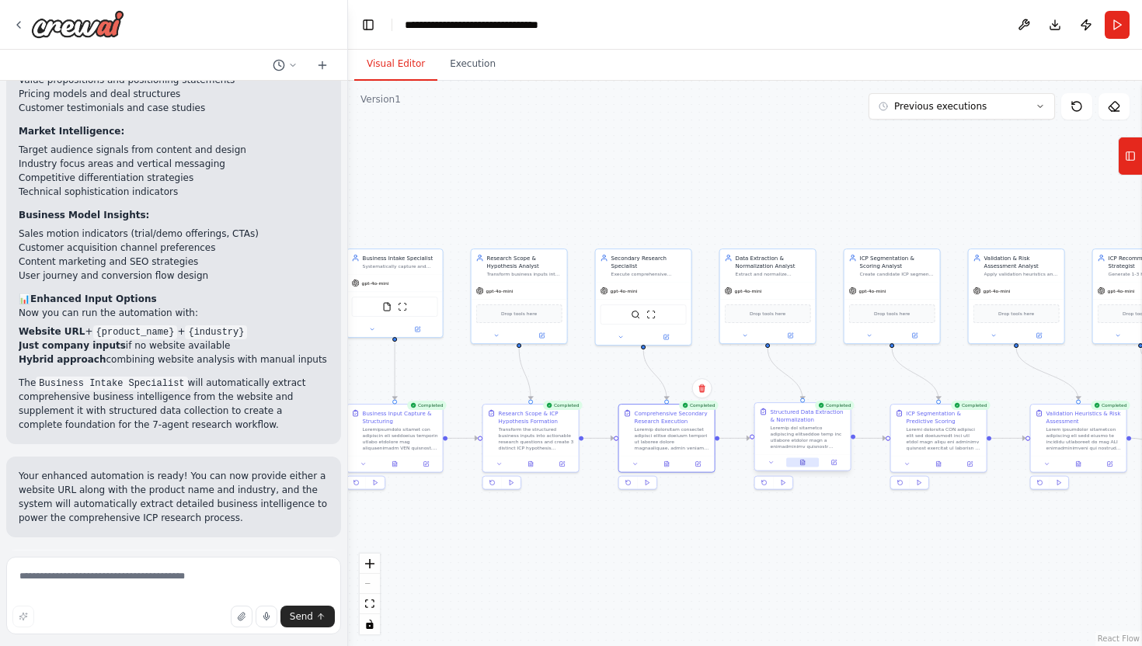
click at [799, 461] on icon at bounding box center [802, 463] width 6 height 6
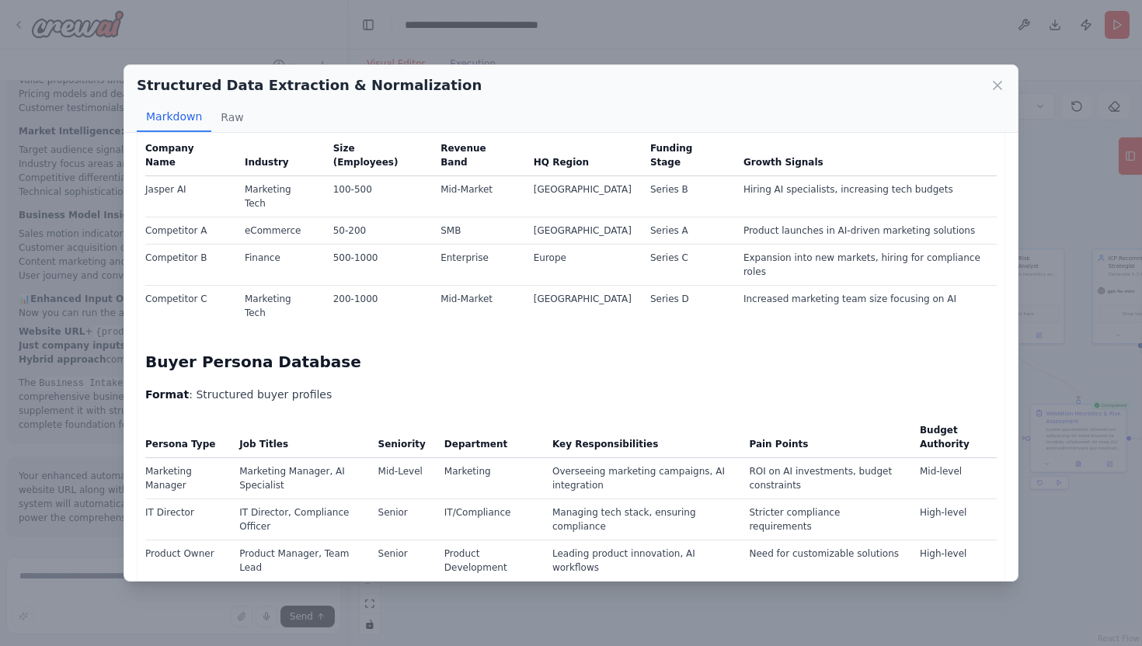
scroll to position [0, 0]
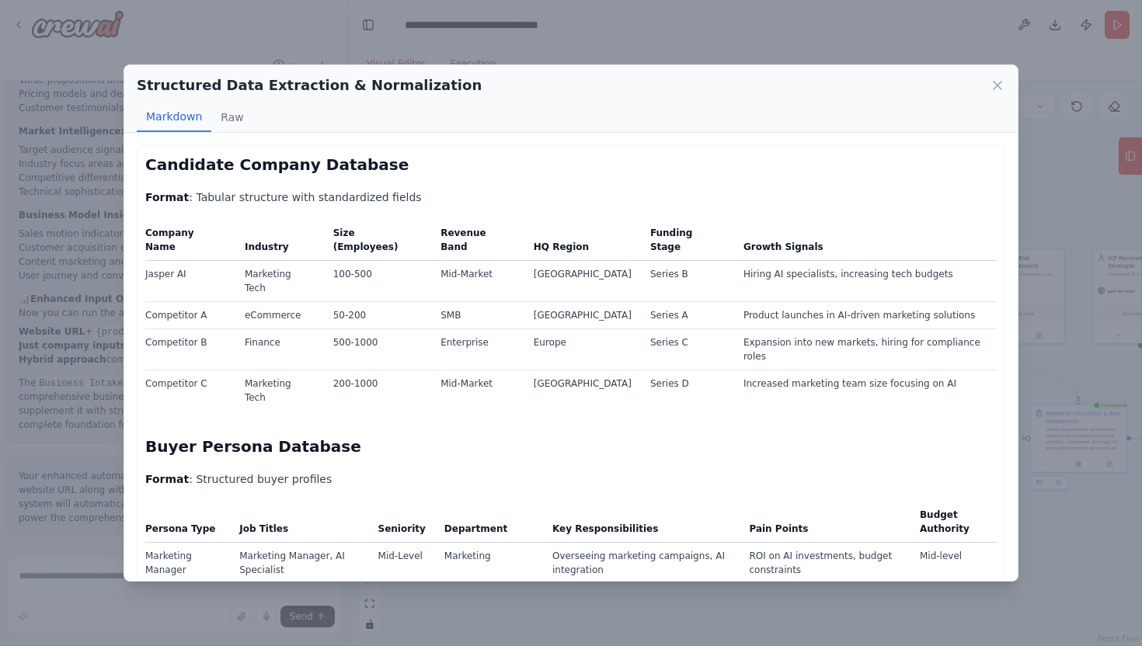
click at [1058, 554] on div "Structured Data Extraction & Normalization Markdown Raw Candidate Company Datab…" at bounding box center [571, 323] width 1142 height 646
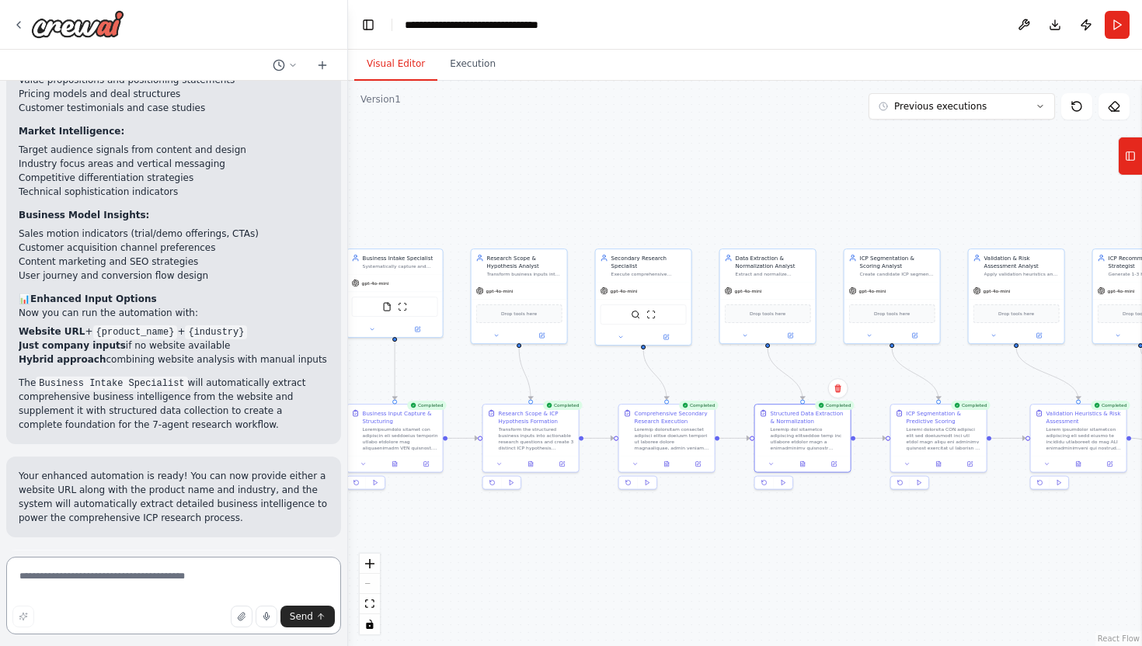
click at [141, 580] on textarea at bounding box center [173, 596] width 335 height 78
paste textarea "**********"
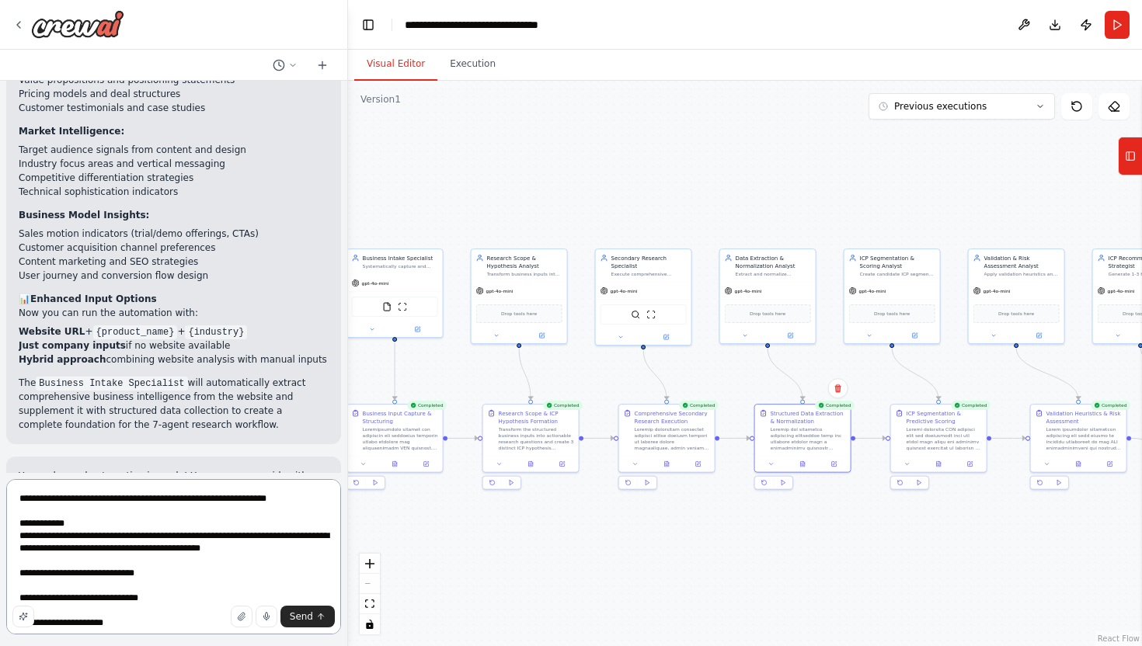
scroll to position [852, 0]
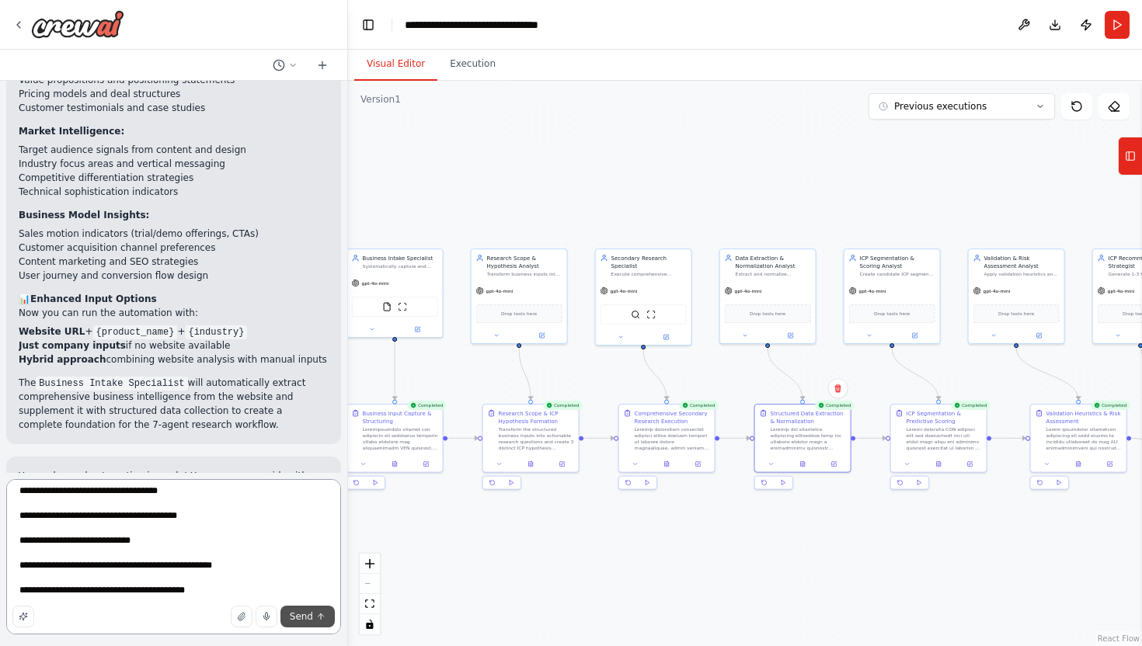
type textarea "**********"
click at [301, 616] on span "Send" at bounding box center [301, 617] width 23 height 12
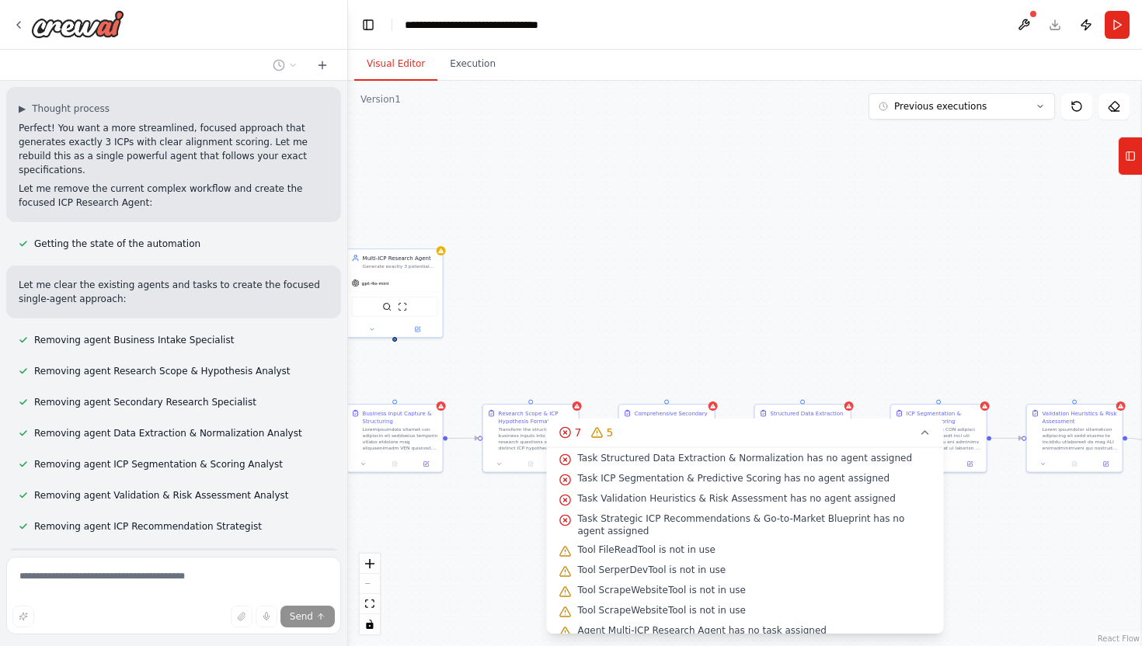
scroll to position [117, 0]
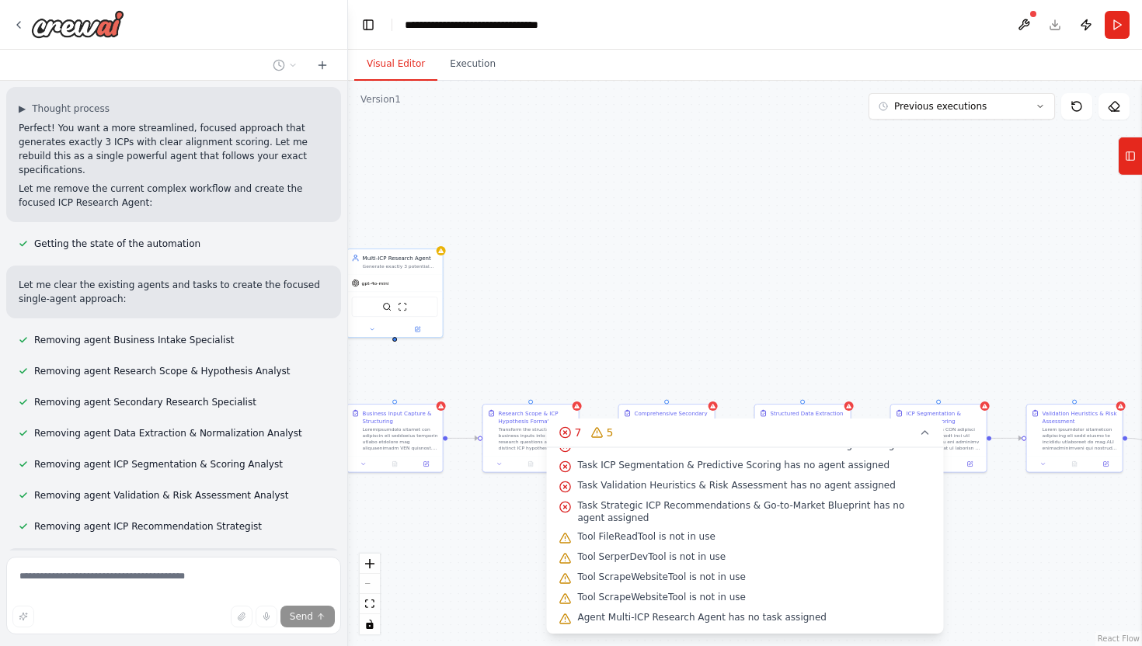
click at [473, 548] on div ".deletable-edge-delete-btn { width: 20px; height: 20px; border: 0px solid #ffff…" at bounding box center [745, 364] width 794 height 566
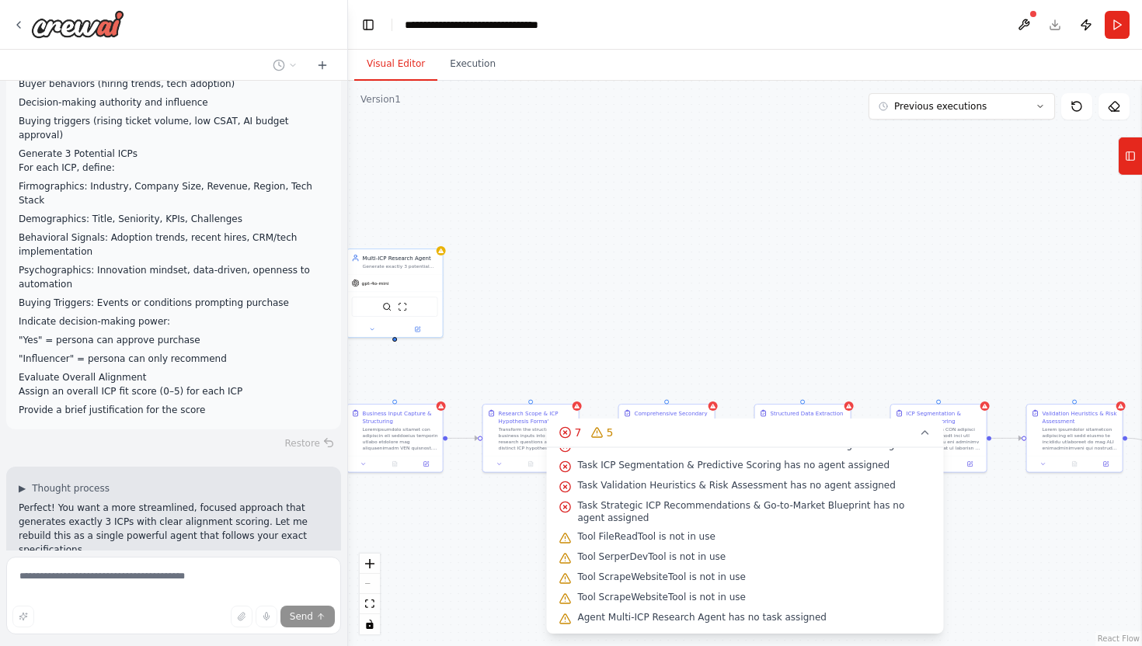
scroll to position [6891, 0]
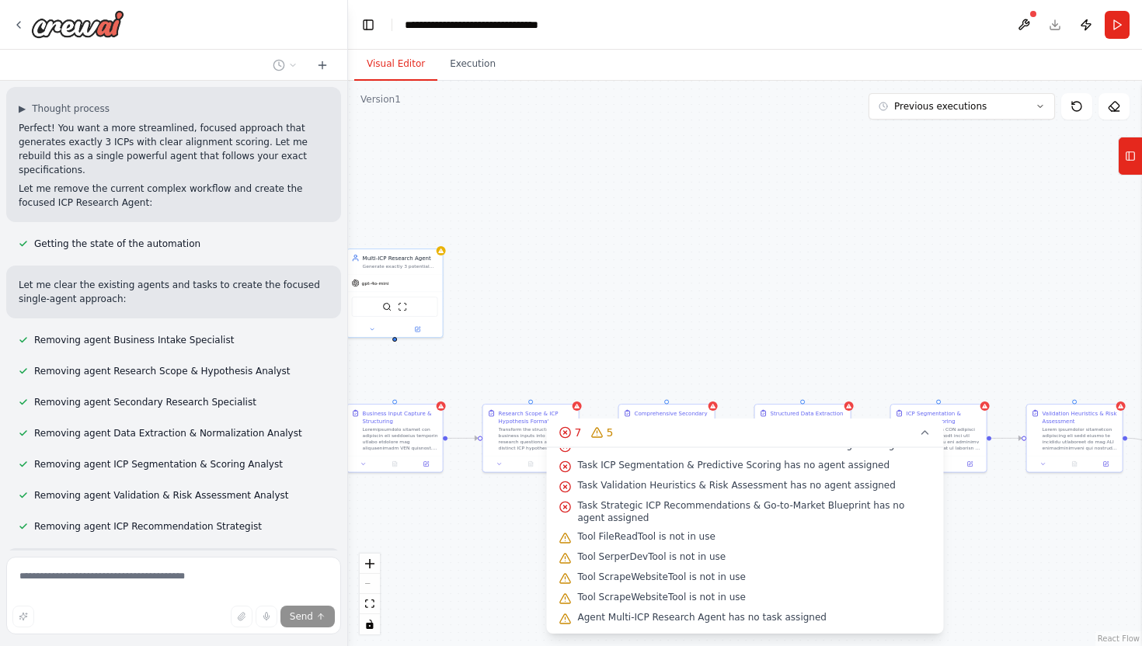
click at [68, 21] on img at bounding box center [77, 24] width 93 height 28
type textarea "**********"
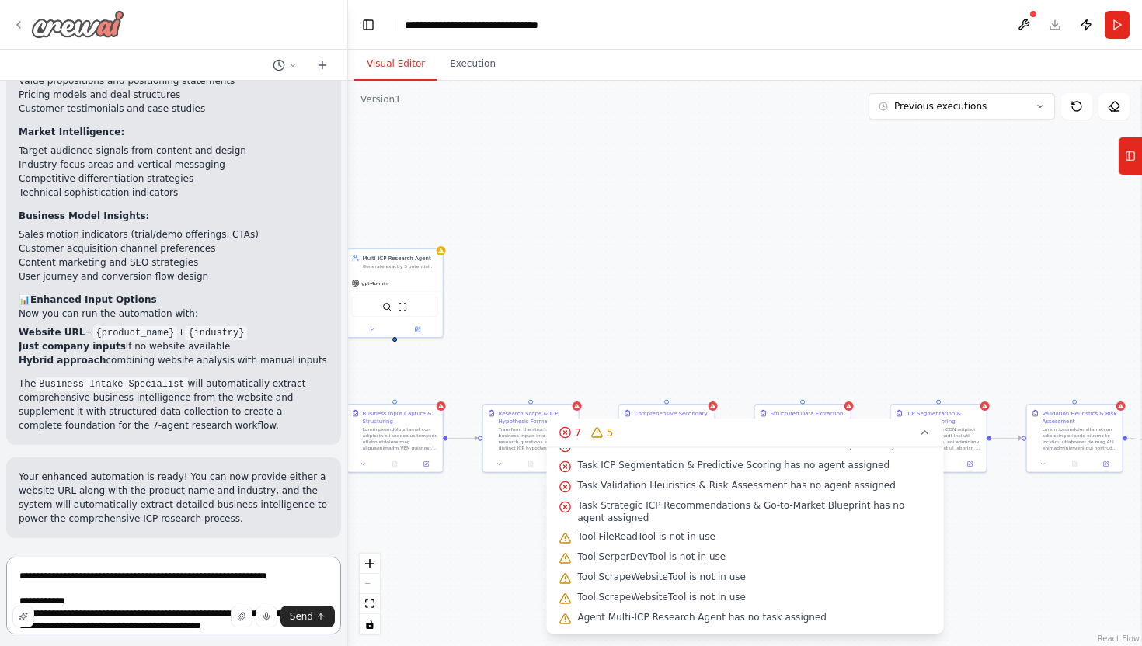
scroll to position [5438, 0]
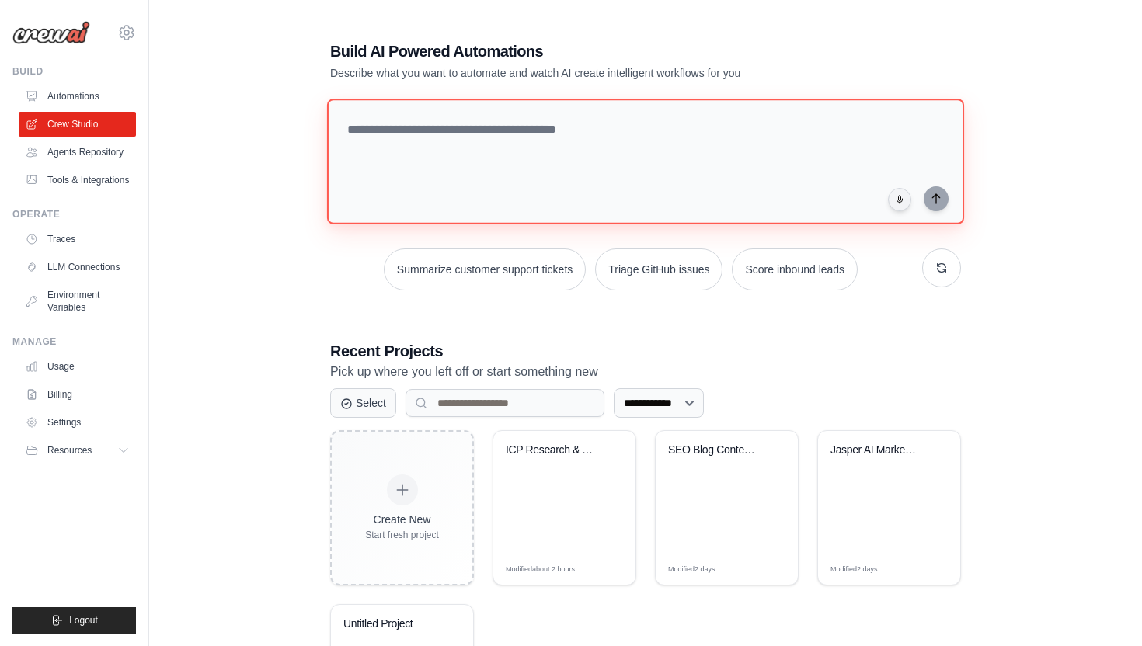
click at [496, 129] on textarea at bounding box center [645, 162] width 637 height 126
paste textarea "**********"
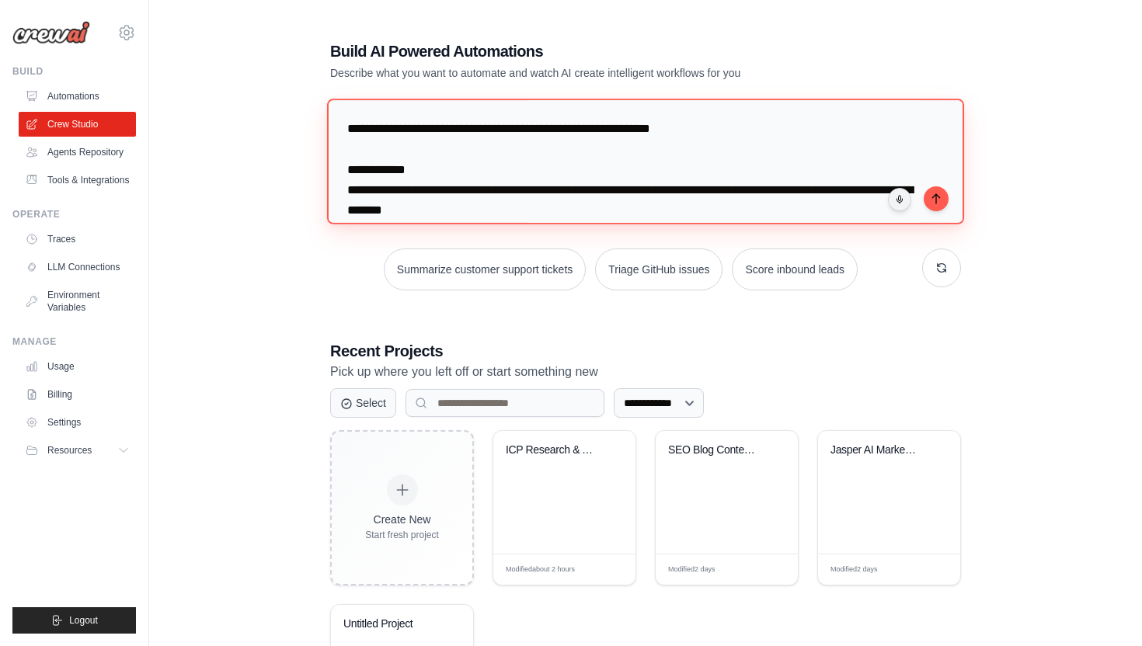
scroll to position [1369, 0]
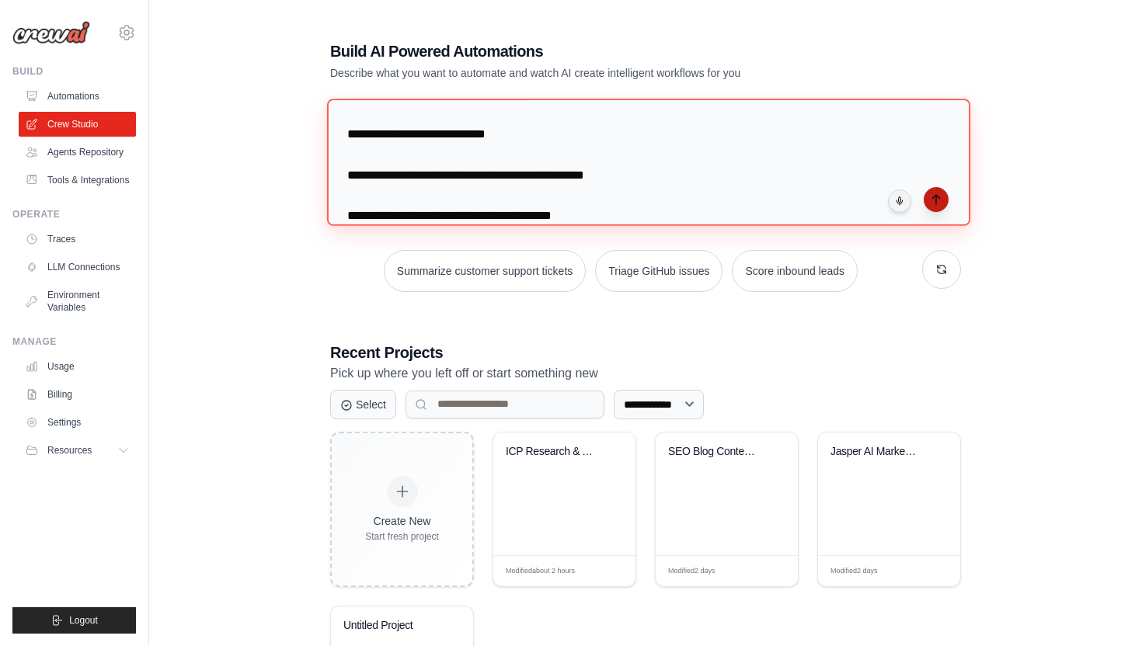
type textarea "**********"
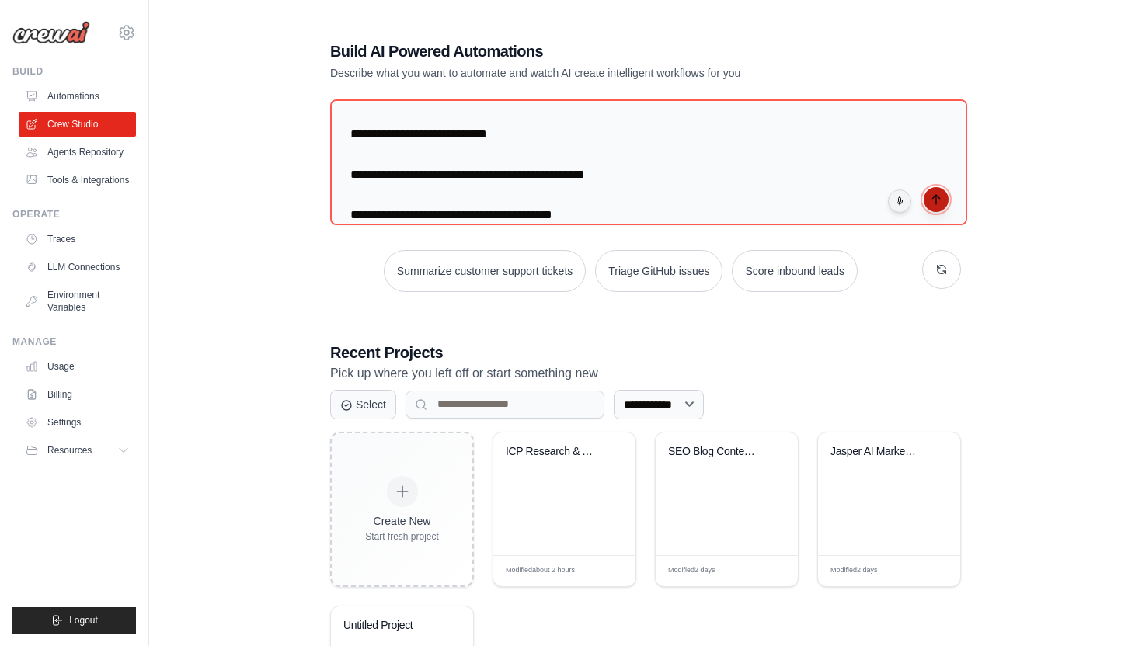
click at [935, 201] on icon "submit" at bounding box center [935, 199] width 7 height 9
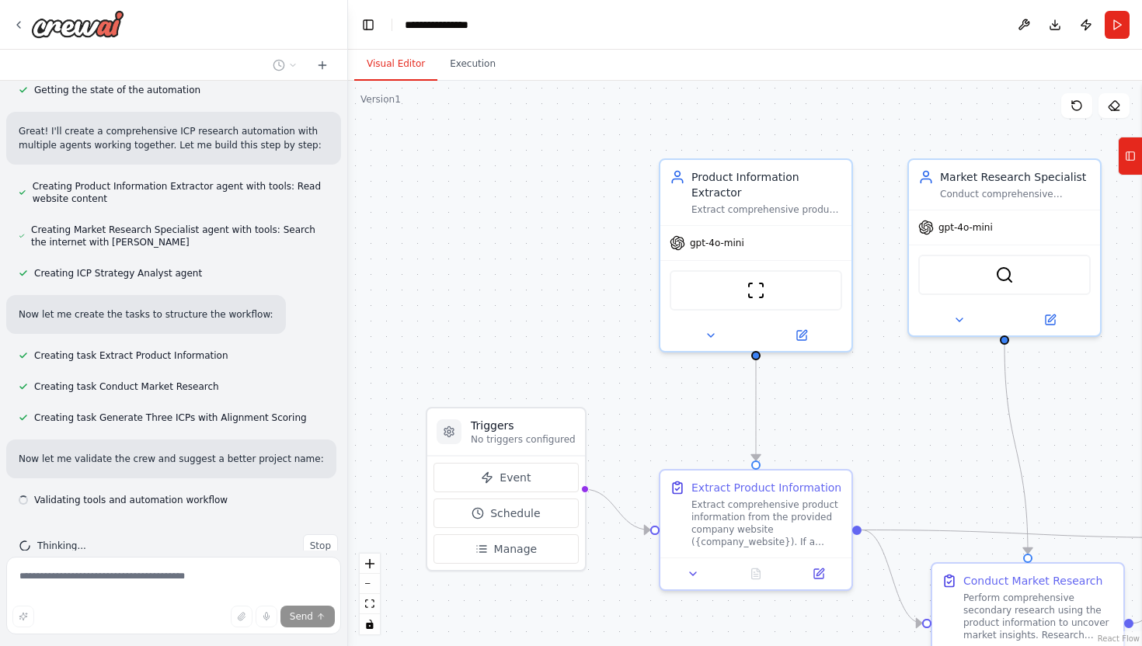
scroll to position [1162, 0]
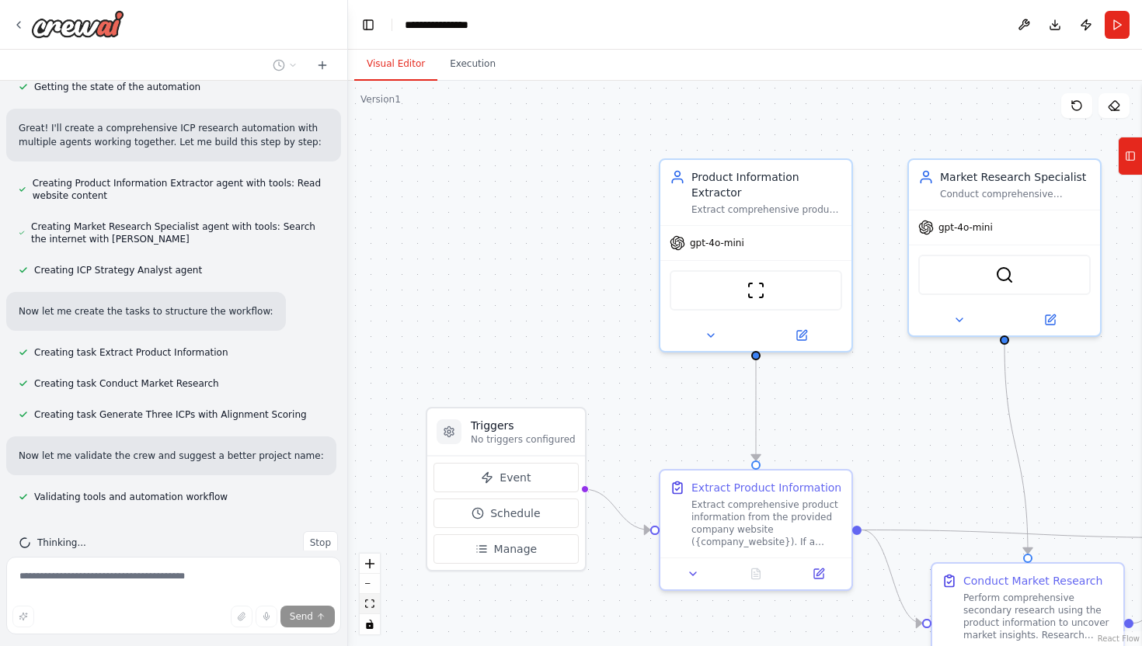
click at [369, 606] on icon "fit view" at bounding box center [369, 604] width 9 height 9
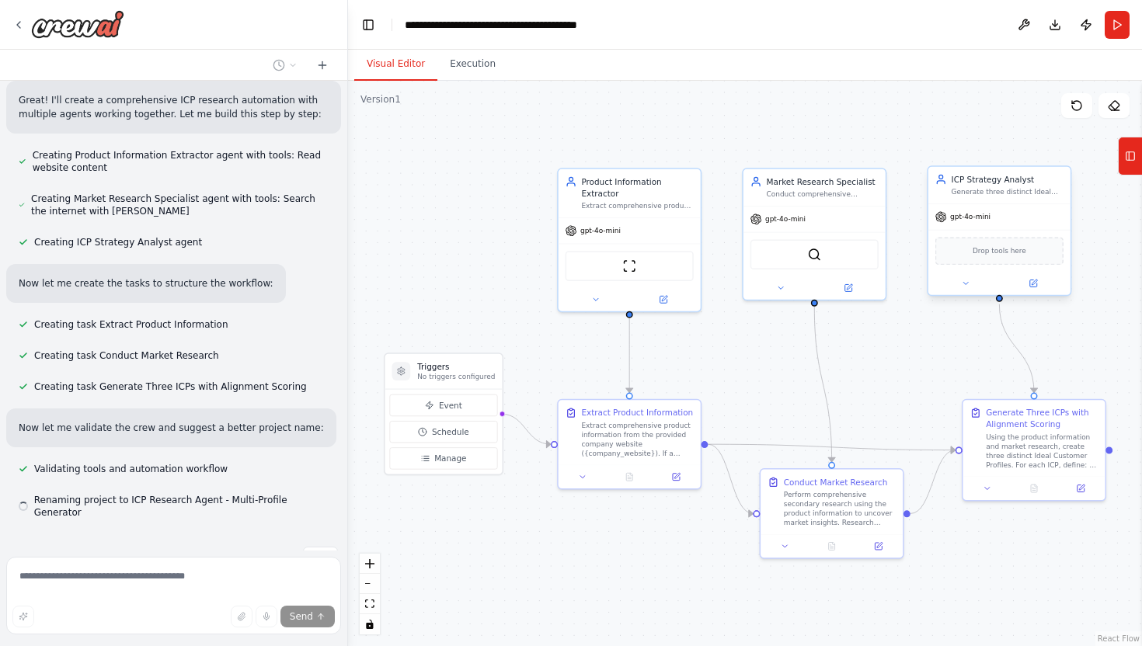
scroll to position [1193, 0]
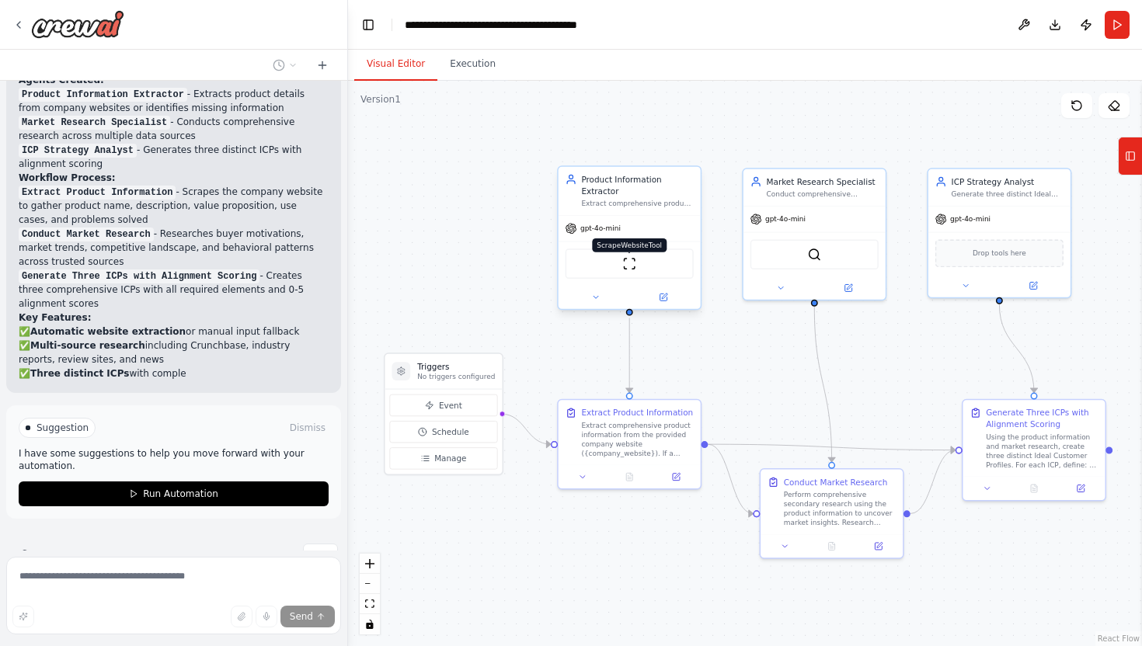
click at [632, 266] on img at bounding box center [629, 264] width 14 height 14
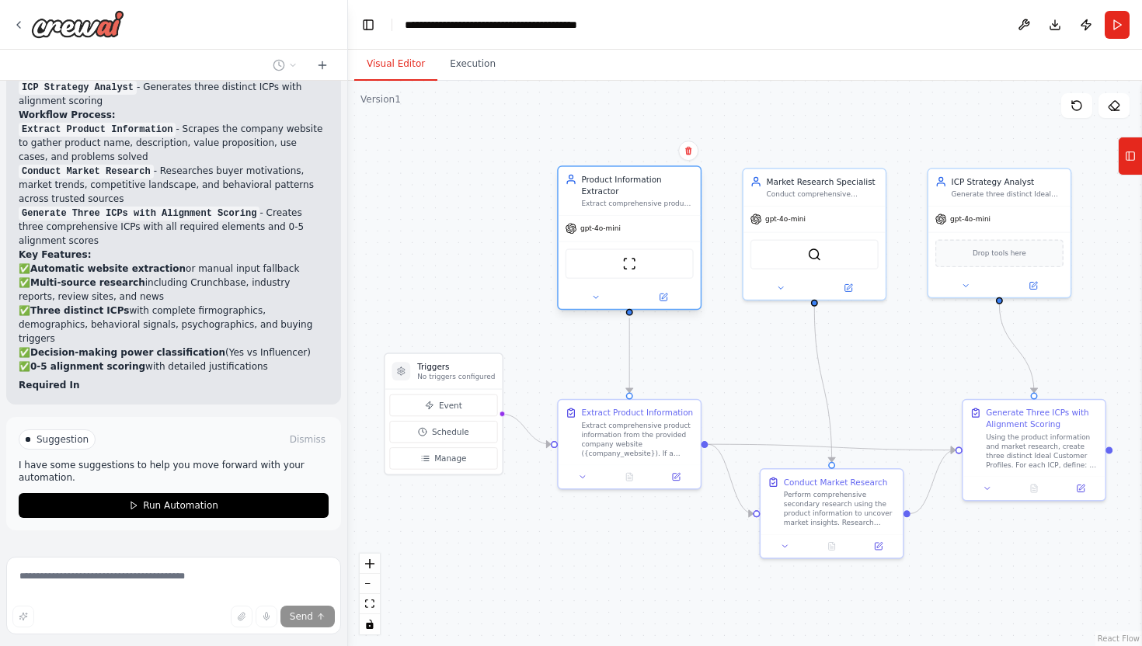
click at [595, 307] on div at bounding box center [630, 297] width 142 height 23
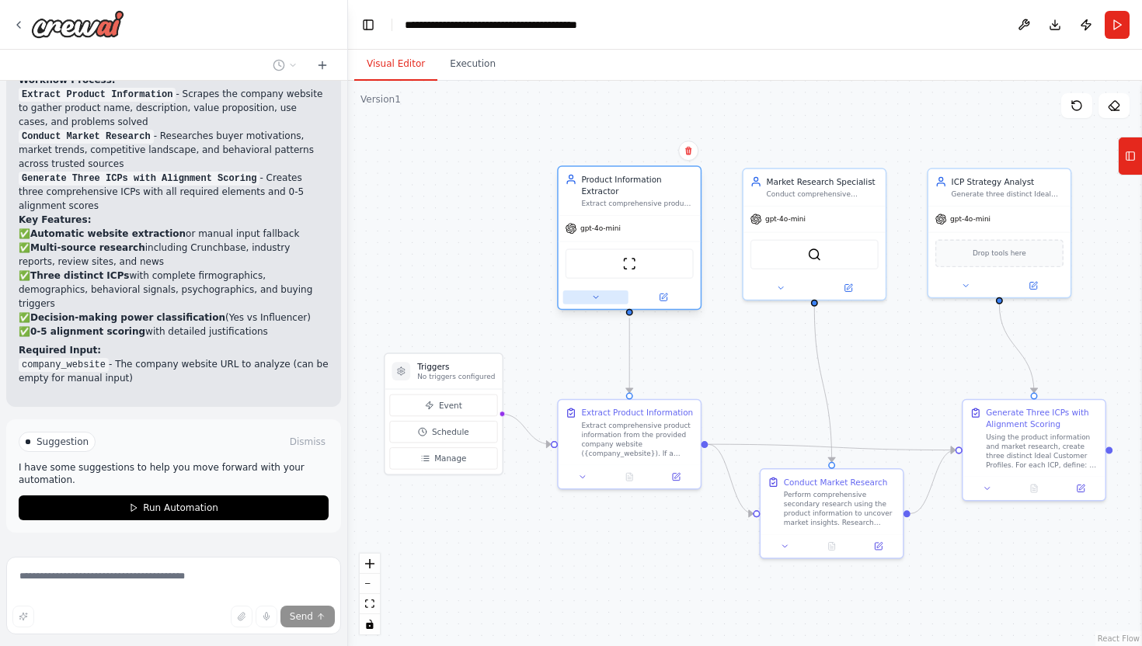
click at [597, 301] on icon at bounding box center [595, 297] width 9 height 9
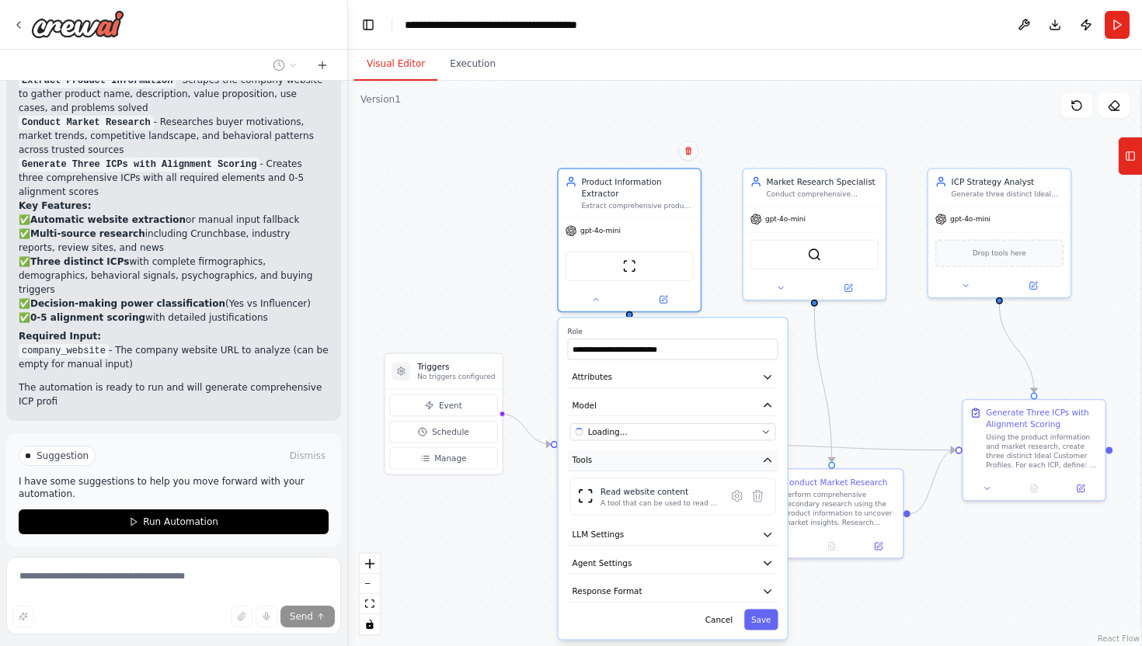
scroll to position [1823, 0]
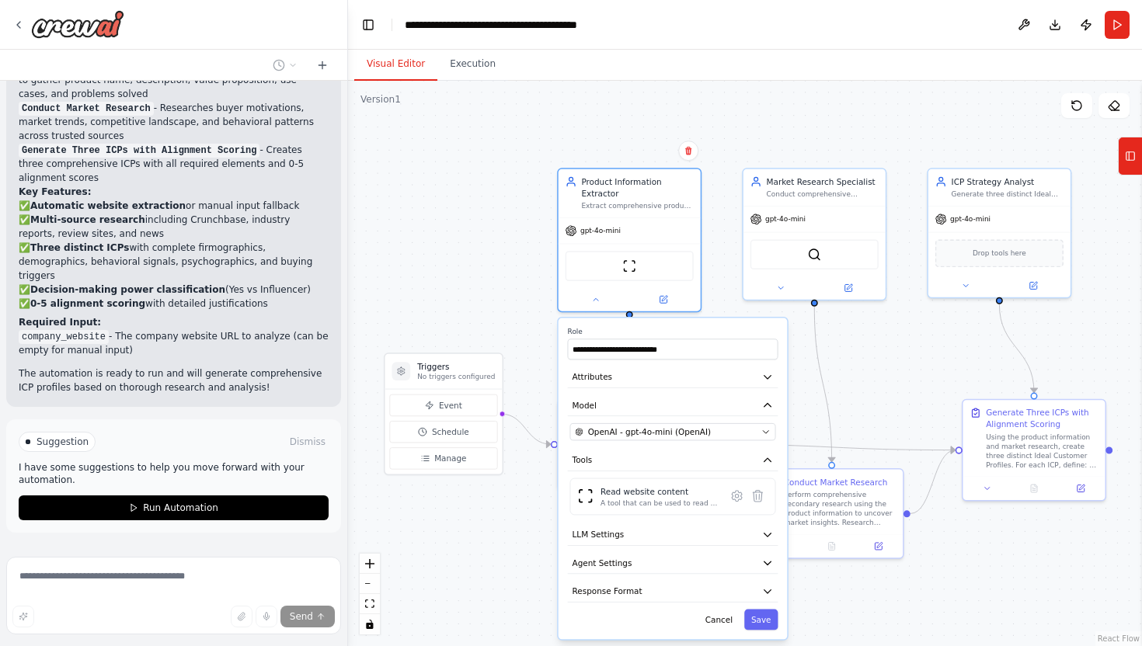
click at [482, 245] on div ".deletable-edge-delete-btn { width: 20px; height: 20px; border: 0px solid #ffff…" at bounding box center [745, 364] width 794 height 566
click at [637, 125] on div ".deletable-edge-delete-btn { width: 20px; height: 20px; border: 0px solid #ffff…" at bounding box center [745, 364] width 794 height 566
click at [869, 381] on div ".deletable-edge-delete-btn { width: 20px; height: 20px; border: 0px solid #ffff…" at bounding box center [745, 364] width 794 height 566
click at [726, 620] on button "Cancel" at bounding box center [718, 620] width 41 height 21
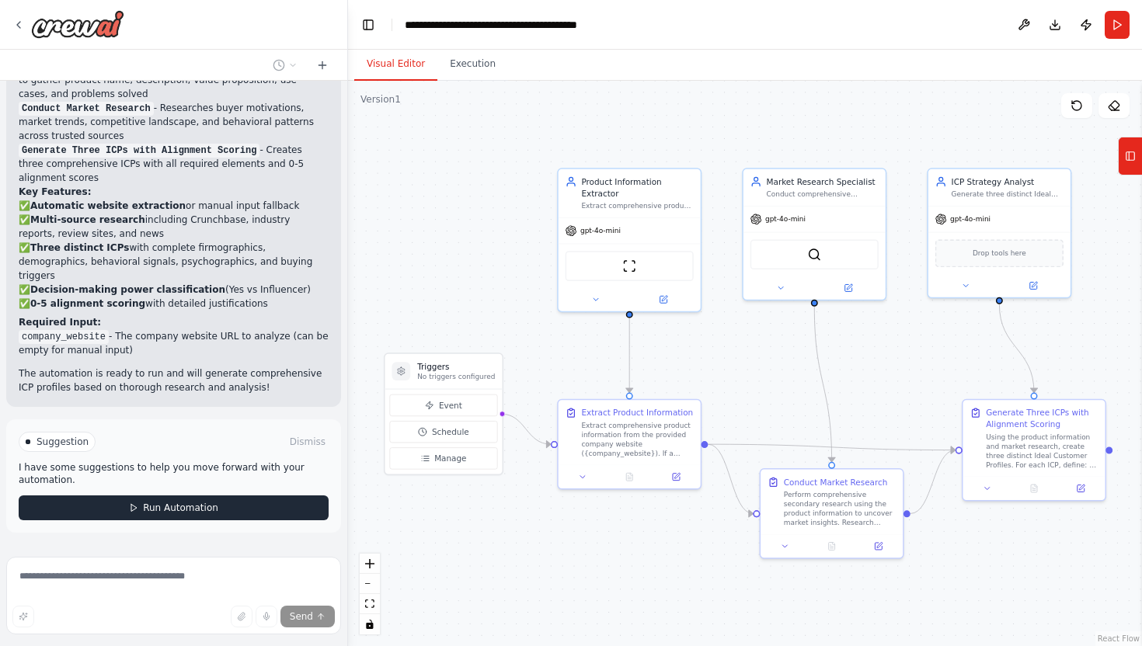
click at [178, 502] on span "Run Automation" at bounding box center [180, 508] width 75 height 12
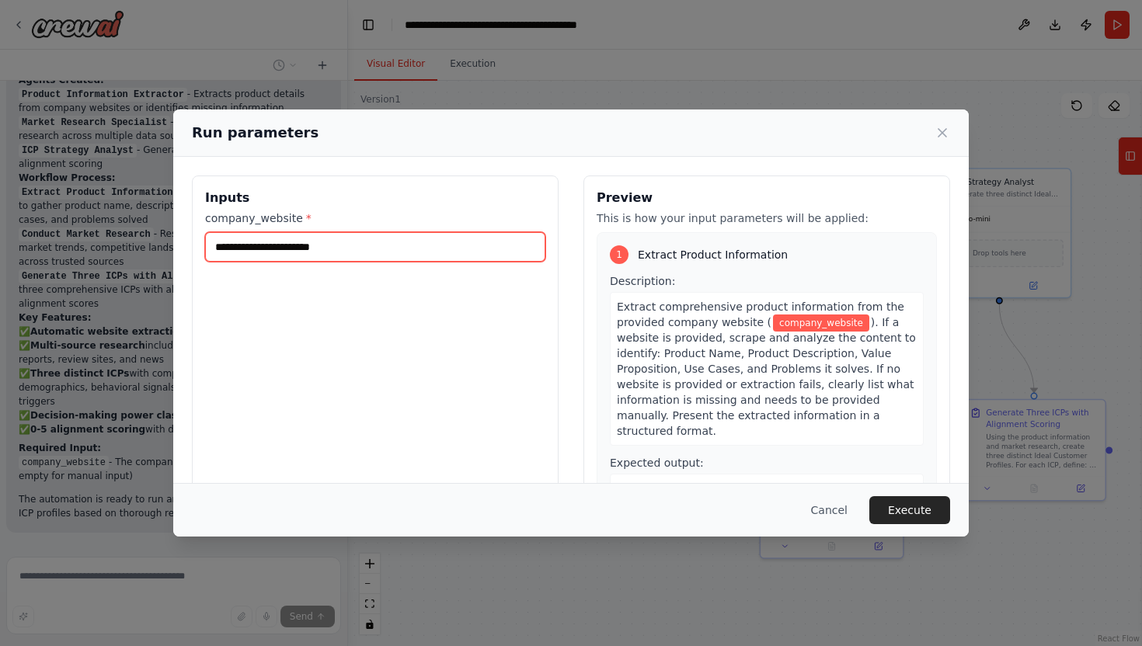
click at [355, 247] on input "company_website *" at bounding box center [375, 247] width 340 height 30
click at [399, 248] on input "company_website *" at bounding box center [375, 247] width 340 height 30
paste input "**********"
type input "**********"
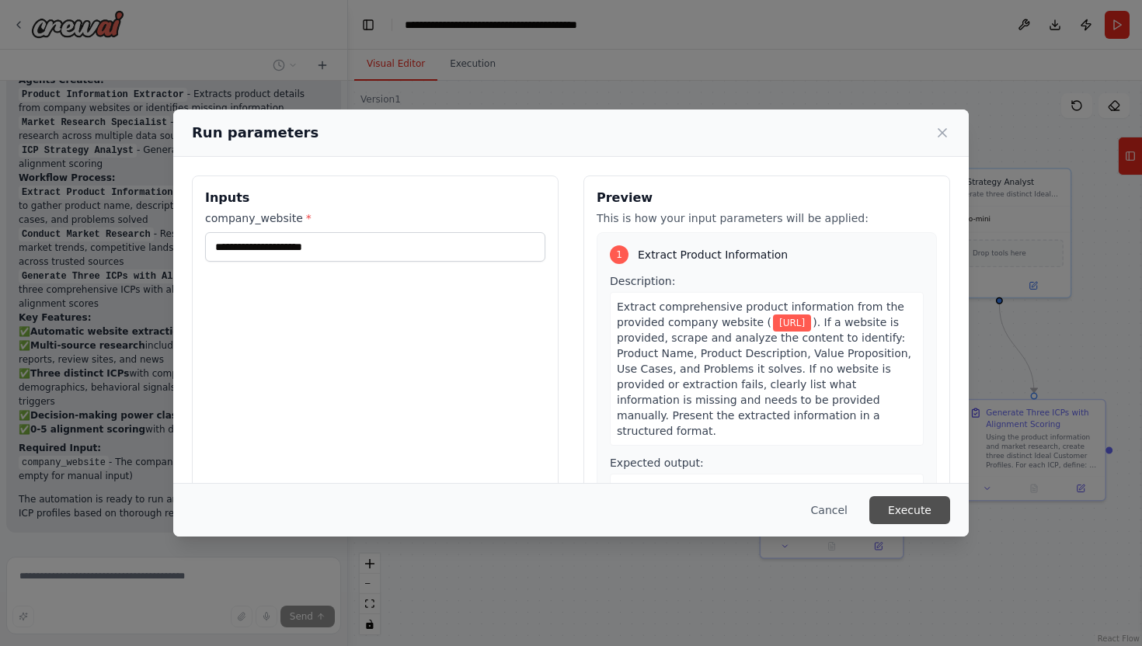
click at [922, 517] on button "Execute" at bounding box center [909, 510] width 81 height 28
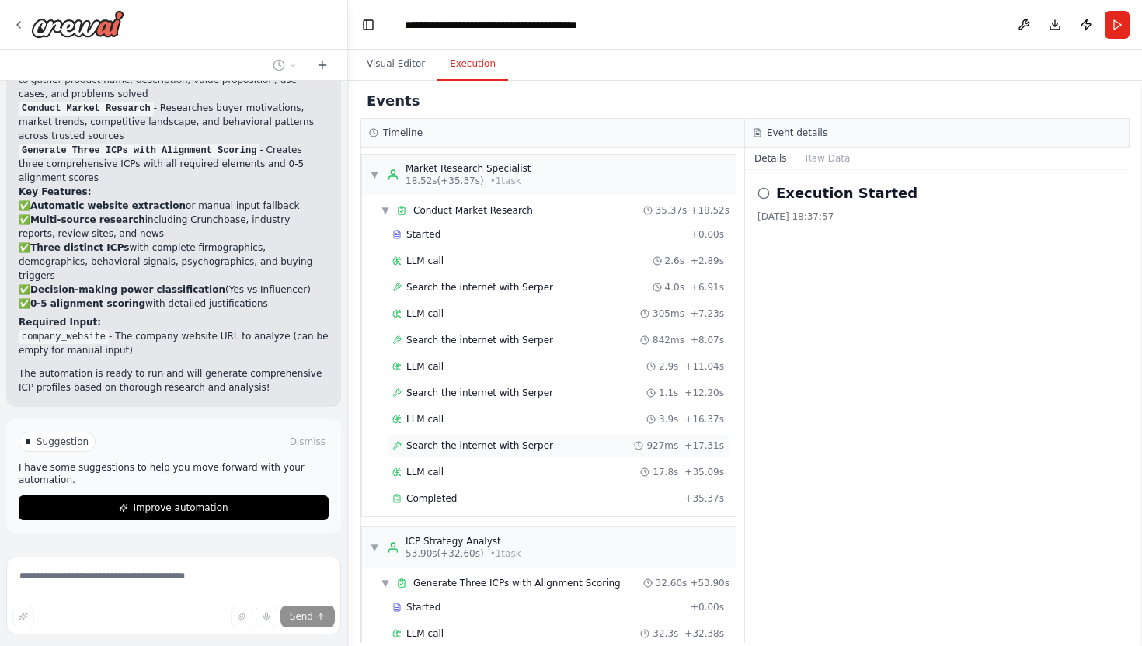
scroll to position [269, 0]
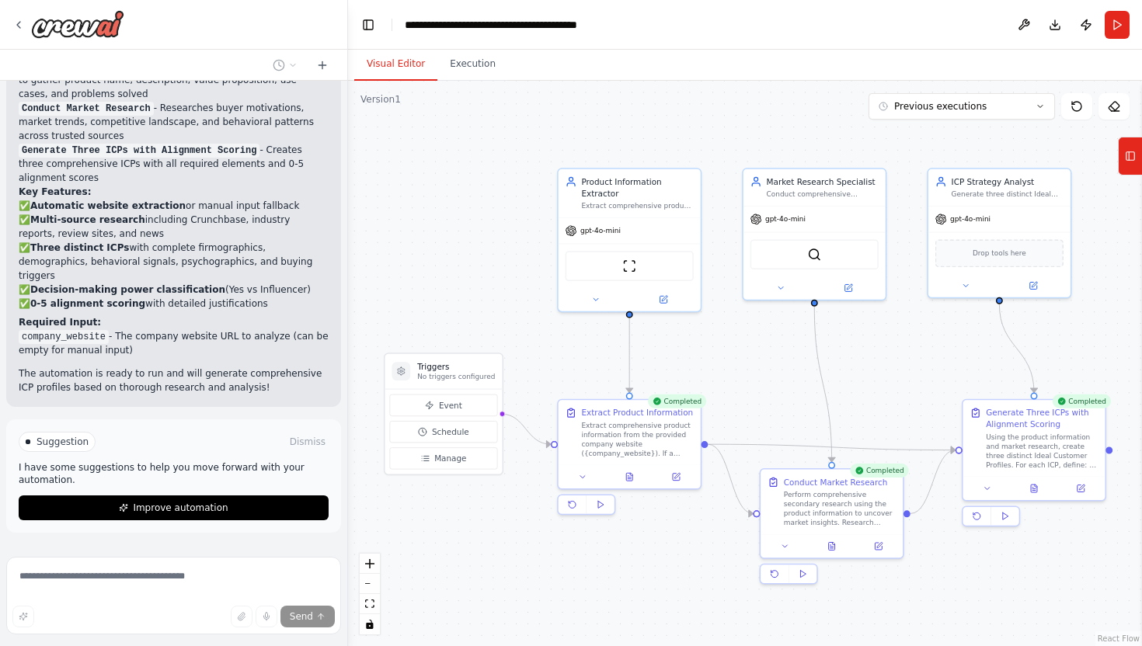
click at [385, 71] on button "Visual Editor" at bounding box center [395, 64] width 83 height 33
click at [633, 481] on button at bounding box center [629, 475] width 49 height 14
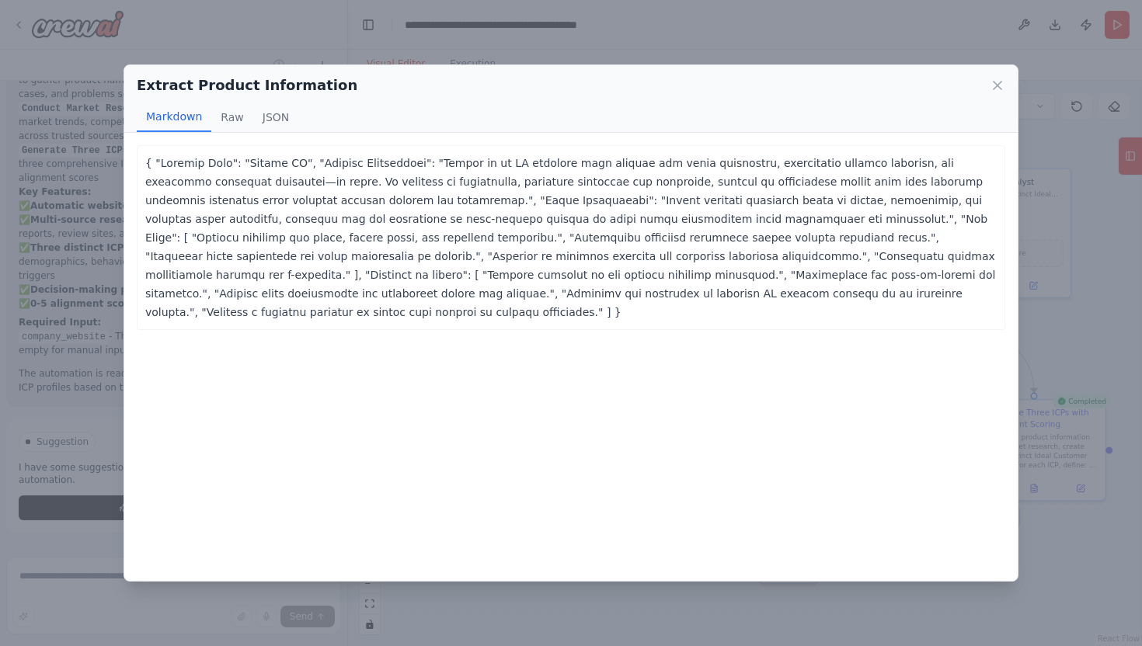
click at [659, 592] on div "Extract Product Information Markdown Raw JSON ... Show more { "Product Name": "…" at bounding box center [571, 323] width 1142 height 646
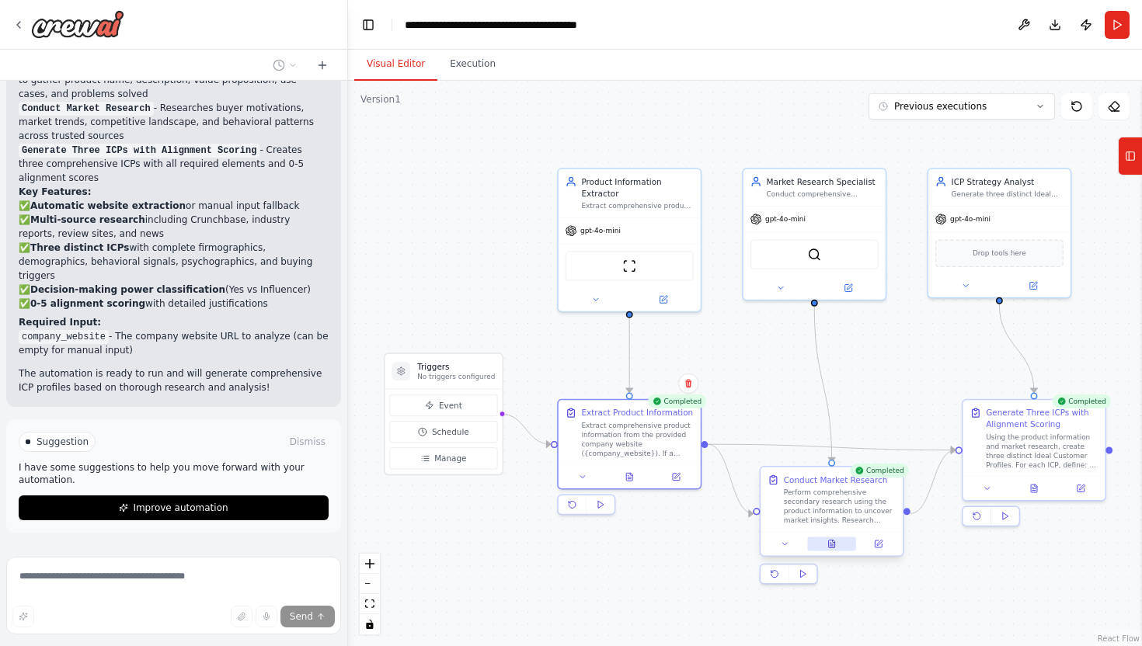
click at [829, 544] on icon at bounding box center [832, 545] width 6 height 8
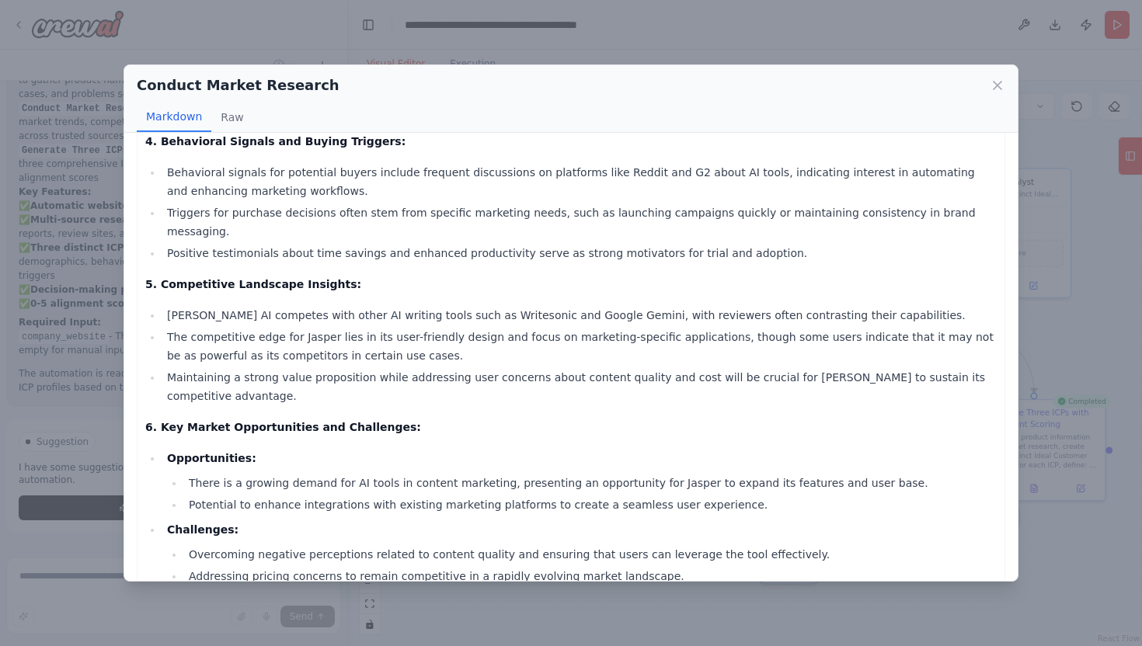
scroll to position [563, 0]
click at [559, 613] on div "Conduct Market Research Markdown Raw Market Research Report on Jasper AI 1. Buy…" at bounding box center [571, 323] width 1142 height 646
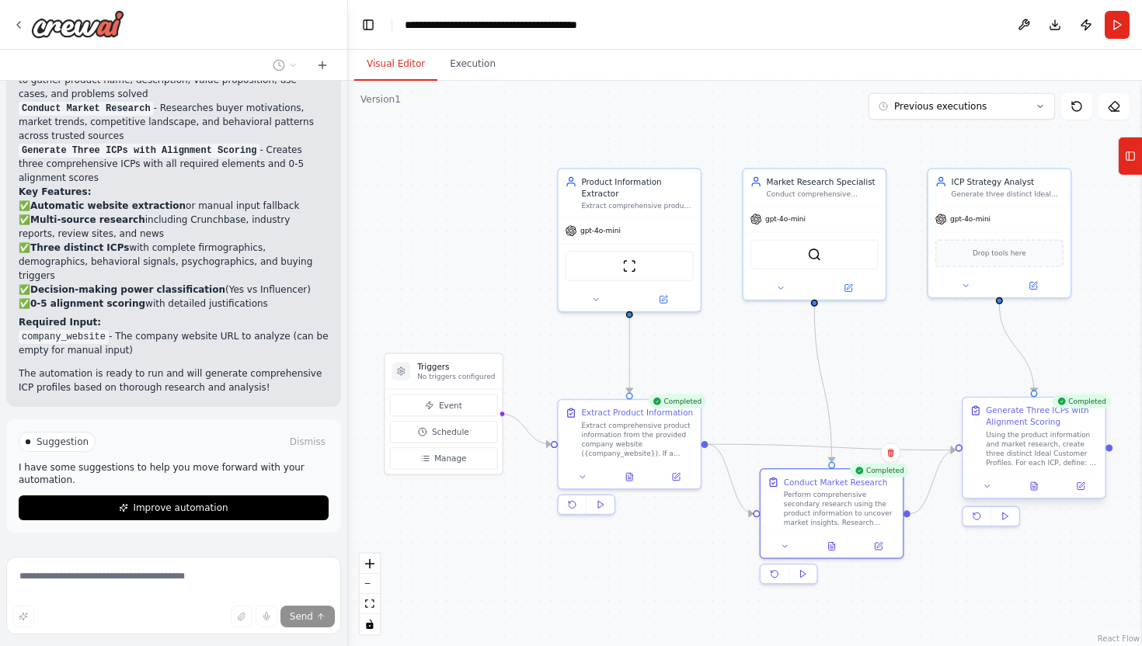
click at [1036, 495] on div at bounding box center [1034, 486] width 142 height 24
click at [1036, 494] on div at bounding box center [1034, 486] width 142 height 24
click at [1035, 483] on icon at bounding box center [1036, 483] width 2 height 2
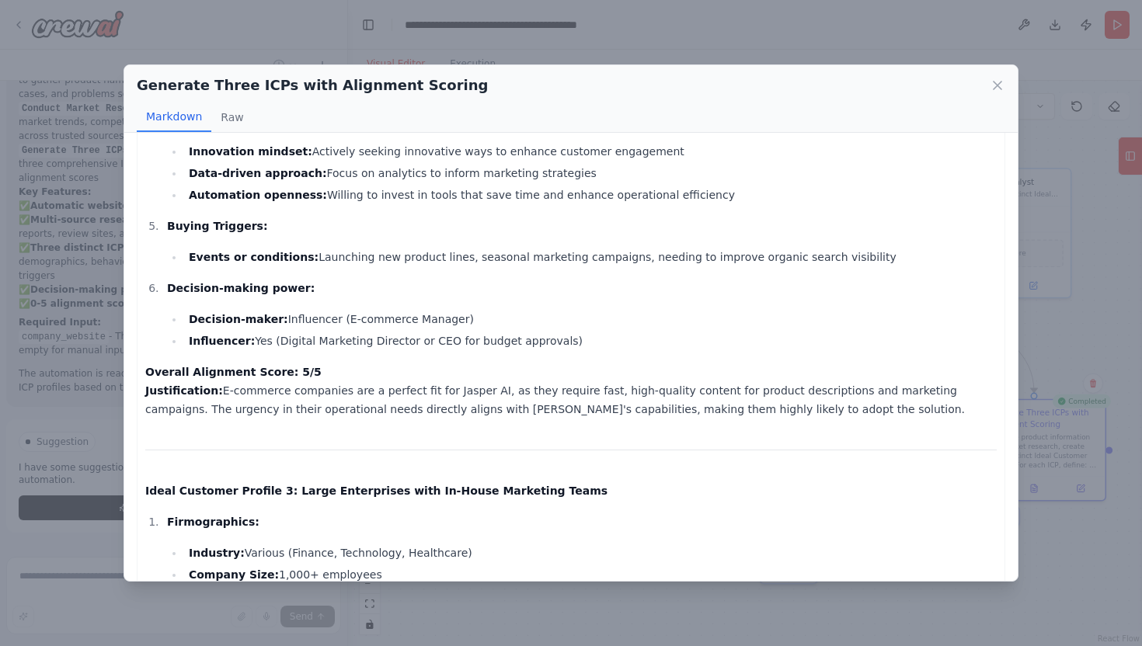
scroll to position [1260, 0]
click at [629, 614] on div "Generate Three ICPs with Alignment Scoring Markdown Raw Ideal Customer Profile …" at bounding box center [571, 323] width 1142 height 646
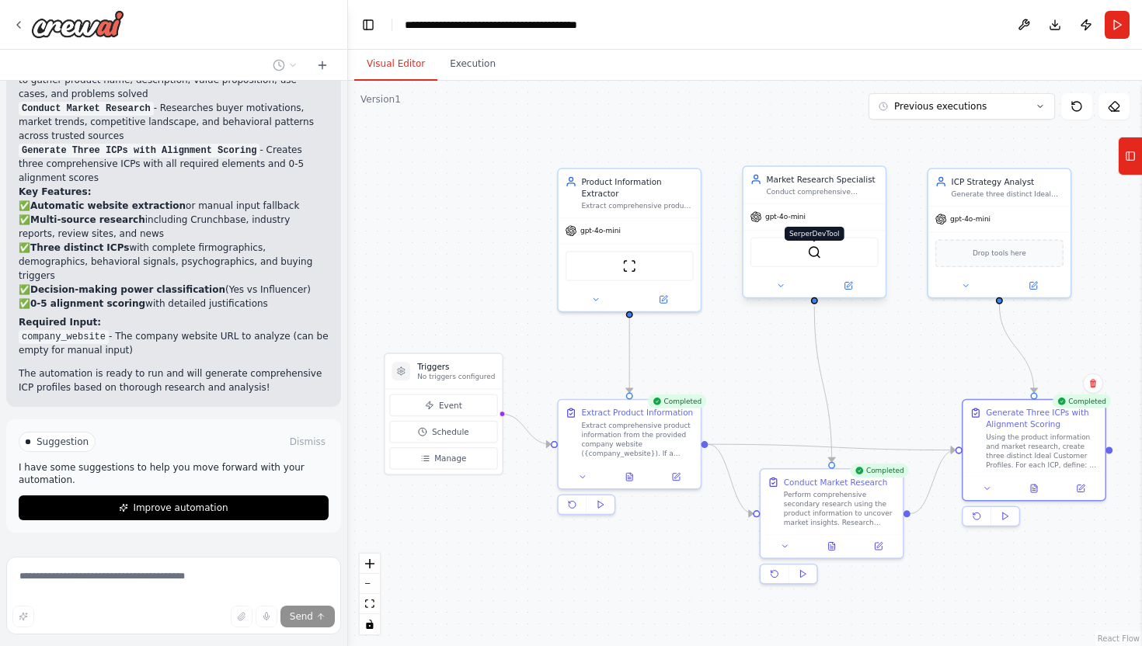
click at [813, 258] on img at bounding box center [814, 252] width 14 height 14
click at [1011, 254] on span "Drop tools here" at bounding box center [1000, 251] width 54 height 12
click at [993, 258] on div "Drop tools here" at bounding box center [999, 251] width 128 height 28
click at [966, 280] on icon at bounding box center [965, 283] width 9 height 9
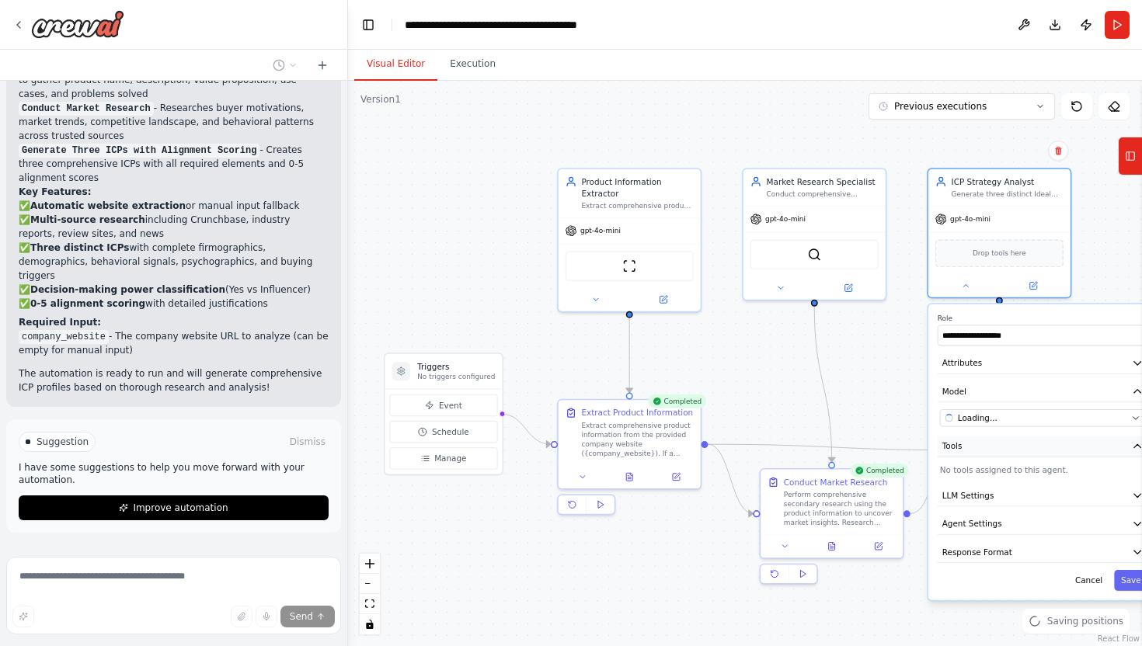
click at [980, 454] on button "Tools" at bounding box center [1043, 447] width 211 height 22
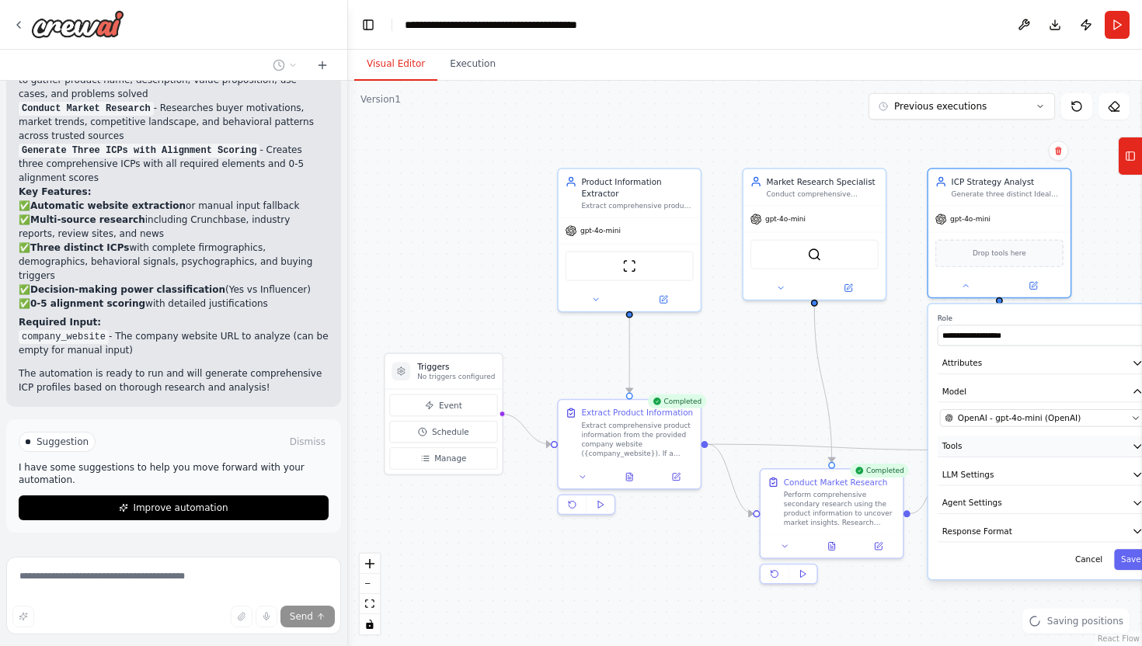
click at [990, 450] on button "Tools" at bounding box center [1043, 447] width 211 height 22
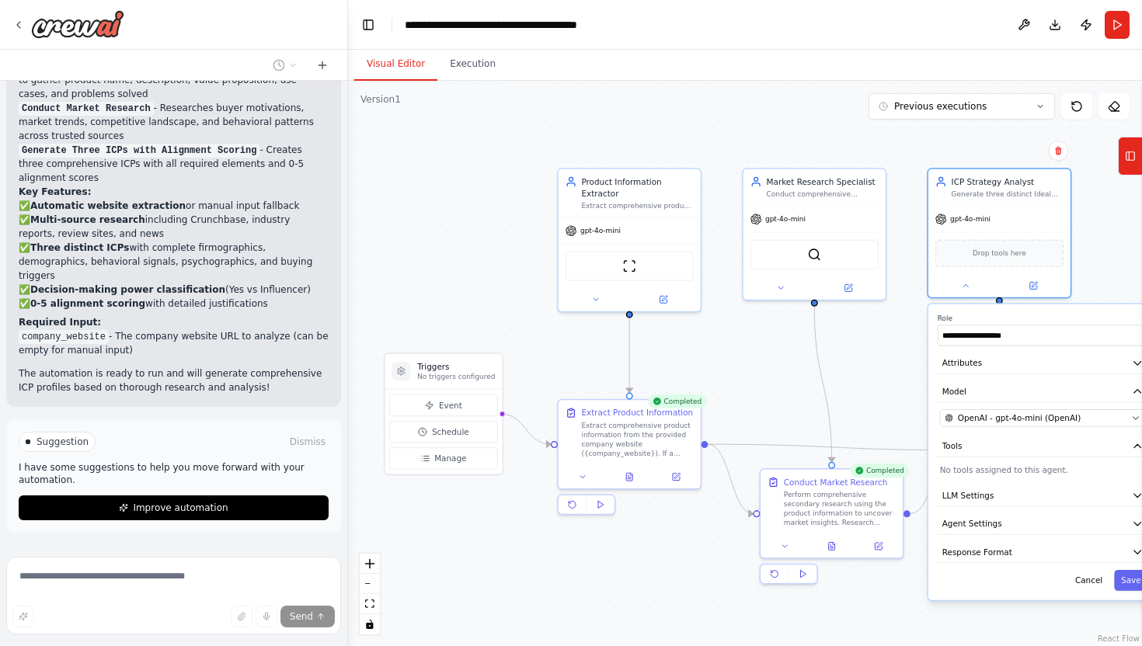
click at [1041, 465] on p "No tools assigned to this agent." at bounding box center [1043, 471] width 206 height 12
click at [1024, 472] on p "No tools assigned to this agent." at bounding box center [1043, 471] width 206 height 12
click at [708, 113] on div ".deletable-edge-delete-btn { width: 20px; height: 20px; border: 0px solid #ffff…" at bounding box center [745, 364] width 794 height 566
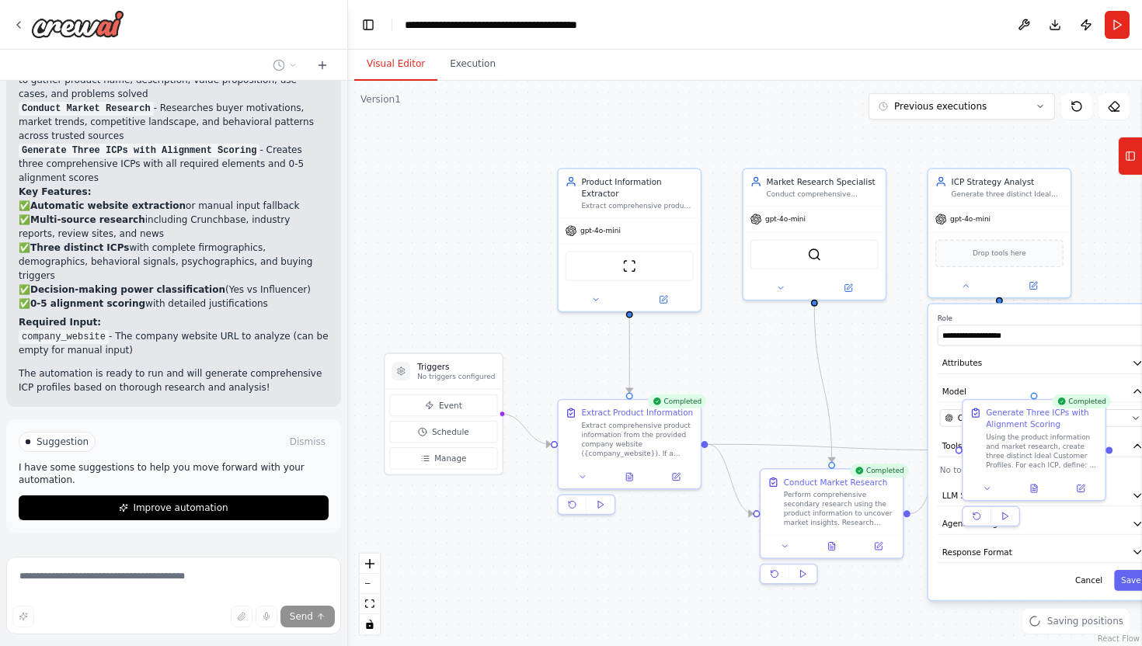
click at [869, 373] on div ".deletable-edge-delete-btn { width: 20px; height: 20px; border: 0px solid #ffff…" at bounding box center [745, 364] width 794 height 566
click at [729, 324] on div ".deletable-edge-delete-btn { width: 20px; height: 20px; border: 0px solid #ffff…" at bounding box center [745, 364] width 794 height 566
click at [484, 189] on div ".deletable-edge-delete-btn { width: 20px; height: 20px; border: 0px solid #ffff…" at bounding box center [745, 364] width 794 height 566
click at [1091, 587] on button "Cancel" at bounding box center [1088, 580] width 41 height 21
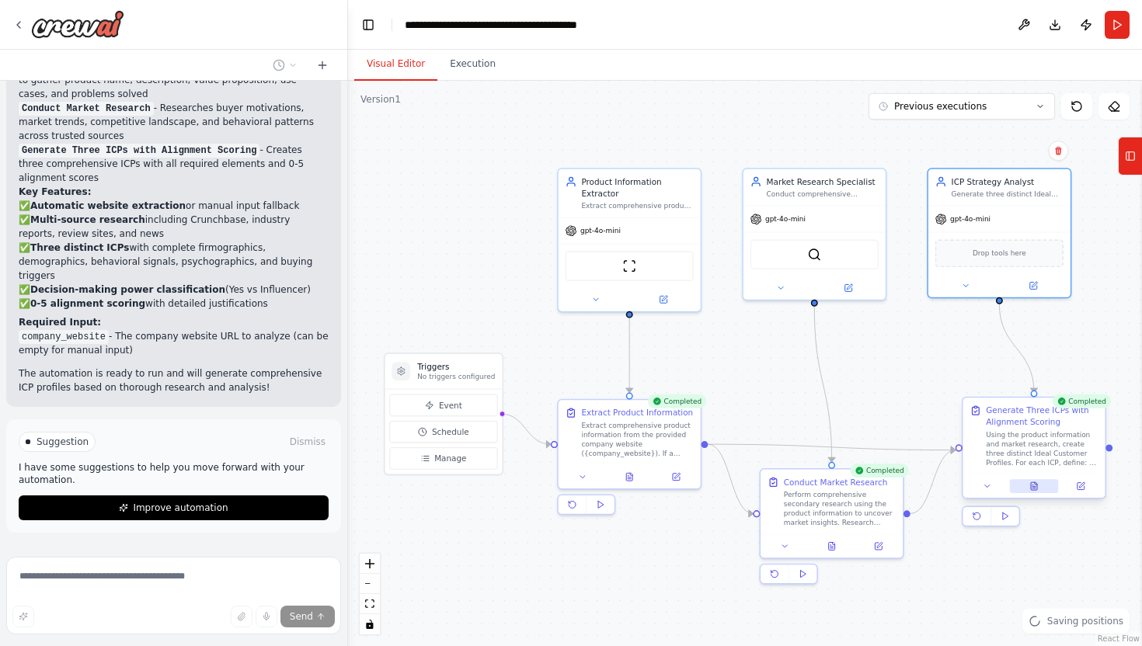
click at [1033, 491] on button at bounding box center [1034, 486] width 49 height 14
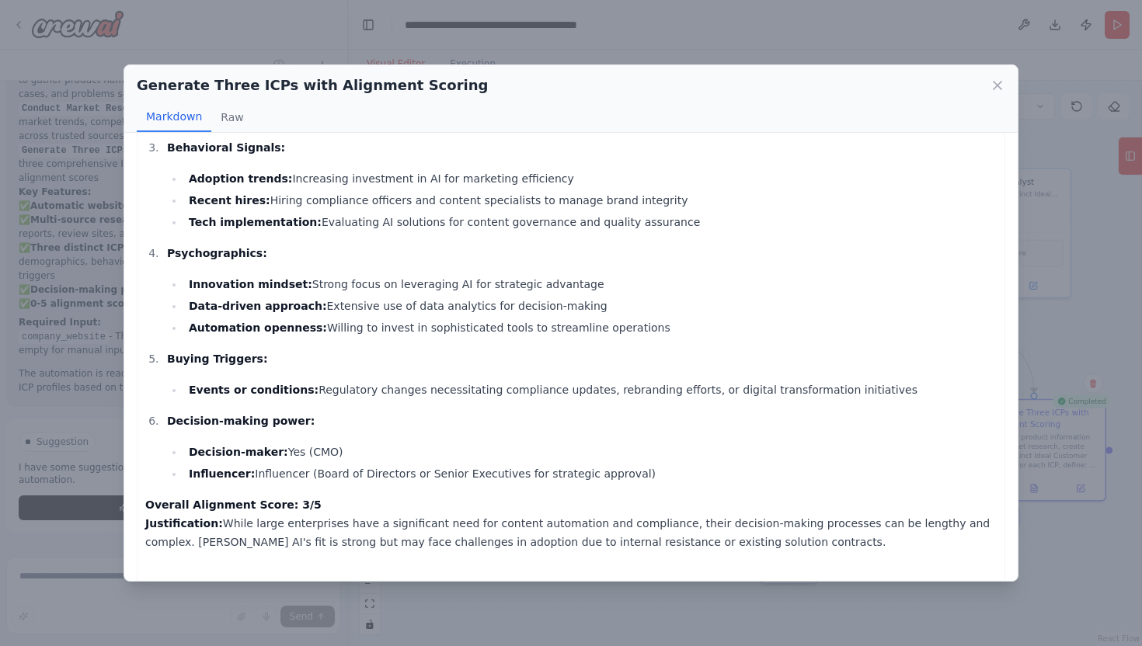
scroll to position [1969, 0]
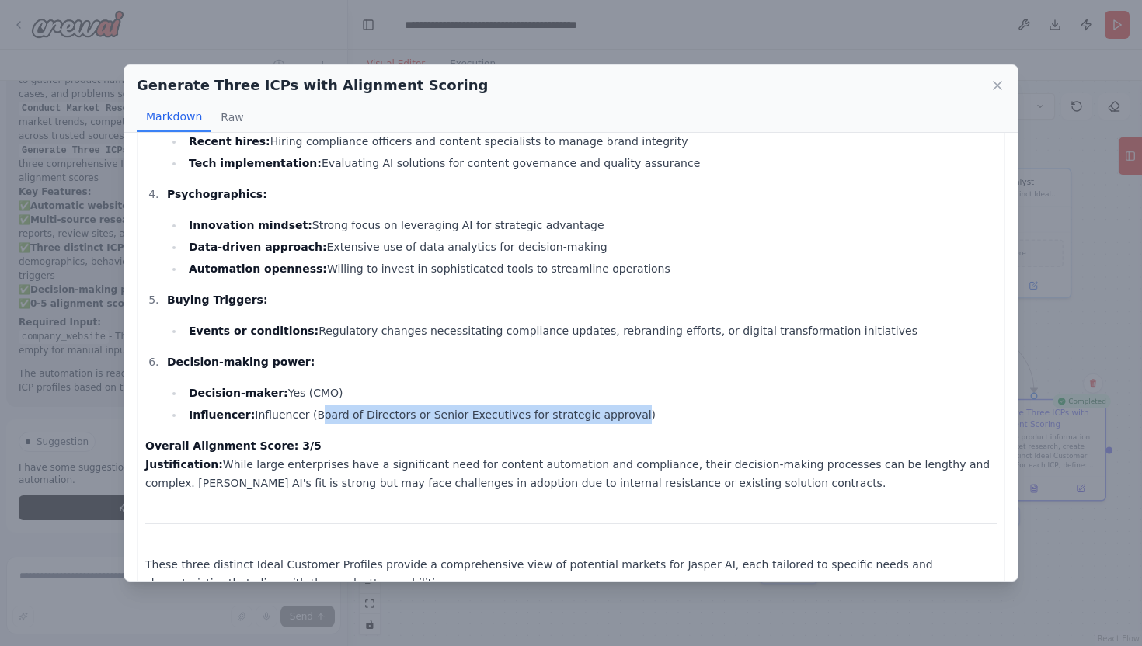
drag, startPoint x: 307, startPoint y: 395, endPoint x: 609, endPoint y: 397, distance: 302.2
click at [609, 406] on li "Influencer: Influencer (Board of Directors or Senior Executives for strategic a…" at bounding box center [590, 415] width 813 height 19
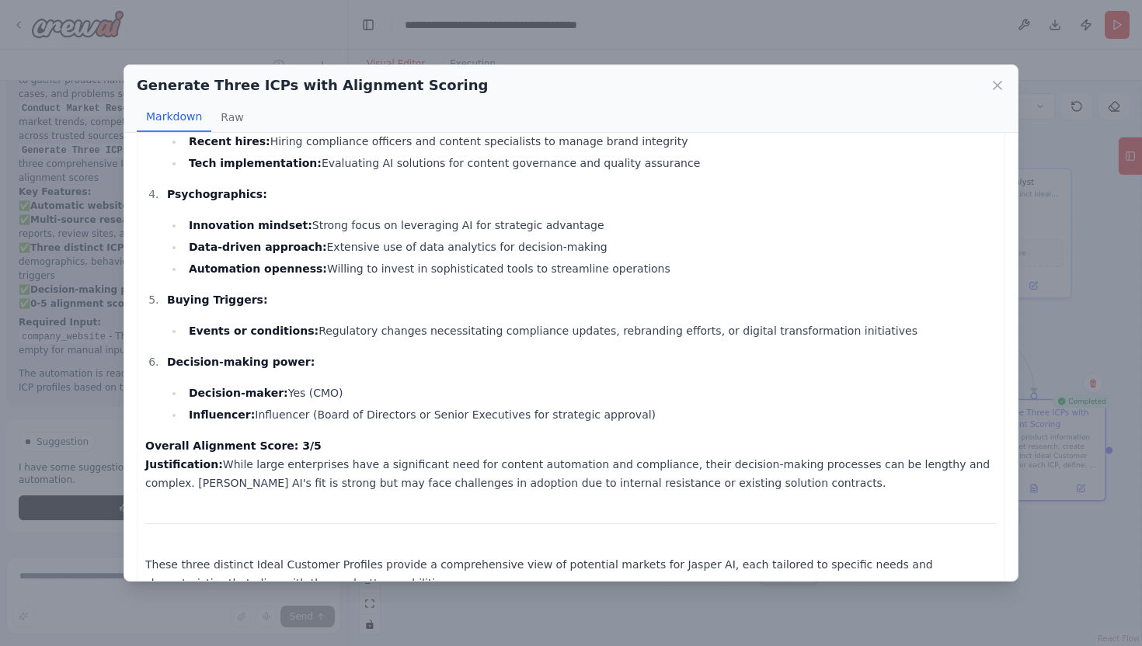
click at [450, 333] on ol "Firmographics: Industry: Various (Finance, Technology, Healthcare) Company Size…" at bounding box center [570, 113] width 851 height 621
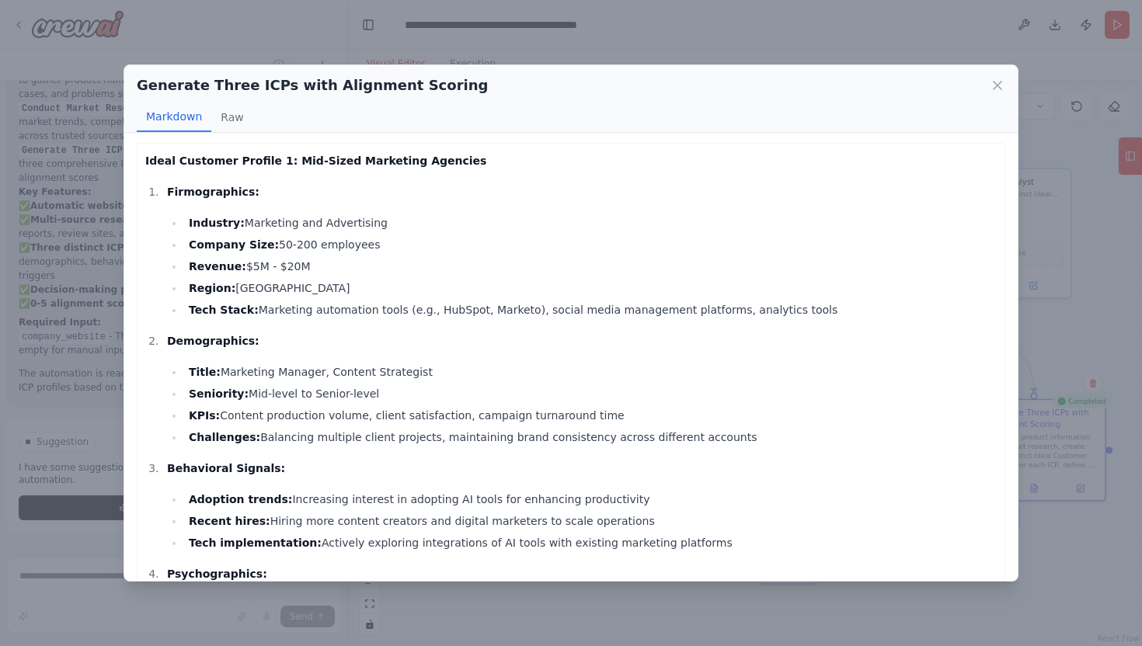
scroll to position [0, 0]
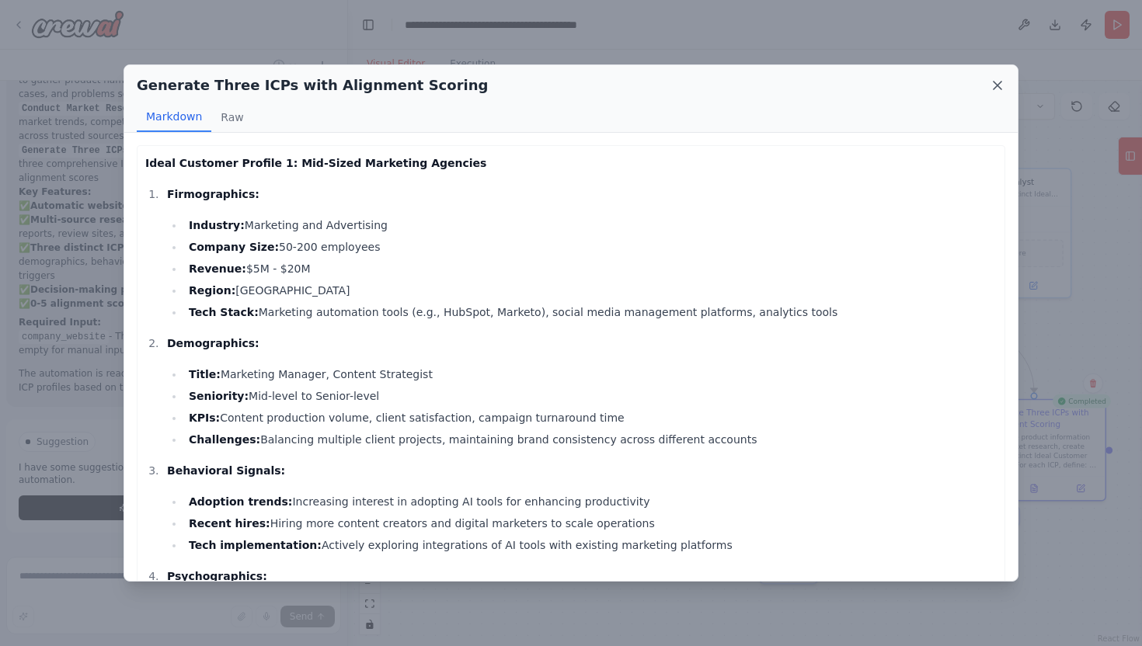
click at [993, 90] on icon at bounding box center [998, 86] width 16 height 16
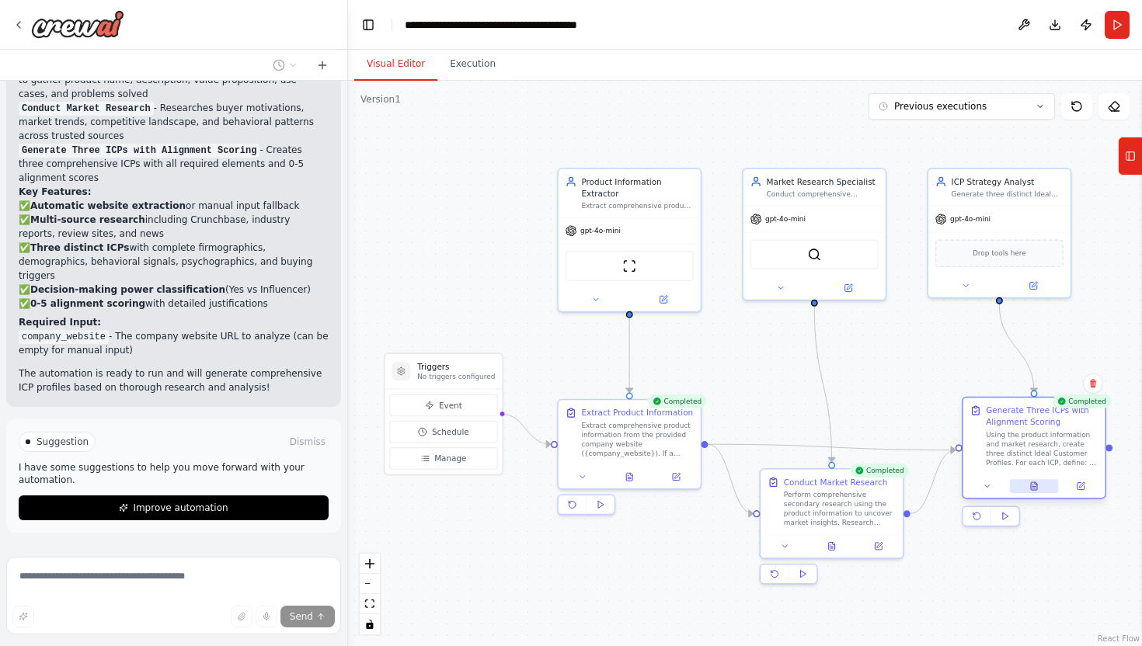
click at [1039, 489] on button at bounding box center [1034, 486] width 49 height 14
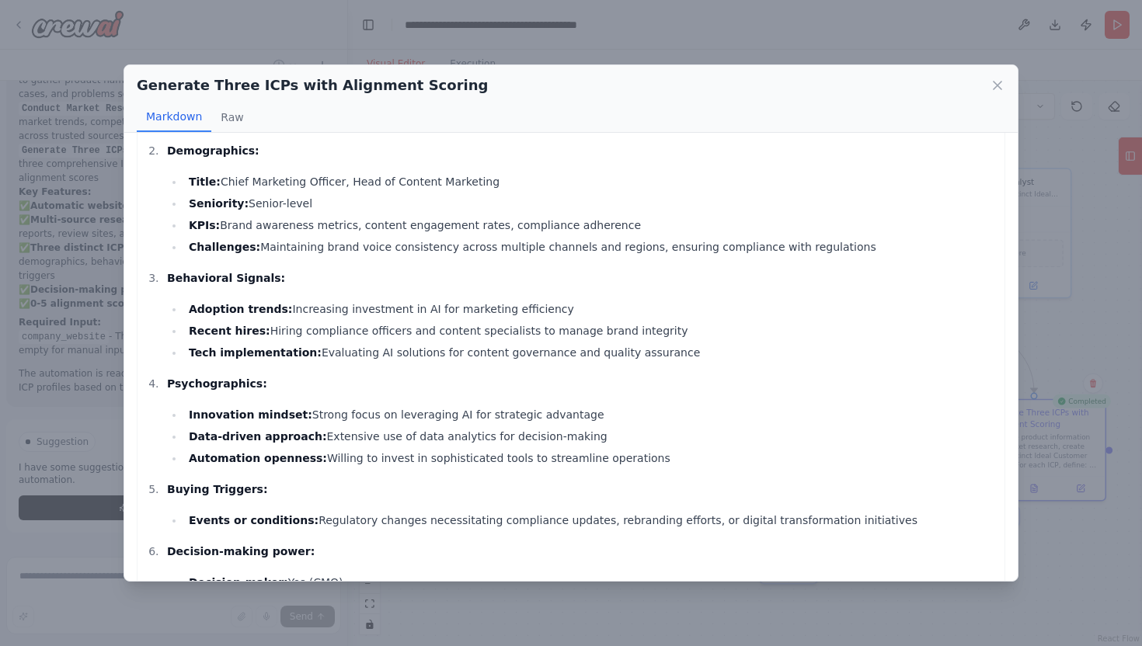
scroll to position [1983, 0]
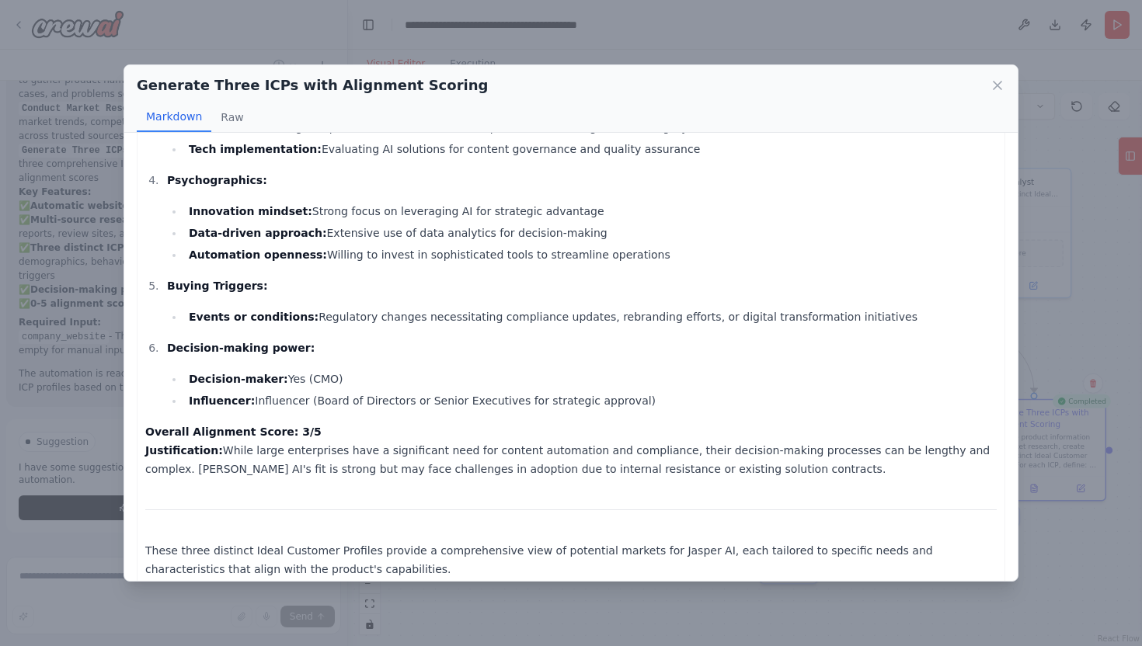
click at [580, 621] on div "Generate Three ICPs with Alignment Scoring Markdown Raw Ideal Customer Profile …" at bounding box center [571, 323] width 1142 height 646
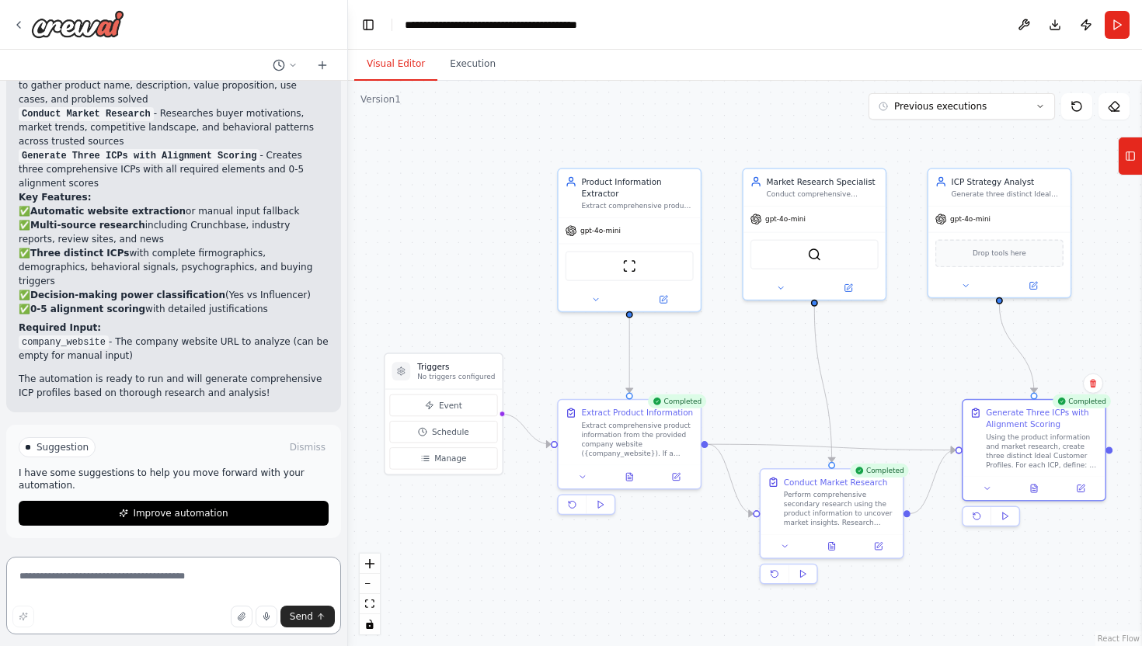
scroll to position [1762, 0]
